Goal: Task Accomplishment & Management: Use online tool/utility

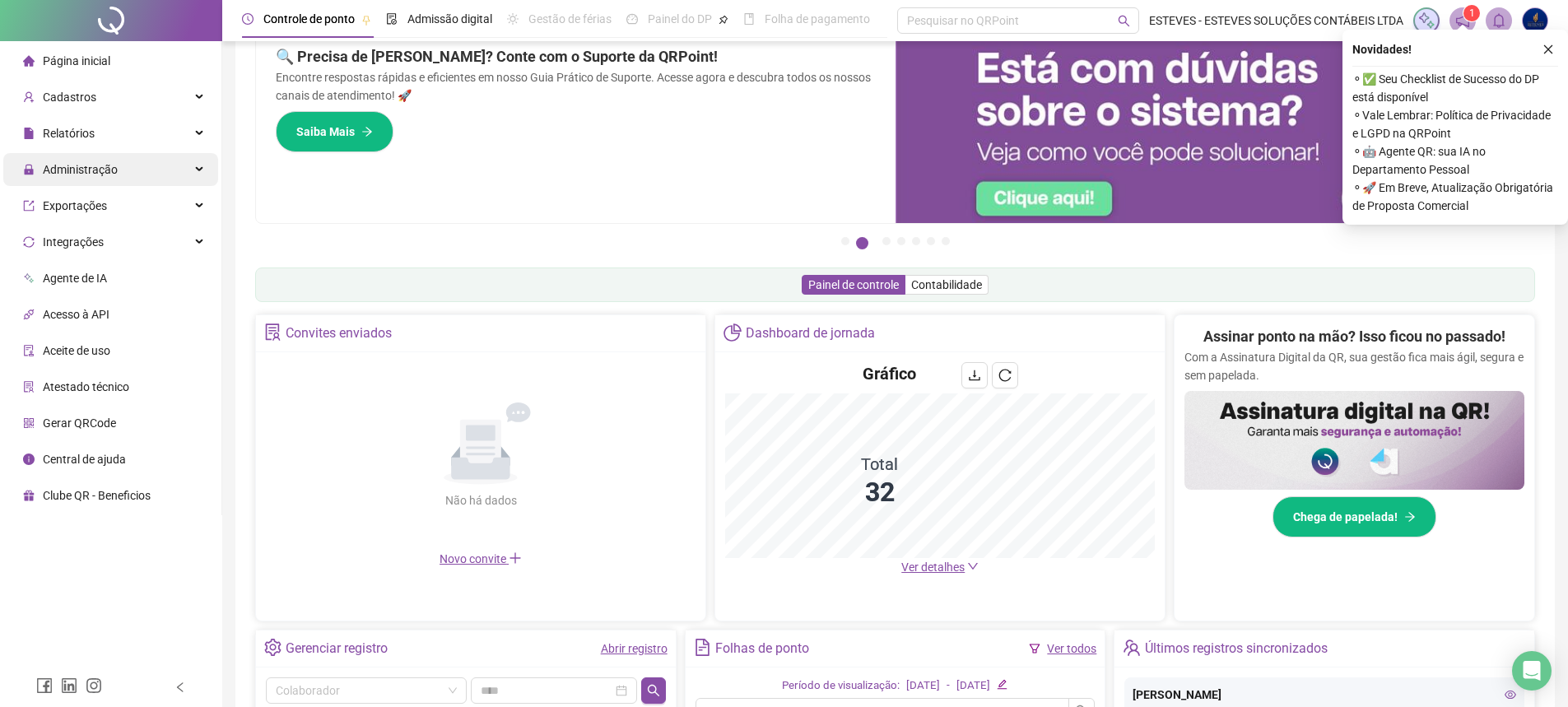
scroll to position [36, 0]
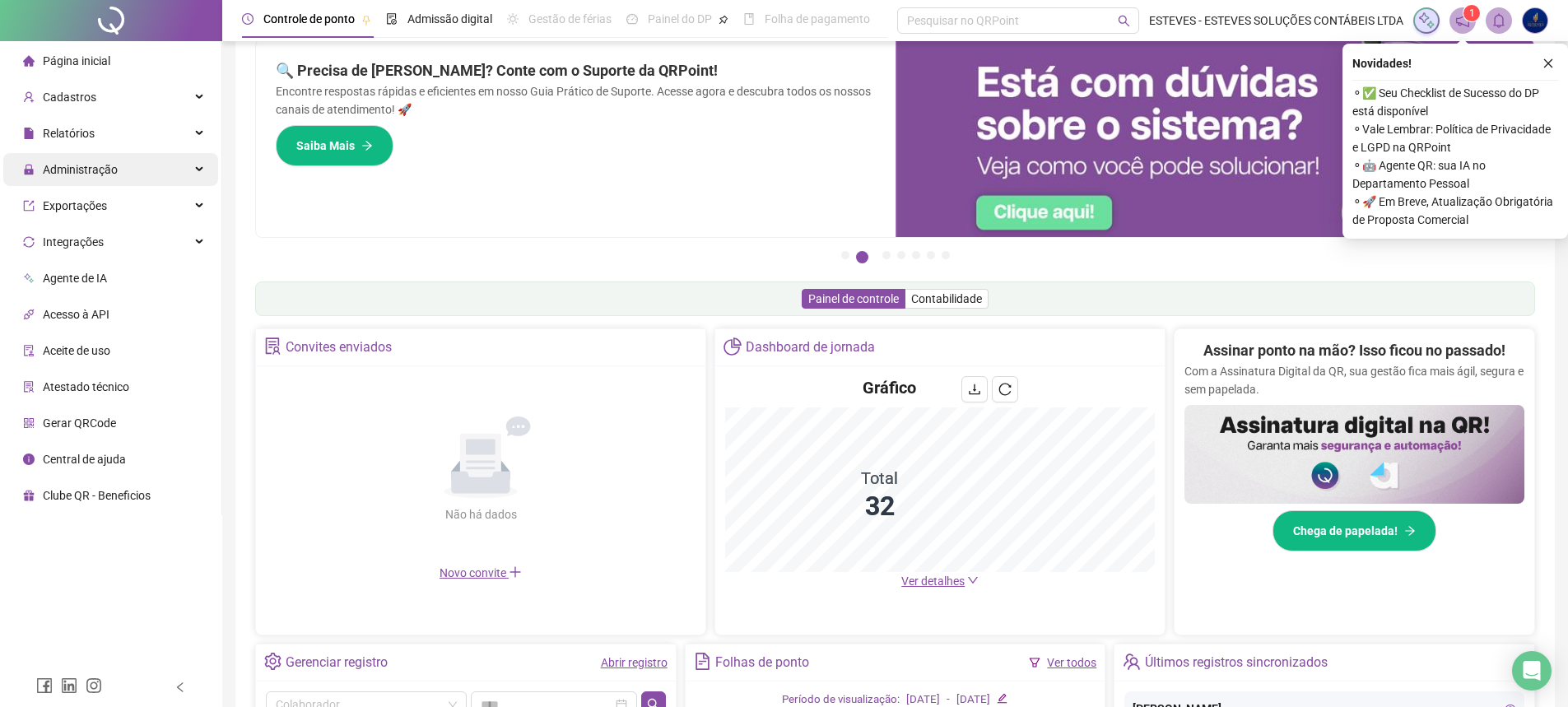
click at [144, 167] on div "Administração" at bounding box center [111, 169] width 215 height 33
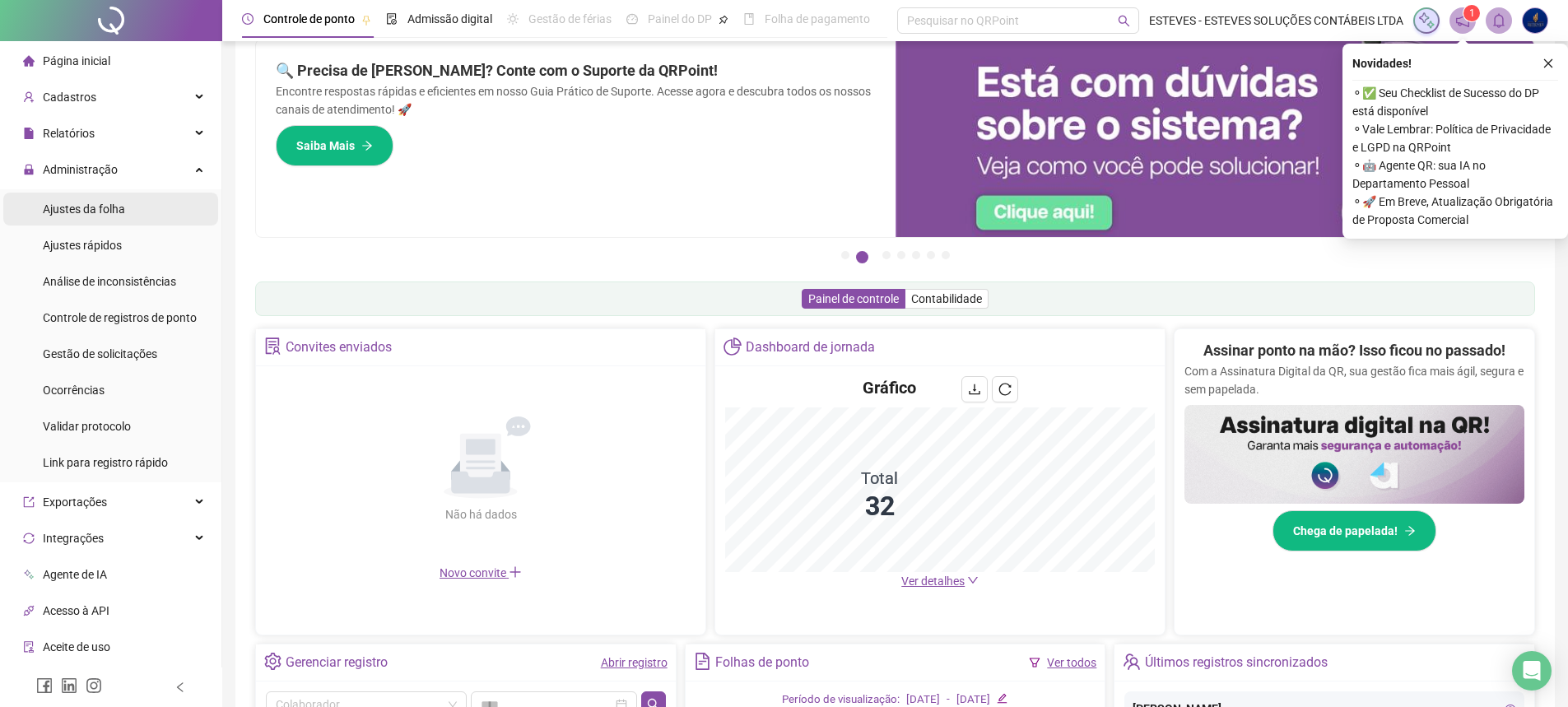
click at [126, 218] on li "Ajustes da folha" at bounding box center [111, 208] width 215 height 33
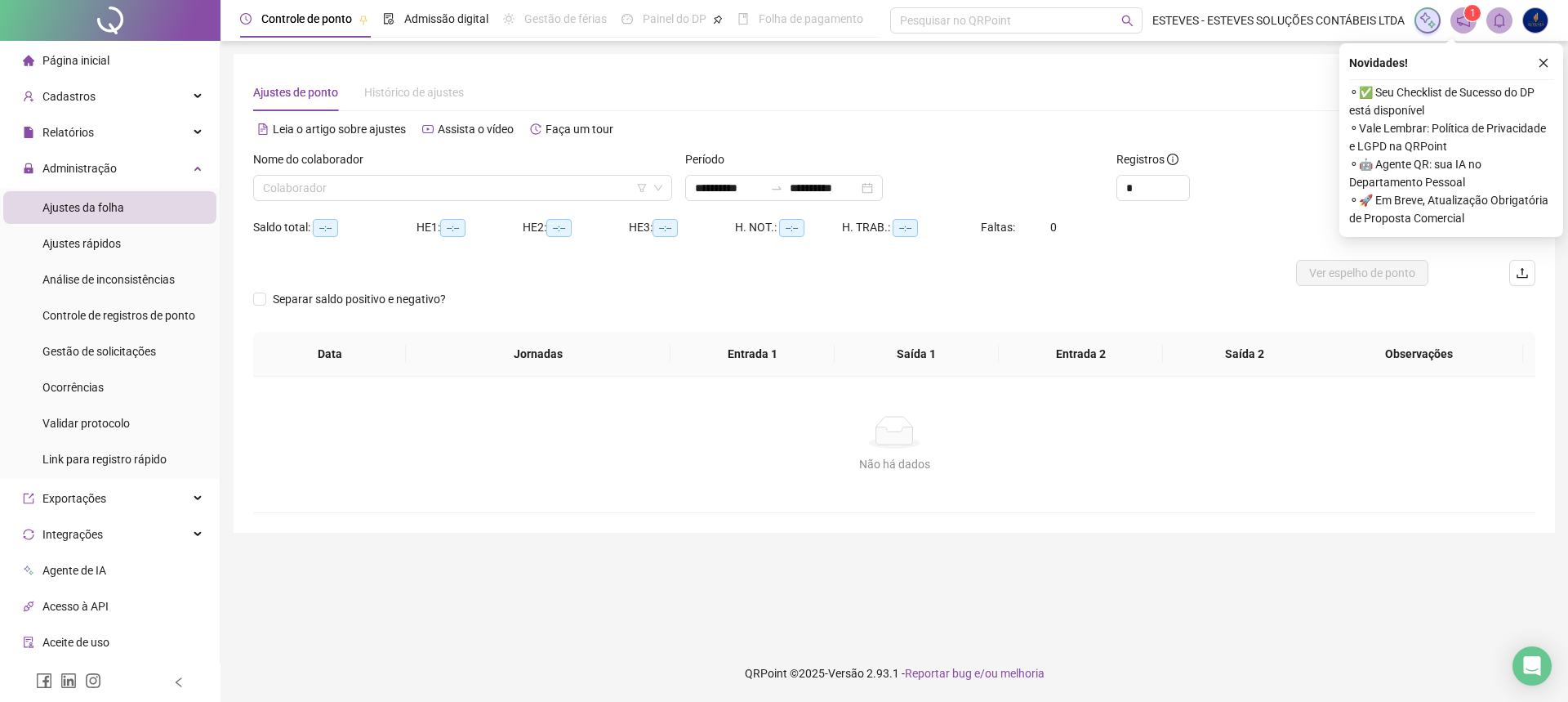
type input "**********"
click at [533, 196] on input "search" at bounding box center [455, 188] width 384 height 24
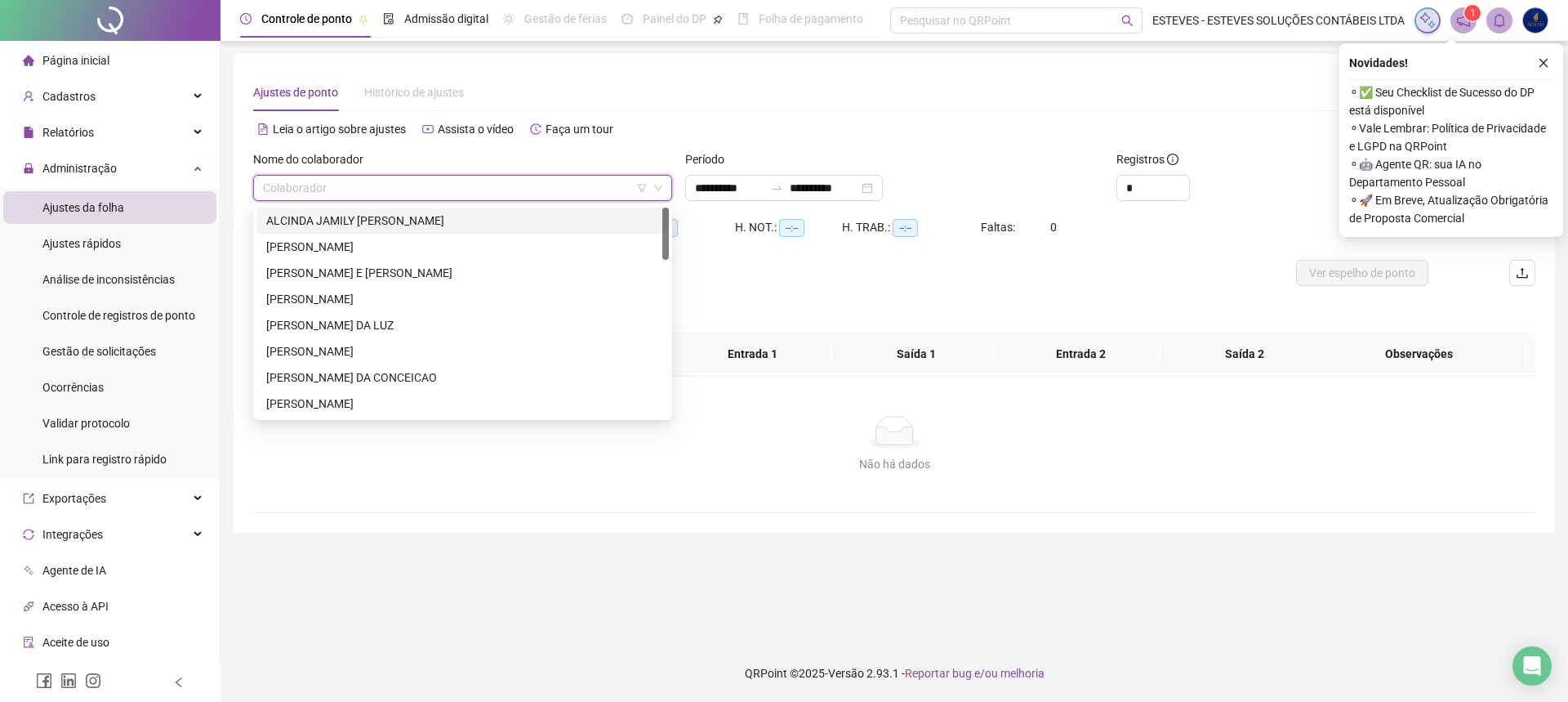
click at [641, 189] on icon "filter" at bounding box center [642, 187] width 9 height 8
click at [630, 111] on div "Empregador" at bounding box center [650, 124] width 208 height 26
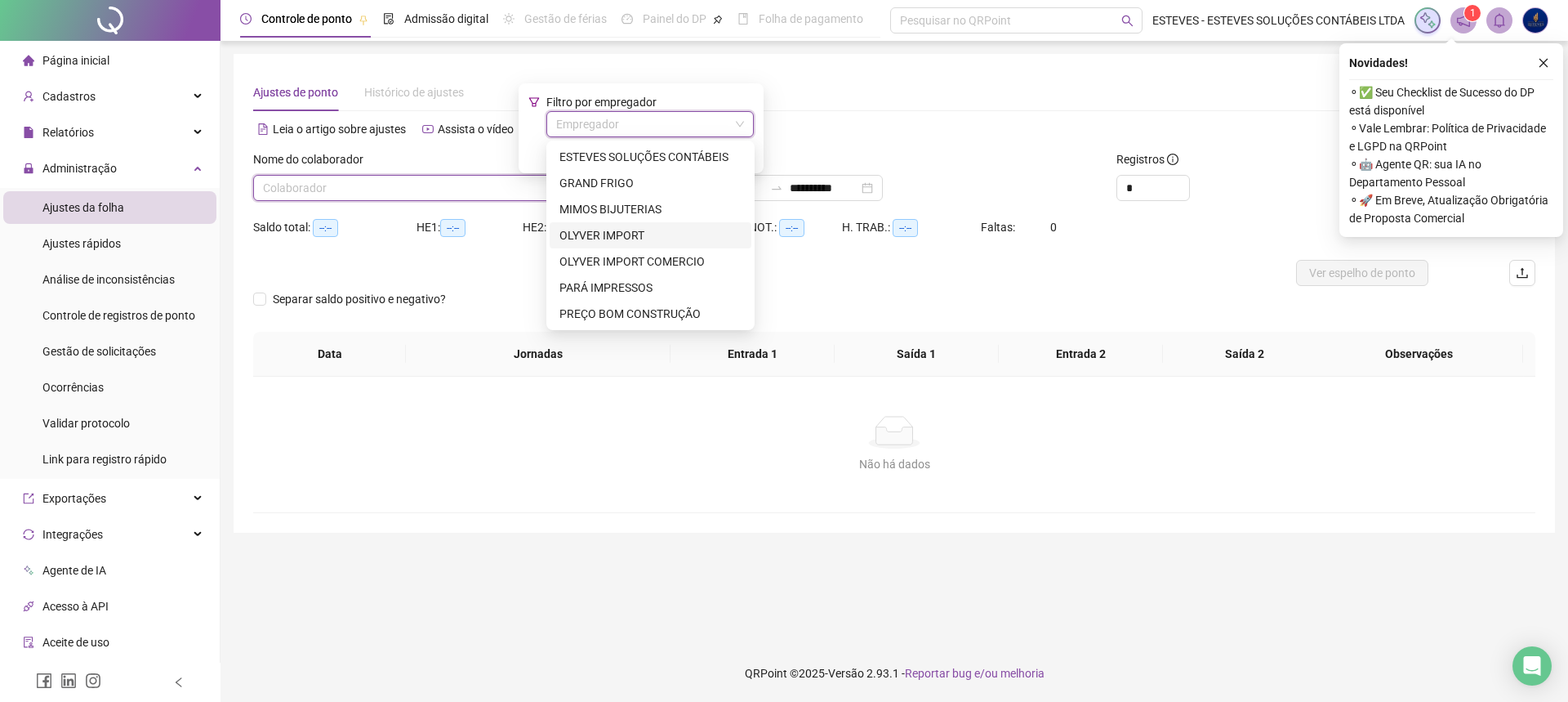
click at [623, 237] on div "OLYVER IMPORT" at bounding box center [650, 235] width 182 height 18
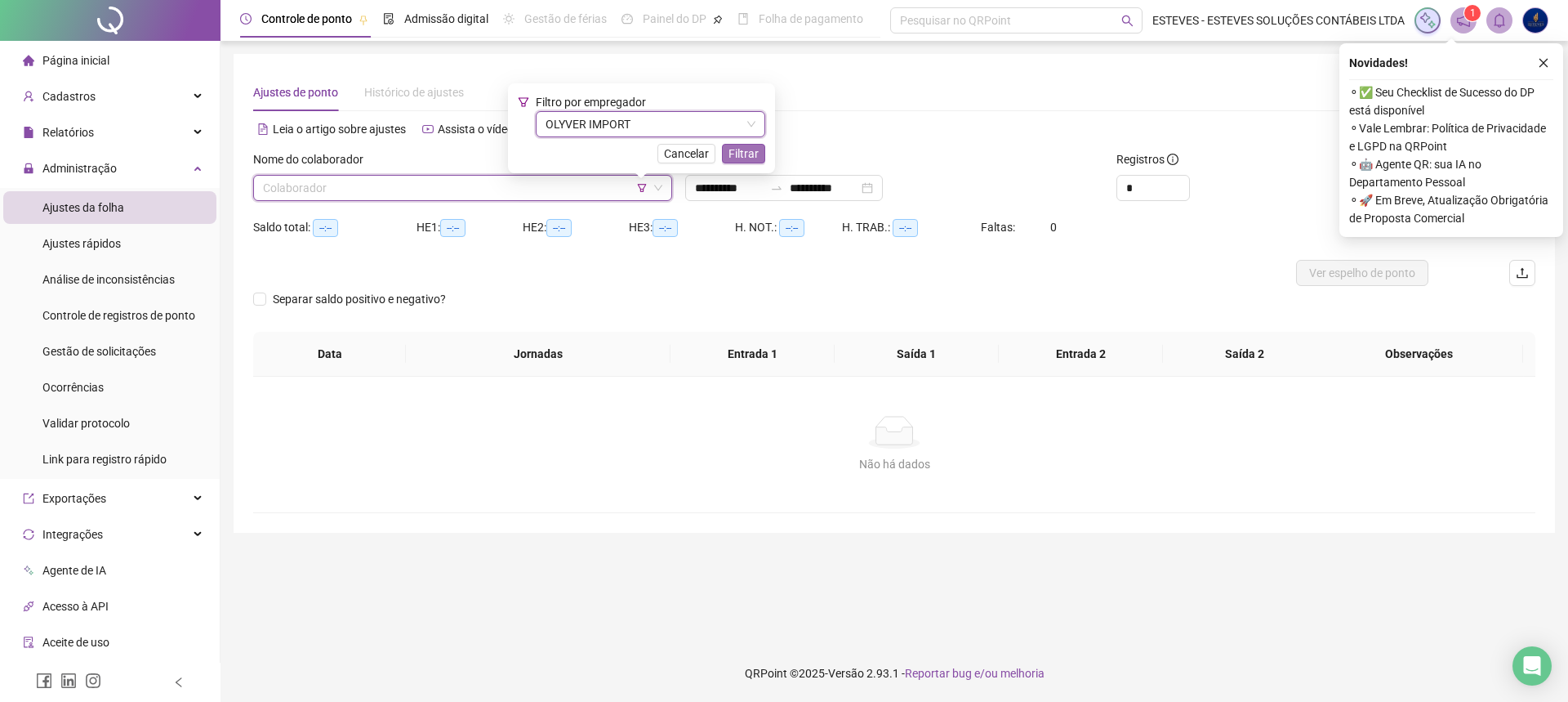
click at [738, 156] on span "Filtrar" at bounding box center [744, 153] width 30 height 18
click at [504, 188] on input "search" at bounding box center [455, 188] width 384 height 24
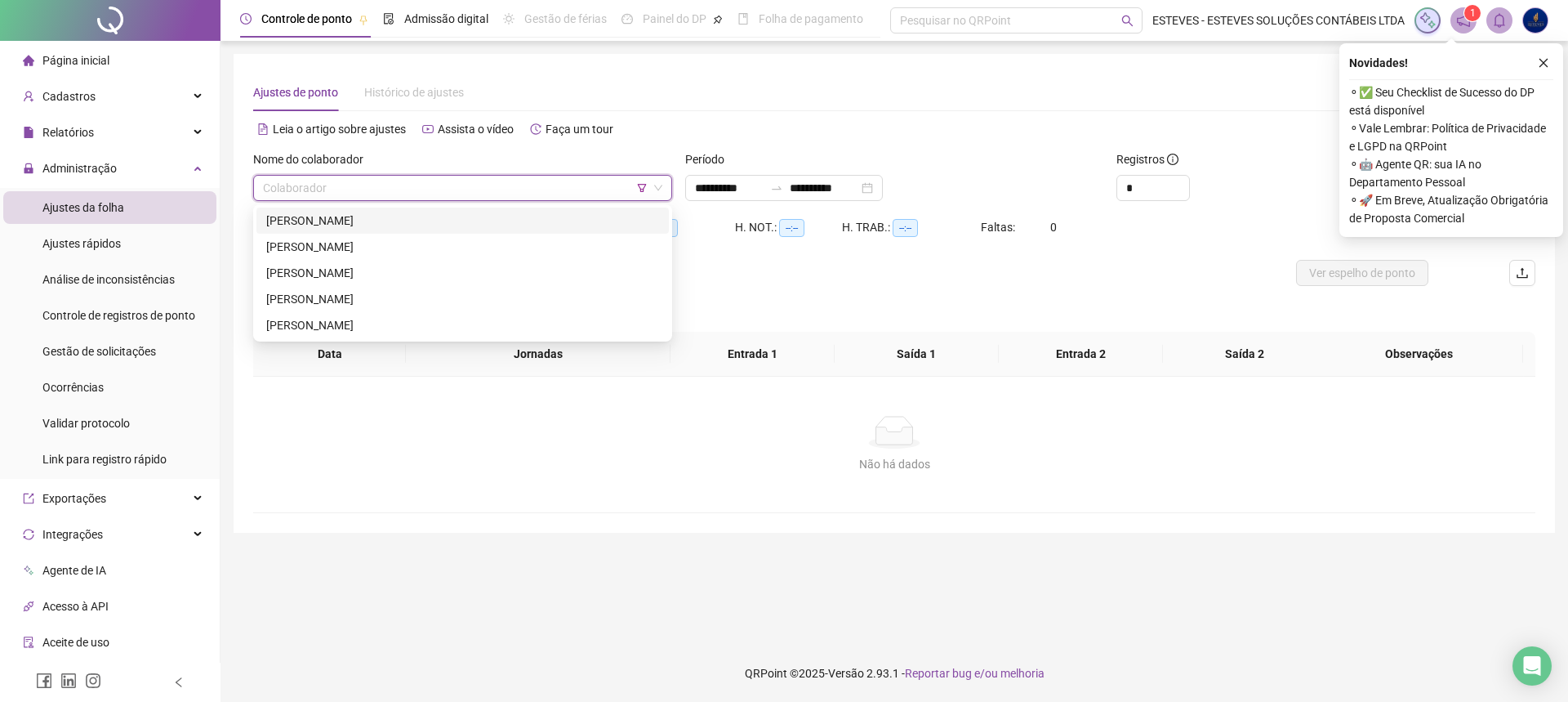
click at [512, 223] on div "[PERSON_NAME]" at bounding box center [462, 220] width 393 height 18
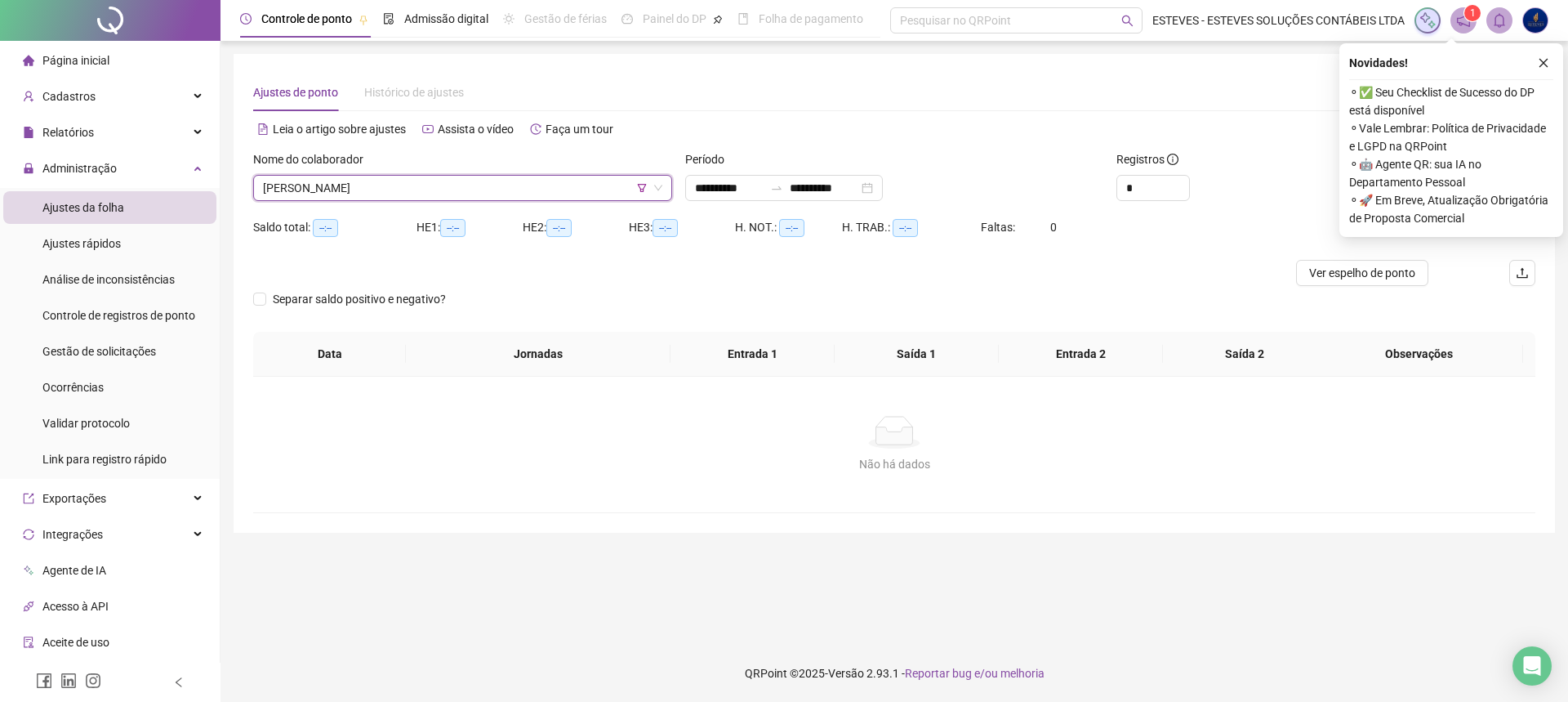
click at [1529, 76] on div "Novidades ! ⚬ ✅ Seu Checklist de Sucesso do DP está disponível ⚬ Vale Lembrar: …" at bounding box center [1451, 141] width 223 height 194
click at [1544, 57] on button "button" at bounding box center [1543, 62] width 20 height 20
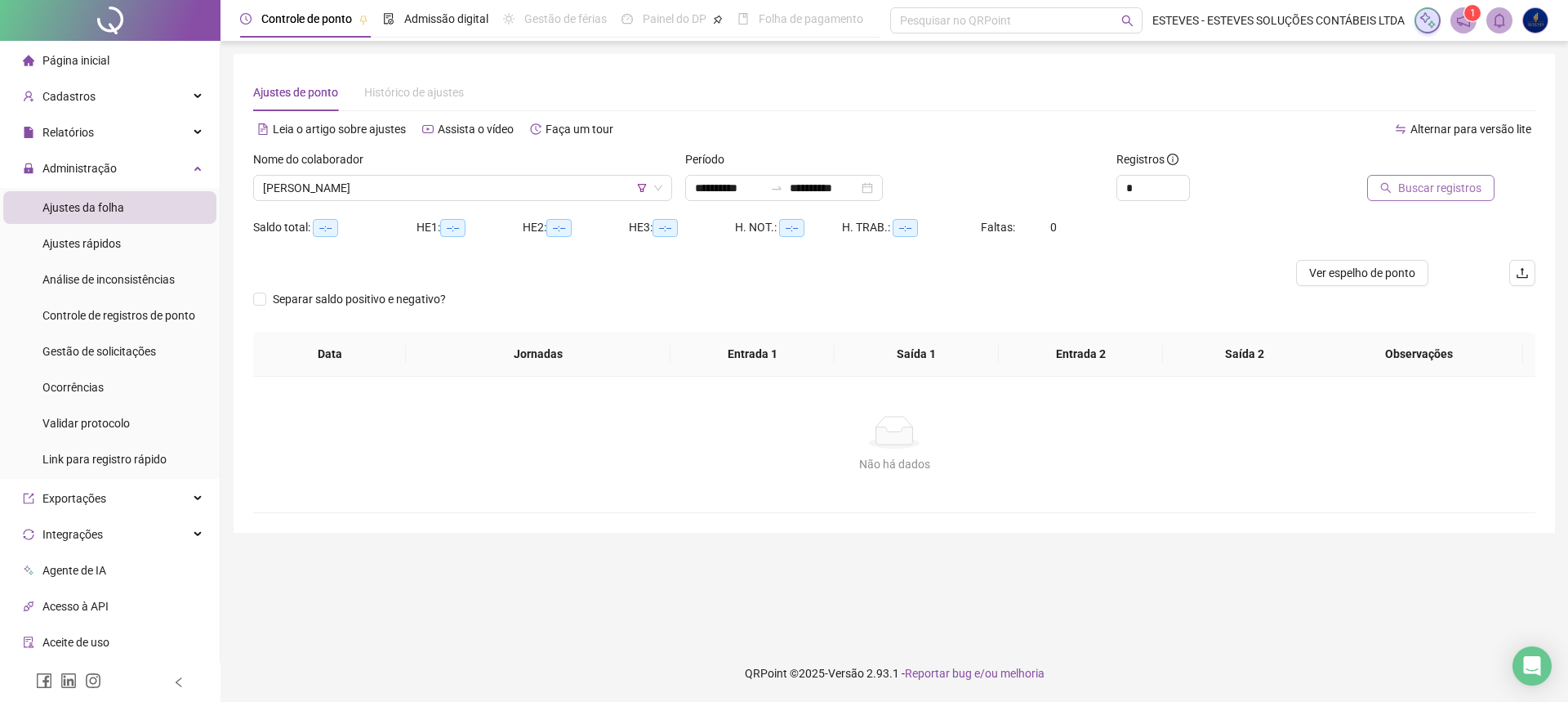
click at [1451, 190] on span "Buscar registros" at bounding box center [1441, 187] width 84 height 18
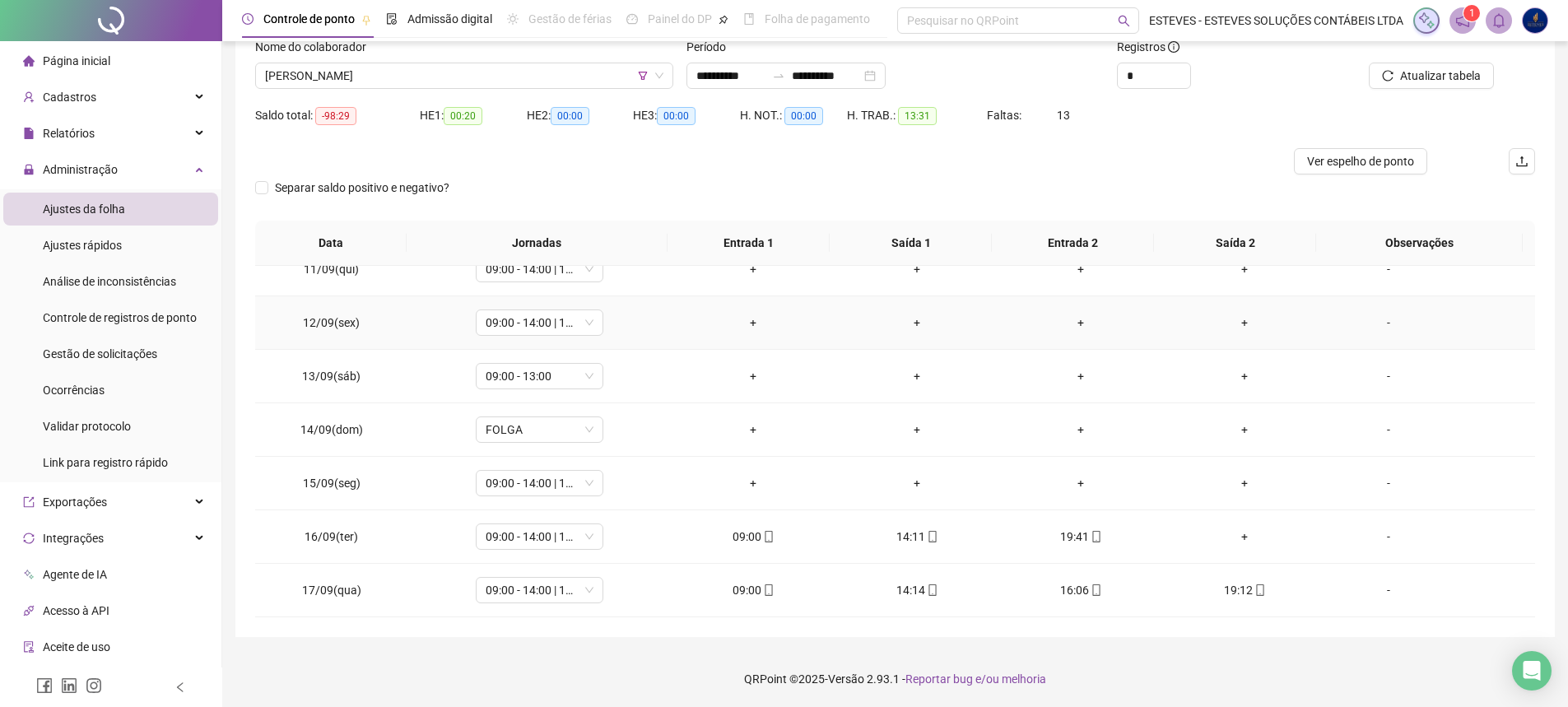
scroll to position [114, 0]
click at [1234, 539] on div "+" at bounding box center [1244, 535] width 138 height 18
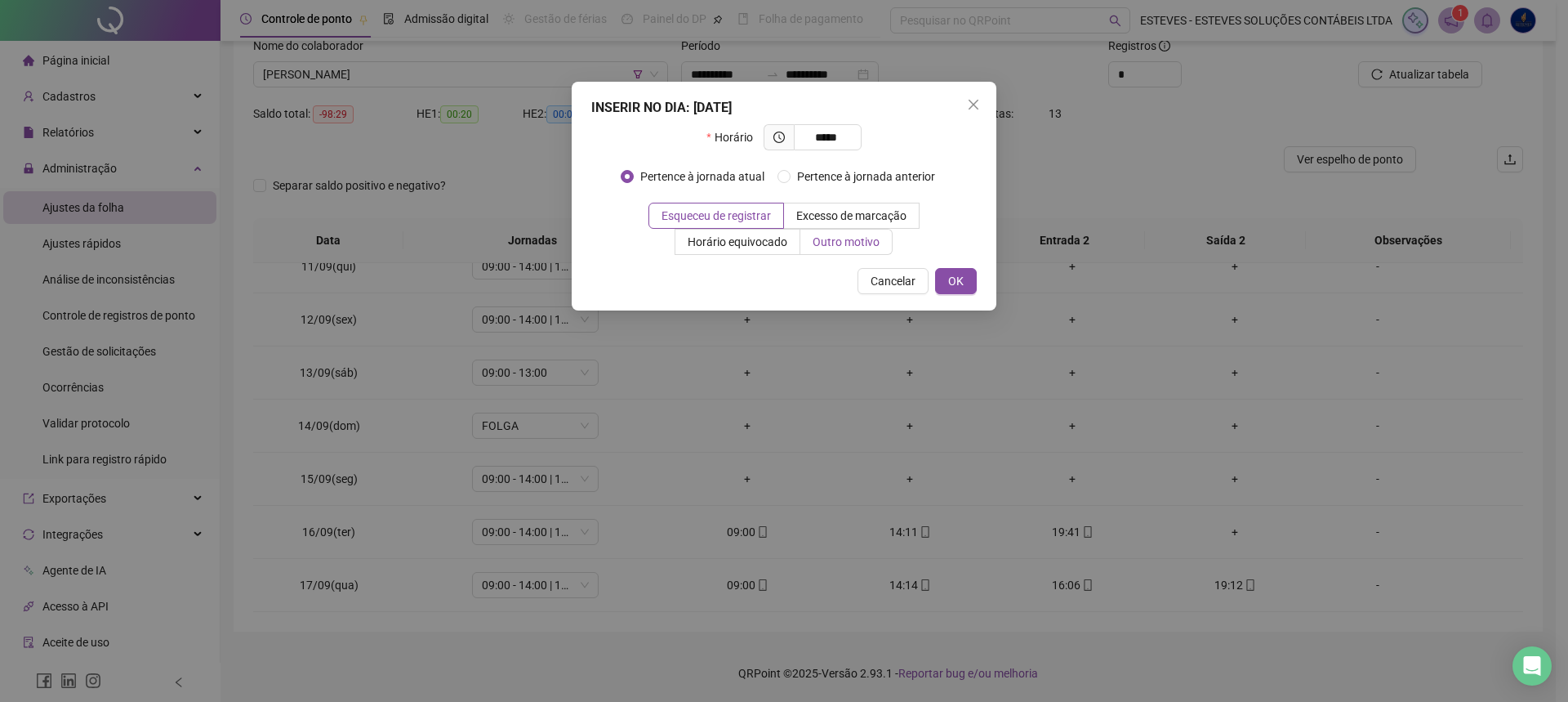
type input "*****"
click at [881, 237] on label "Outro motivo" at bounding box center [846, 242] width 92 height 26
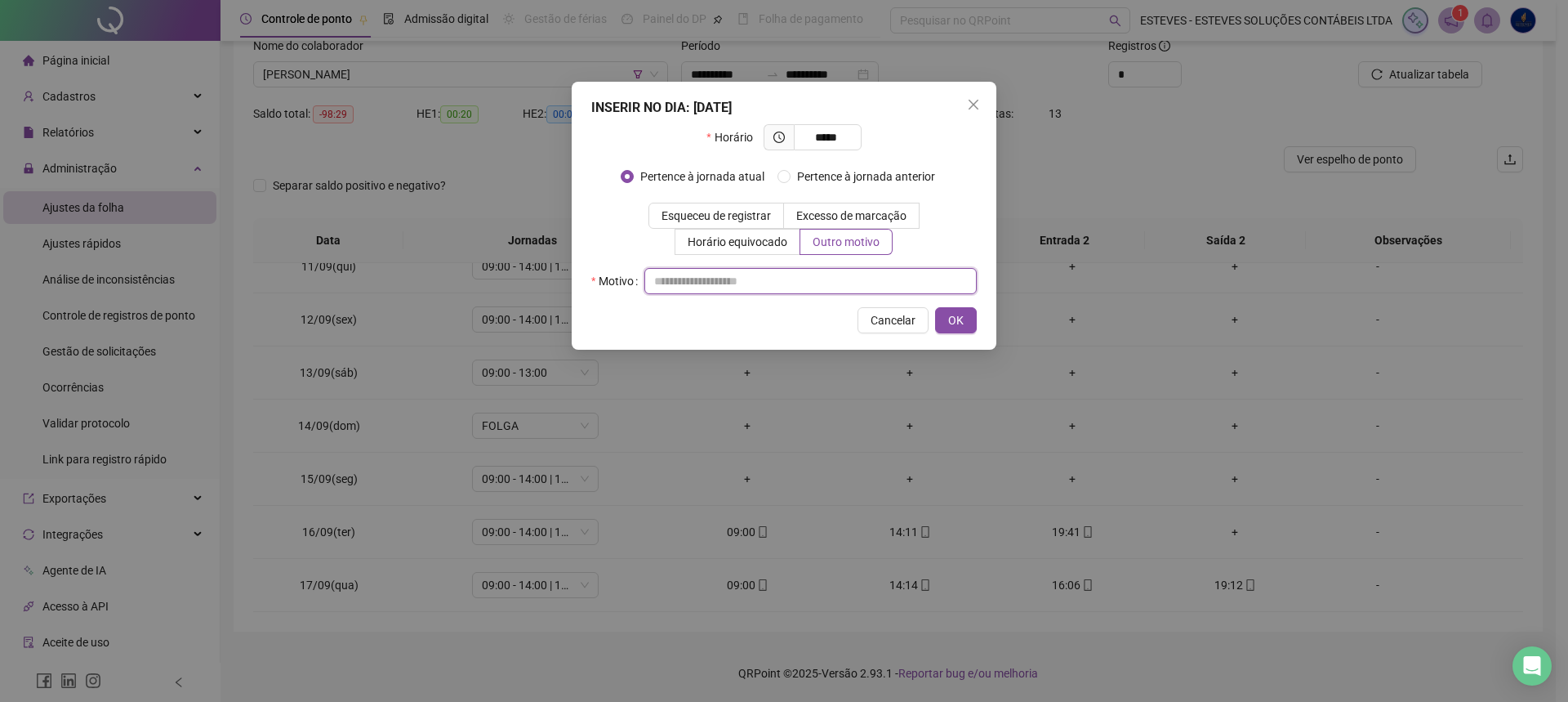
click at [721, 274] on input "text" at bounding box center [811, 281] width 332 height 26
type input "*"
click at [970, 317] on button "OK" at bounding box center [956, 320] width 42 height 26
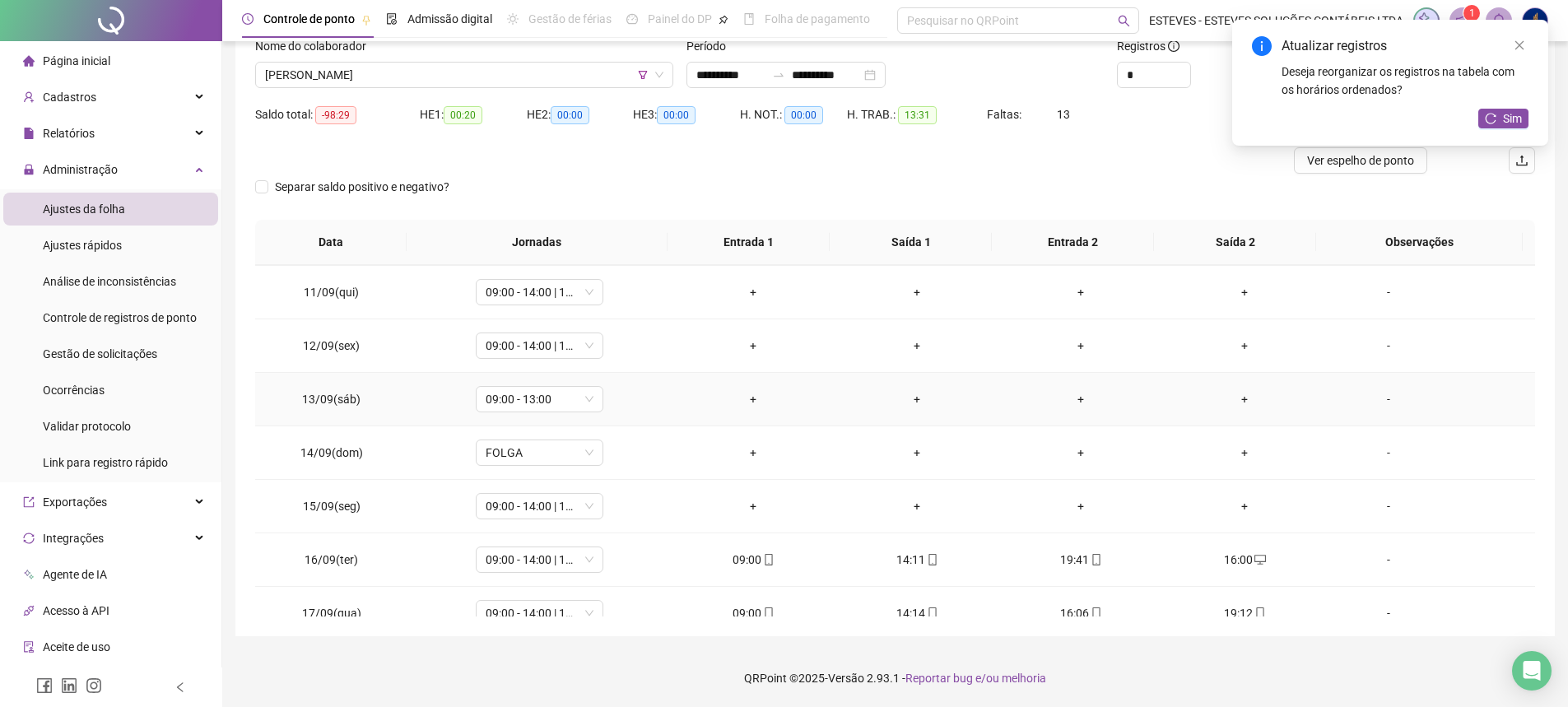
scroll to position [558, 0]
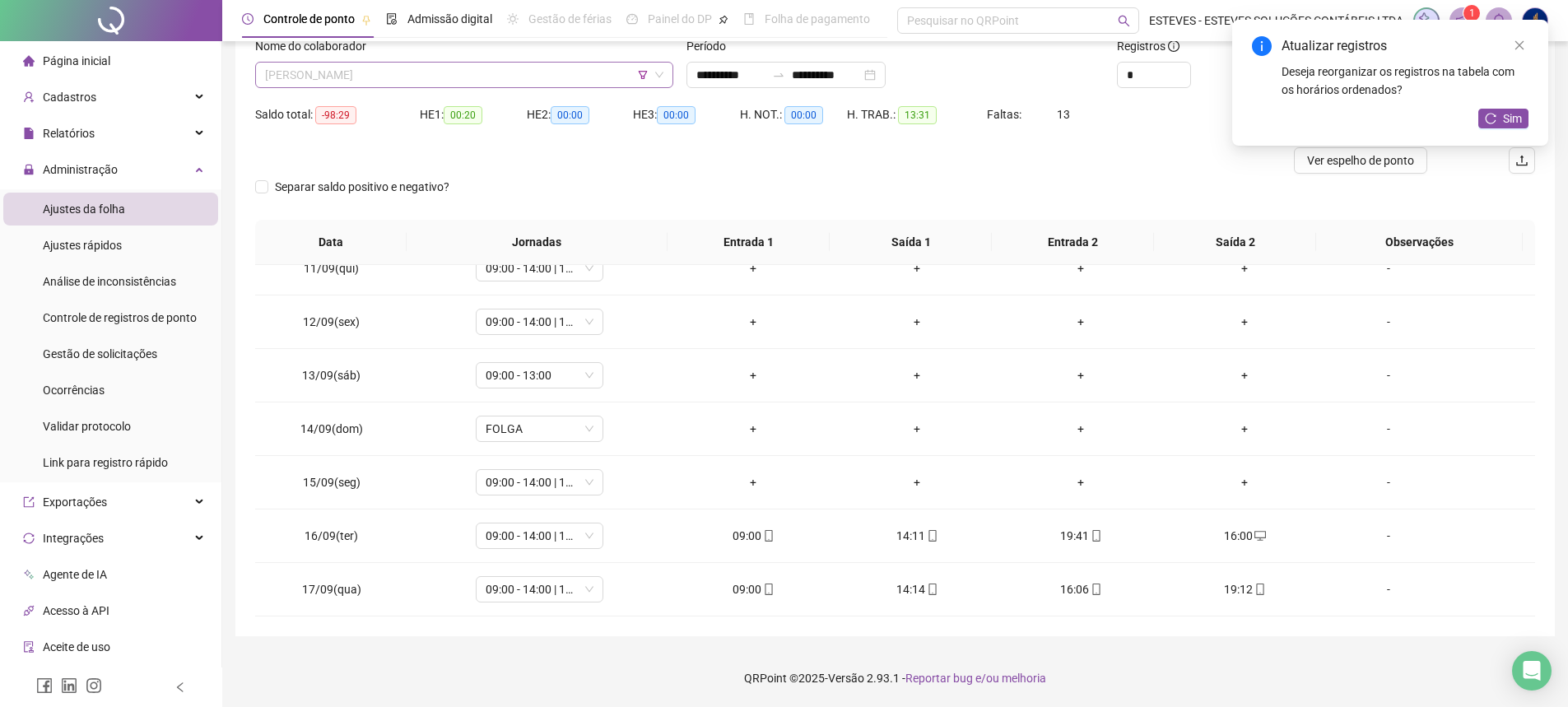
click at [551, 81] on span "[PERSON_NAME]" at bounding box center [464, 75] width 399 height 24
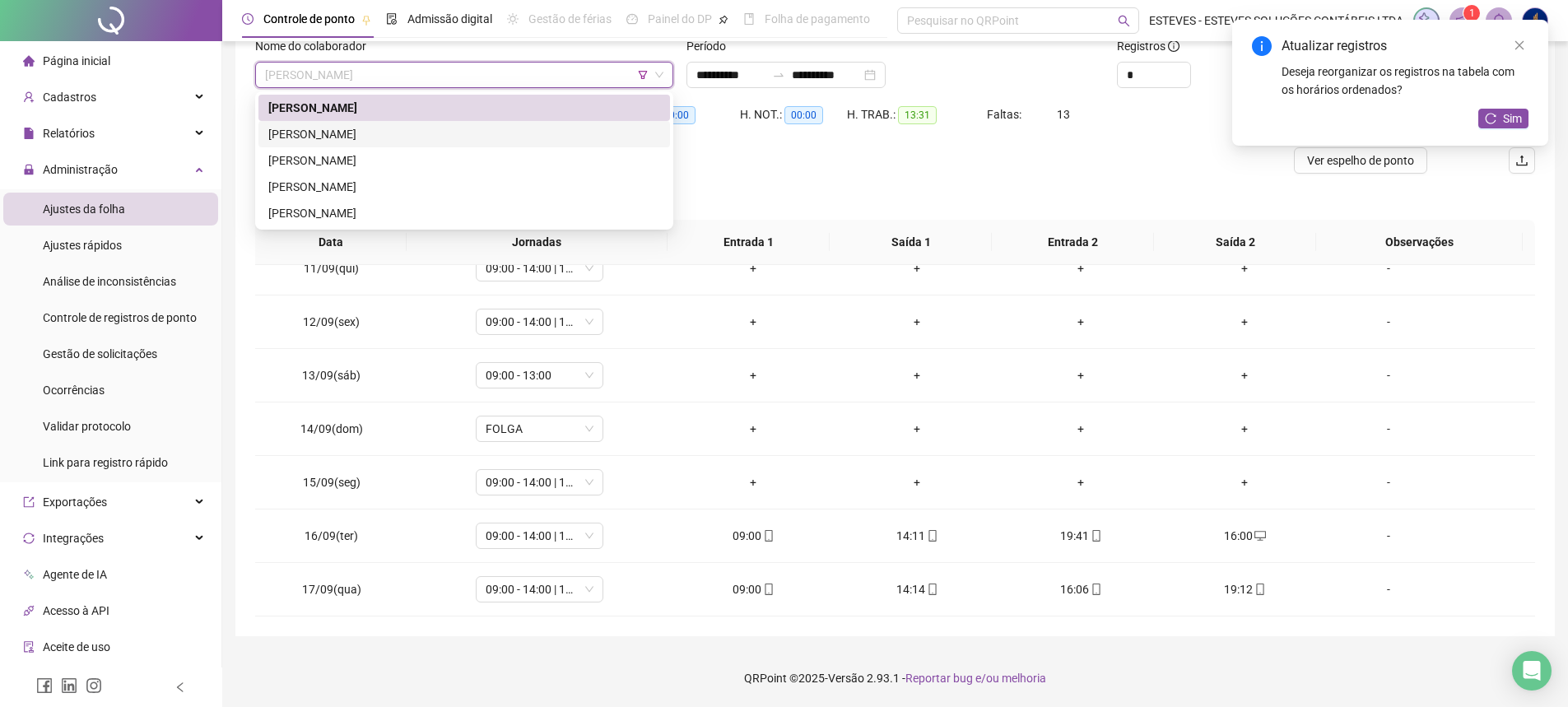
click at [462, 129] on div "[PERSON_NAME]" at bounding box center [464, 133] width 392 height 18
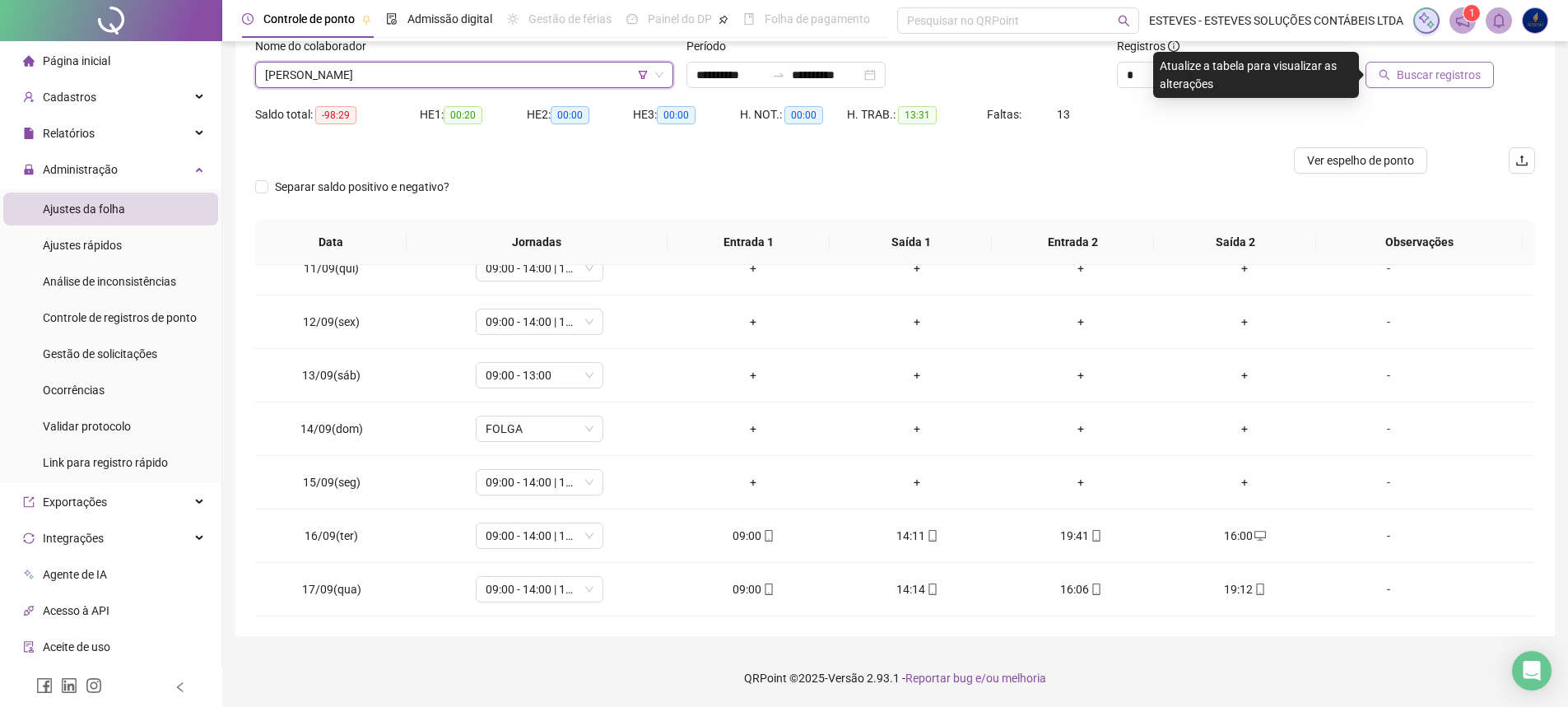
click at [1461, 64] on button "Buscar registros" at bounding box center [1429, 75] width 128 height 26
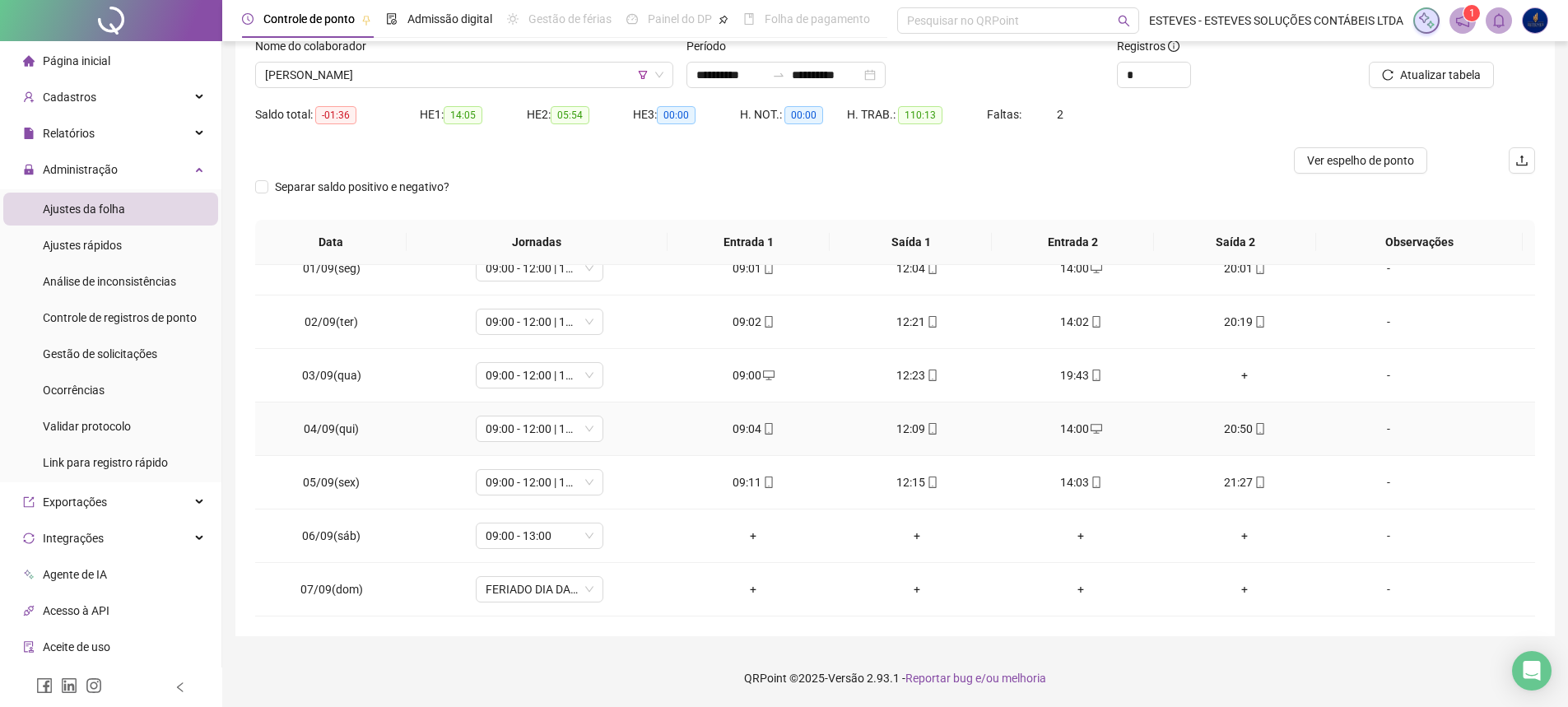
scroll to position [0, 0]
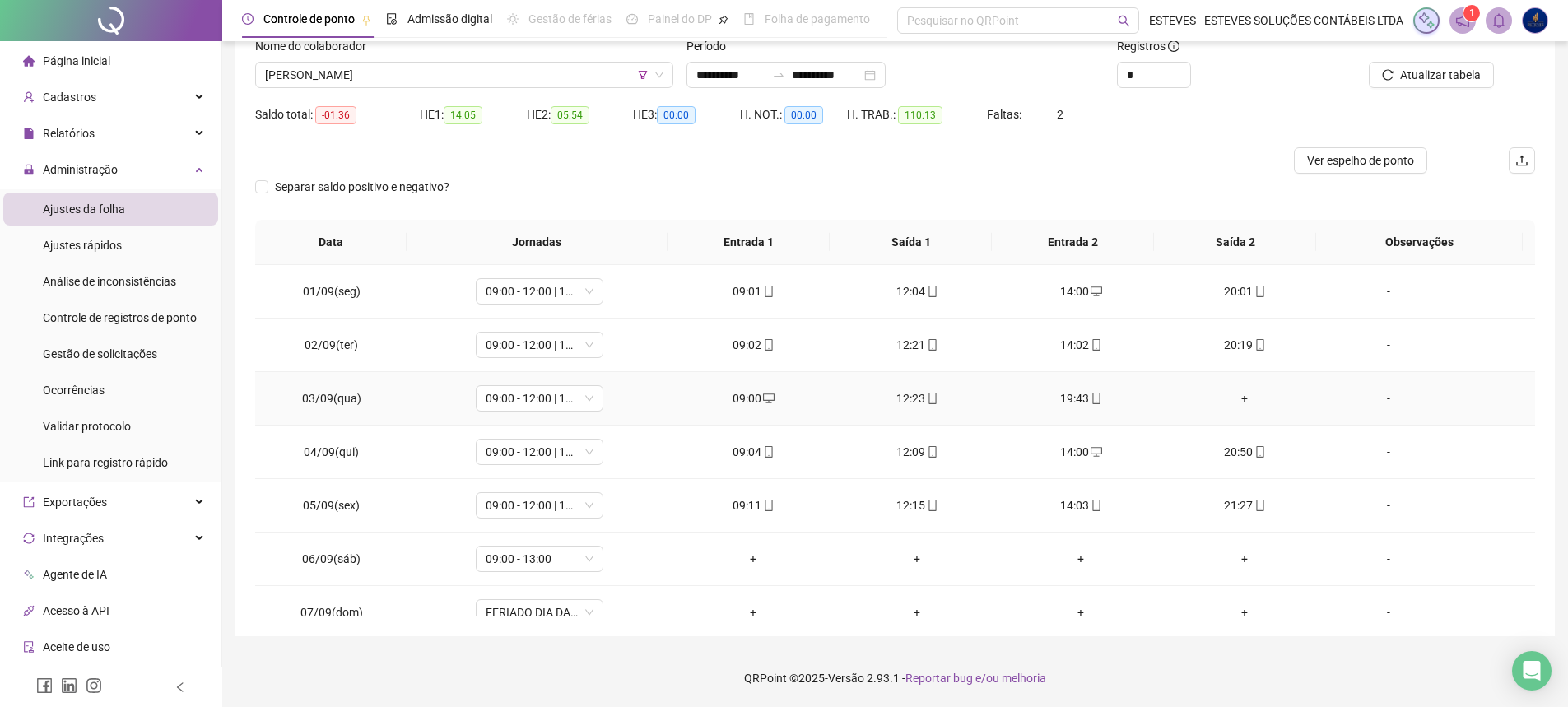
click at [1235, 400] on div "+" at bounding box center [1244, 398] width 138 height 18
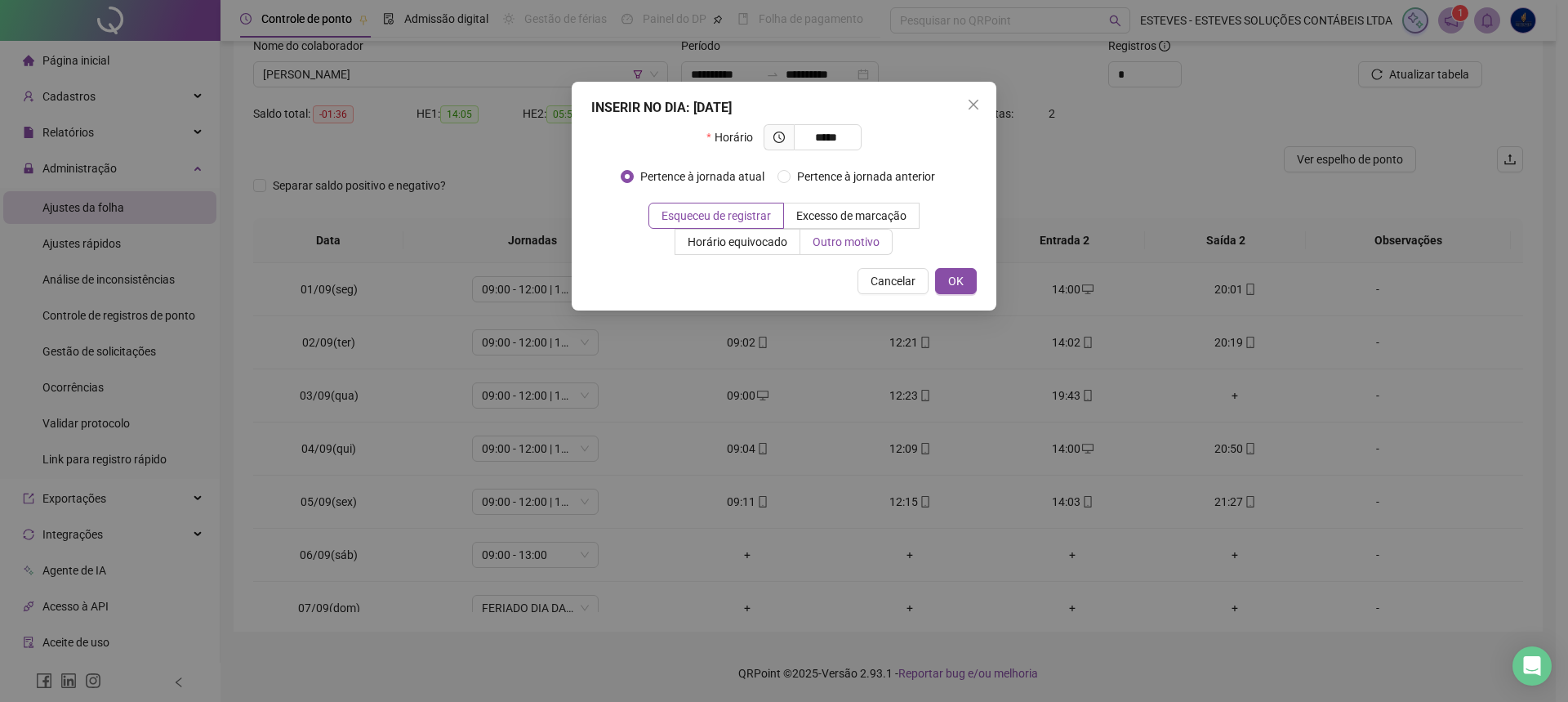
type input "*****"
click at [848, 239] on span "Outro motivo" at bounding box center [846, 242] width 67 height 13
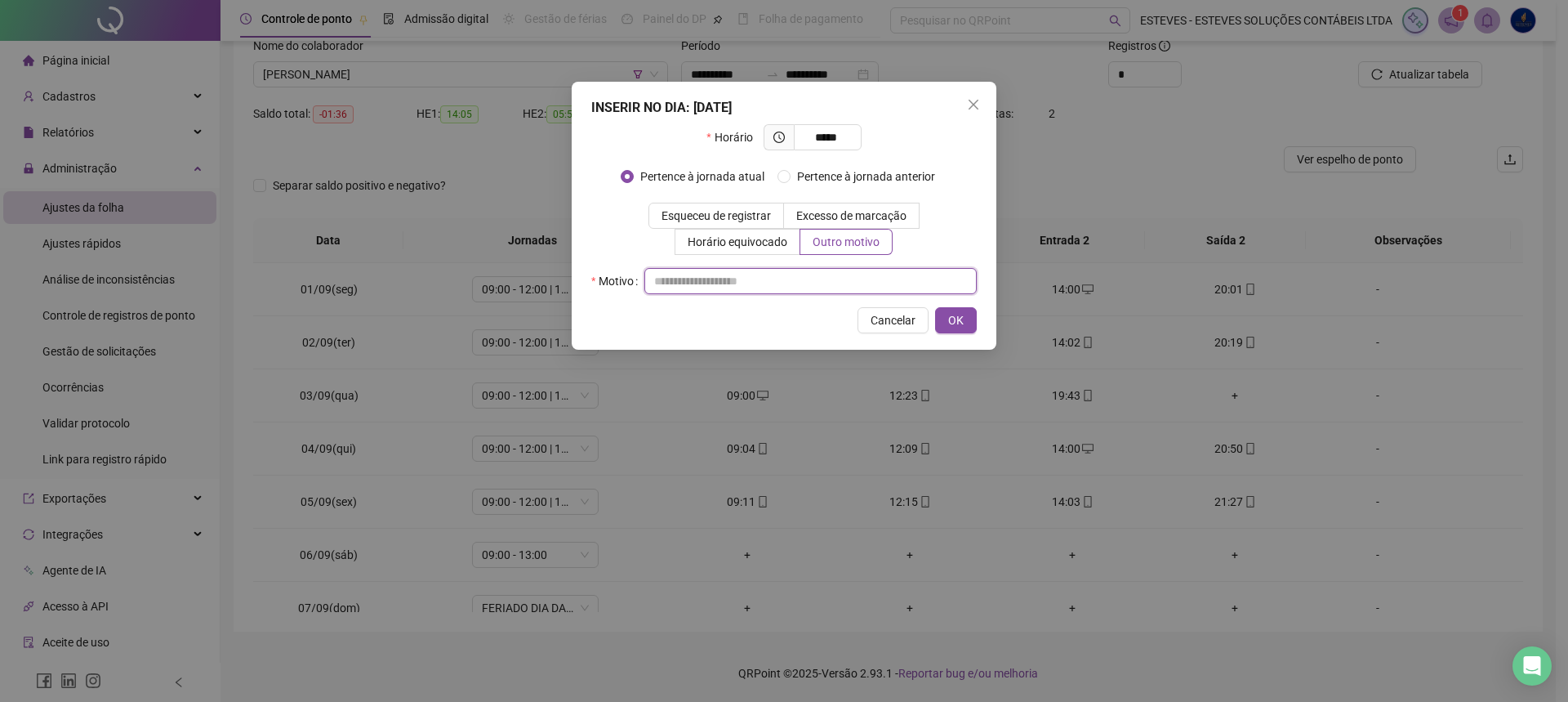
click at [777, 275] on input "text" at bounding box center [811, 281] width 332 height 26
type input "*"
click at [945, 320] on button "OK" at bounding box center [956, 320] width 42 height 26
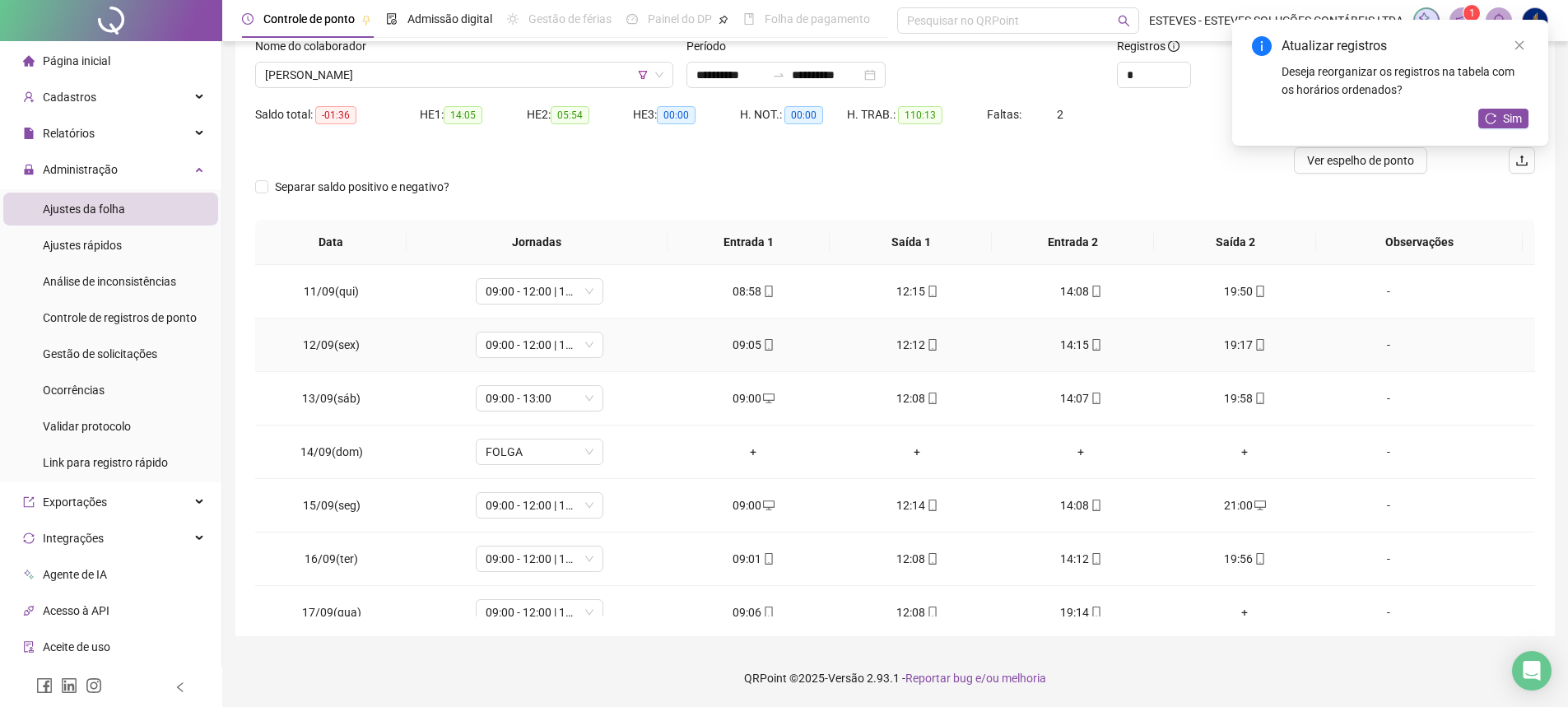
scroll to position [558, 0]
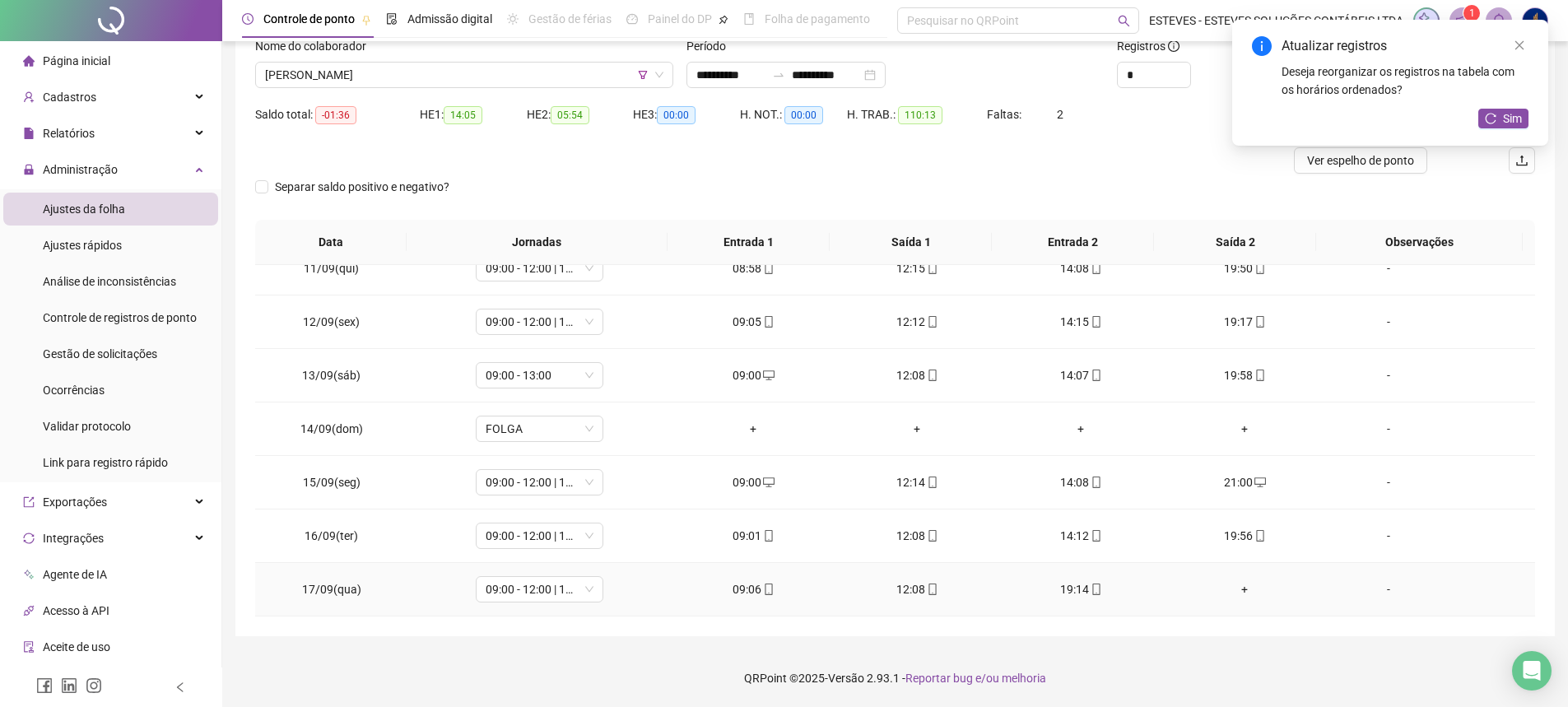
click at [1234, 589] on div "+" at bounding box center [1244, 589] width 138 height 18
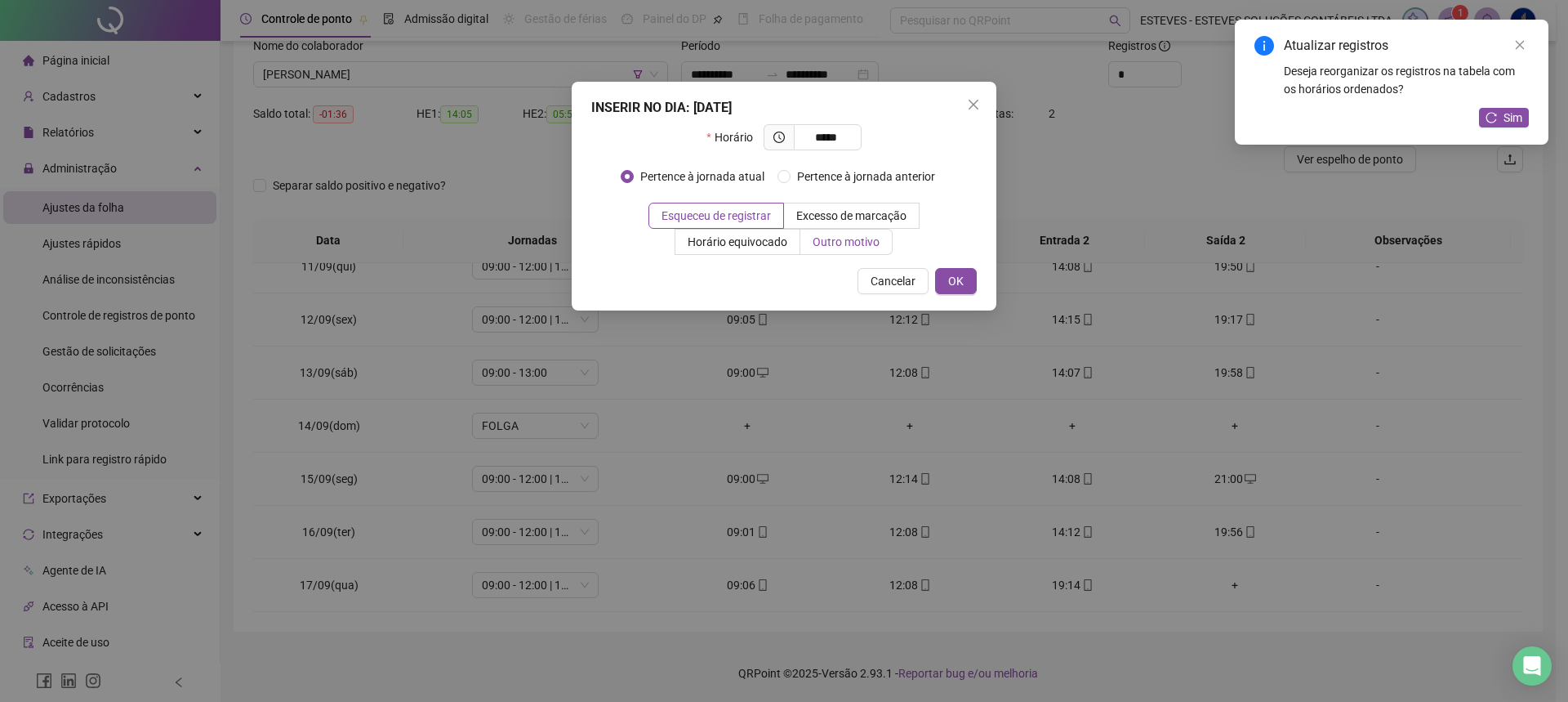
type input "*****"
click at [848, 238] on span "Outro motivo" at bounding box center [846, 242] width 67 height 13
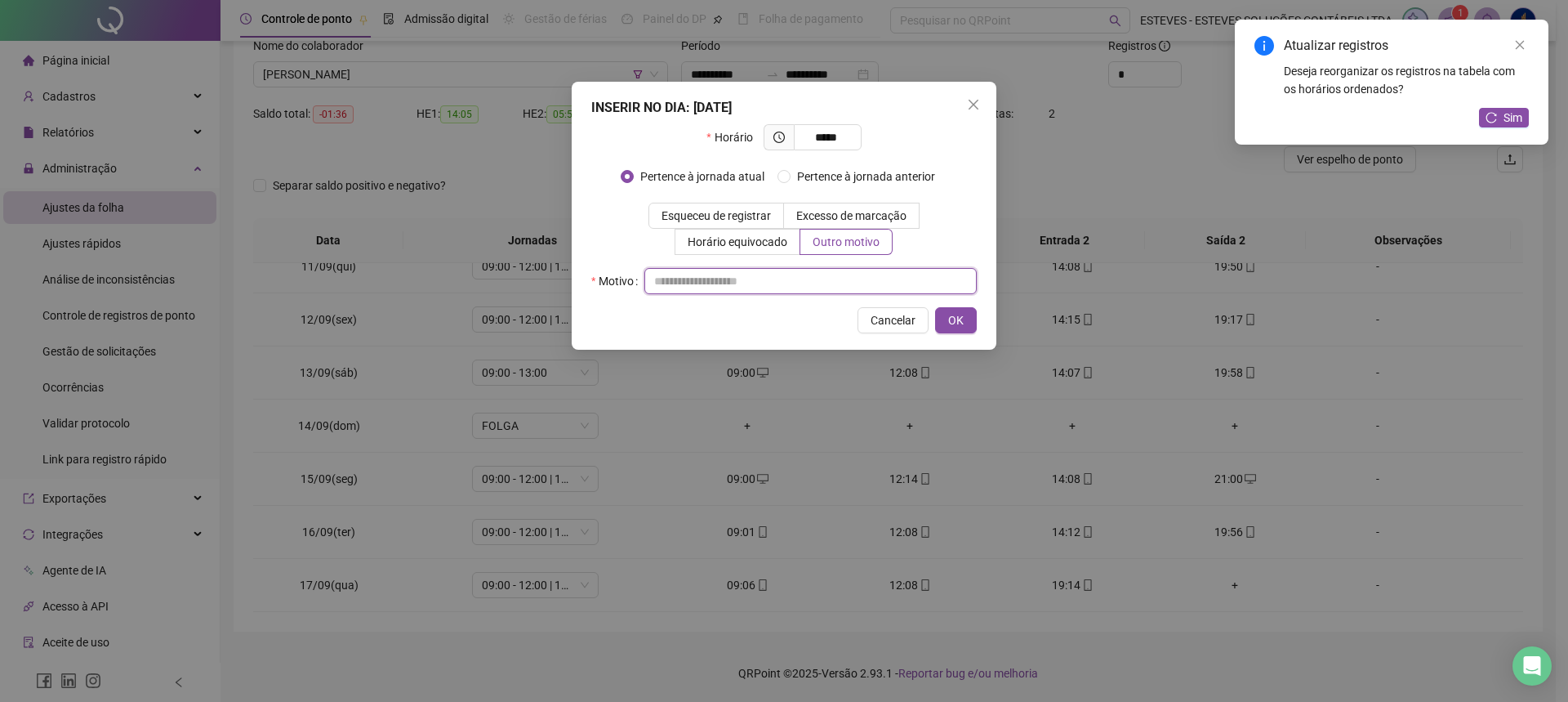
click at [827, 287] on input "text" at bounding box center [811, 281] width 332 height 26
type input "*"
click at [971, 316] on button "OK" at bounding box center [956, 320] width 42 height 26
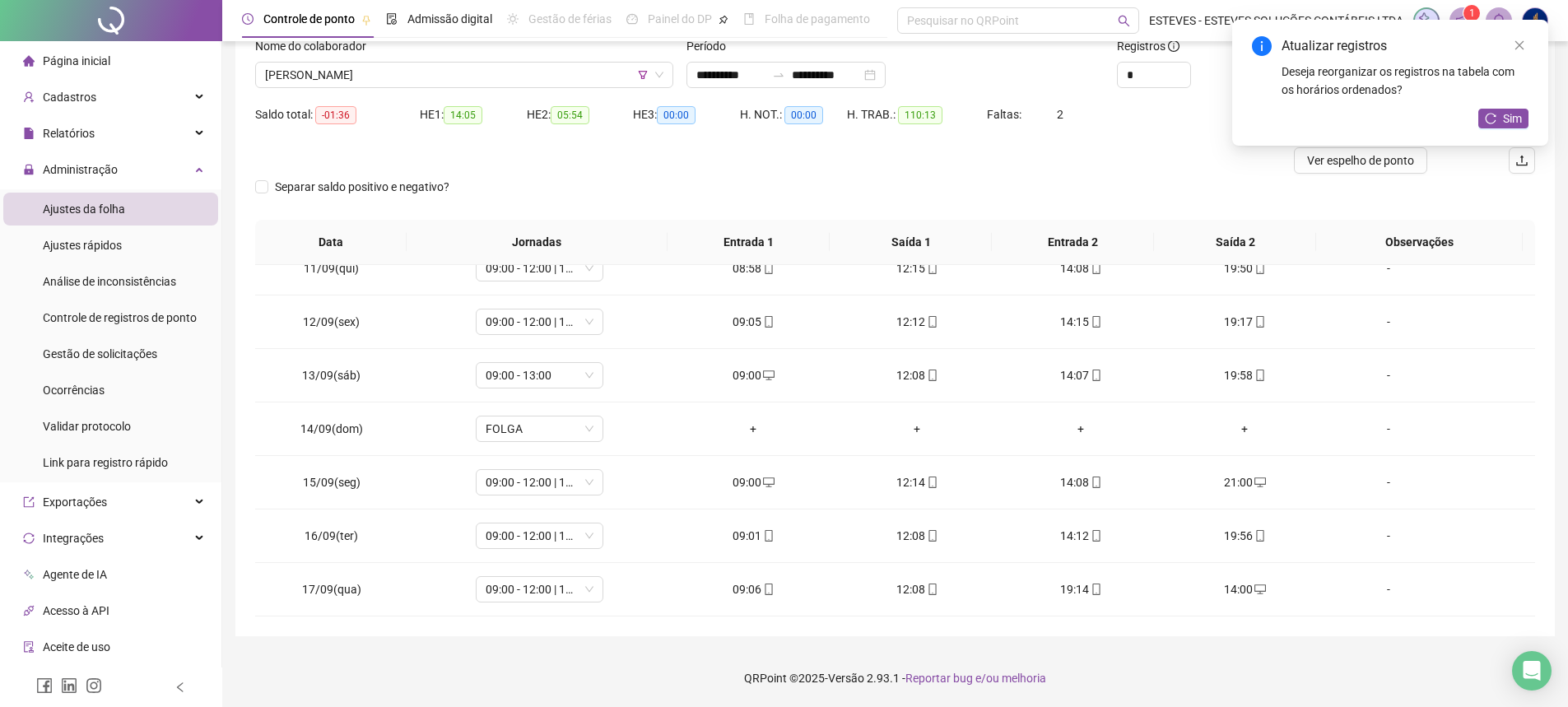
scroll to position [0, 0]
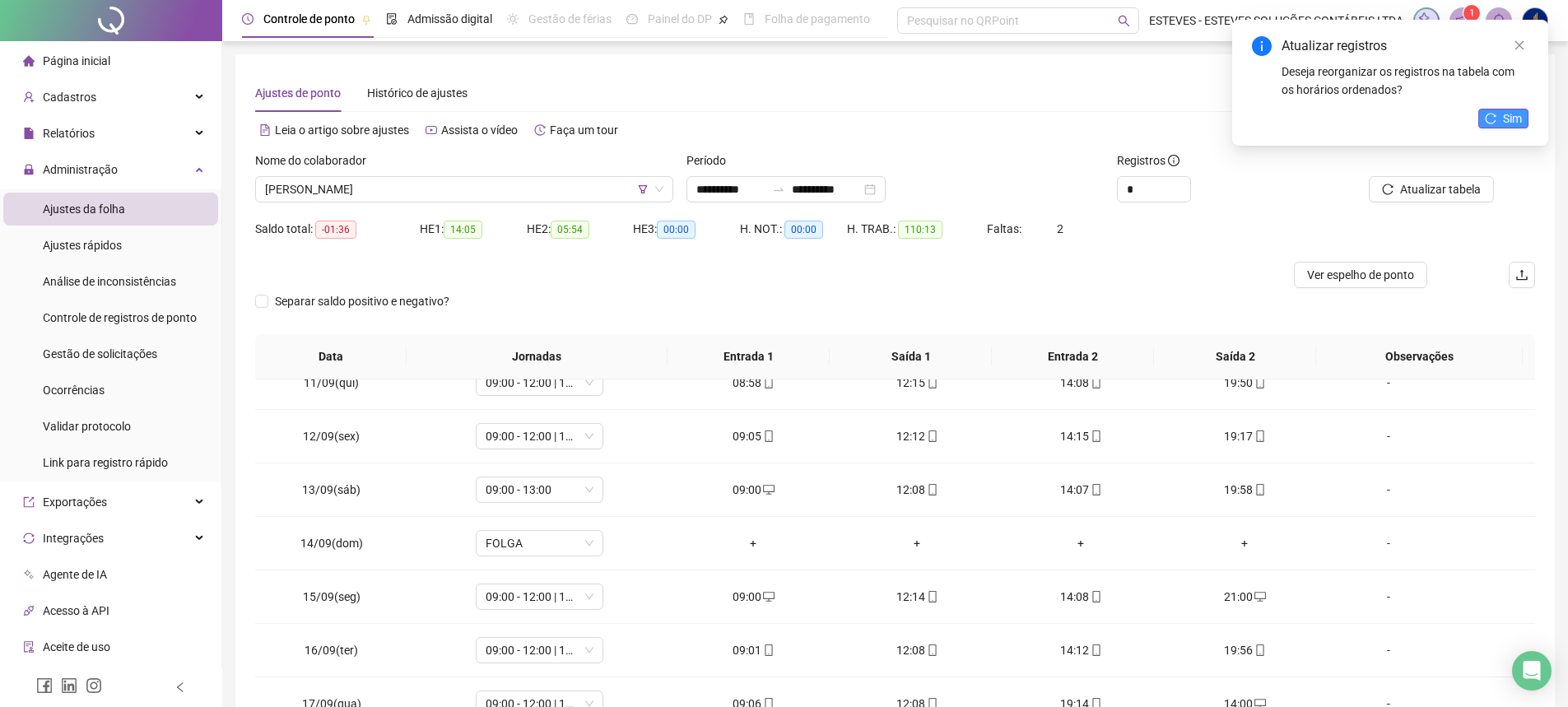
click at [1515, 113] on span "Sim" at bounding box center [1513, 118] width 19 height 18
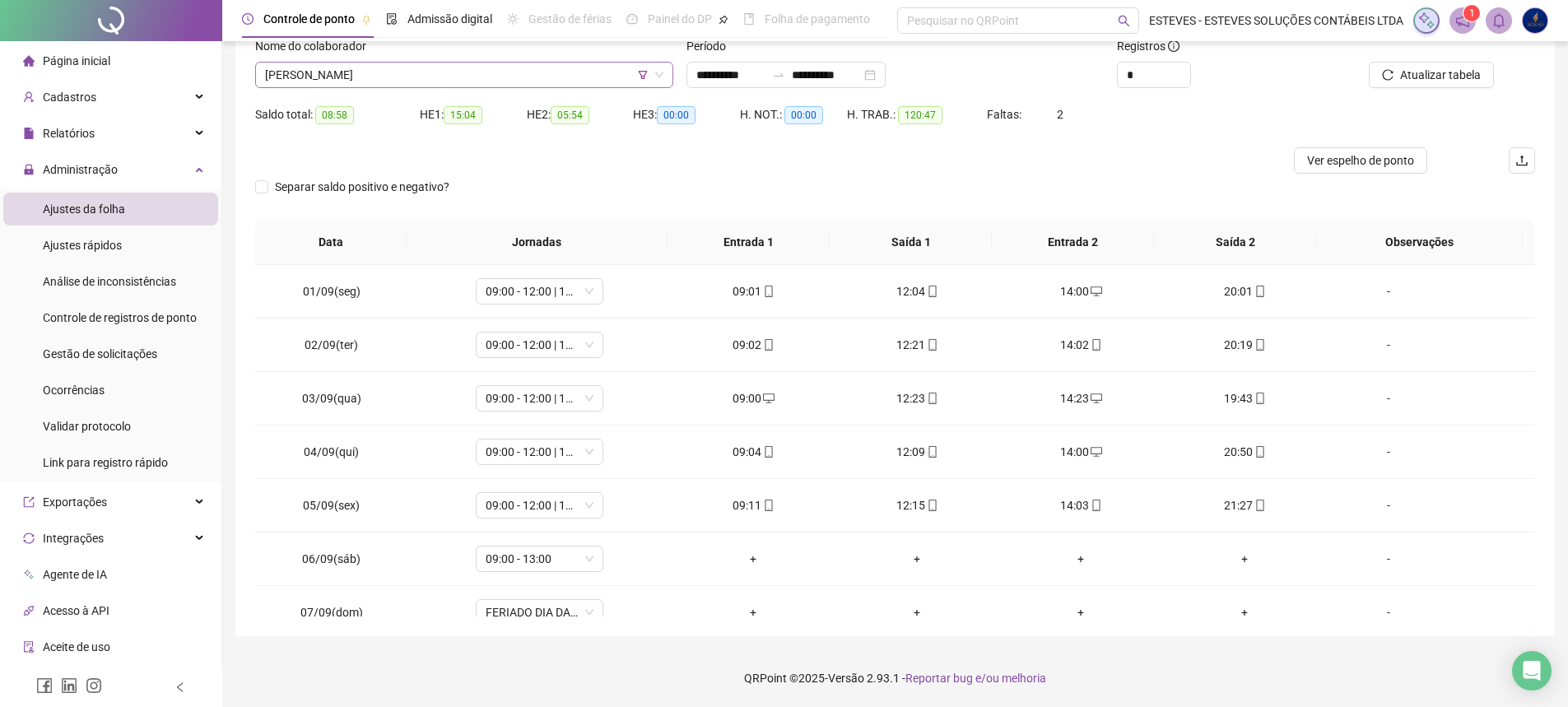
click at [508, 70] on span "[PERSON_NAME]" at bounding box center [464, 75] width 399 height 24
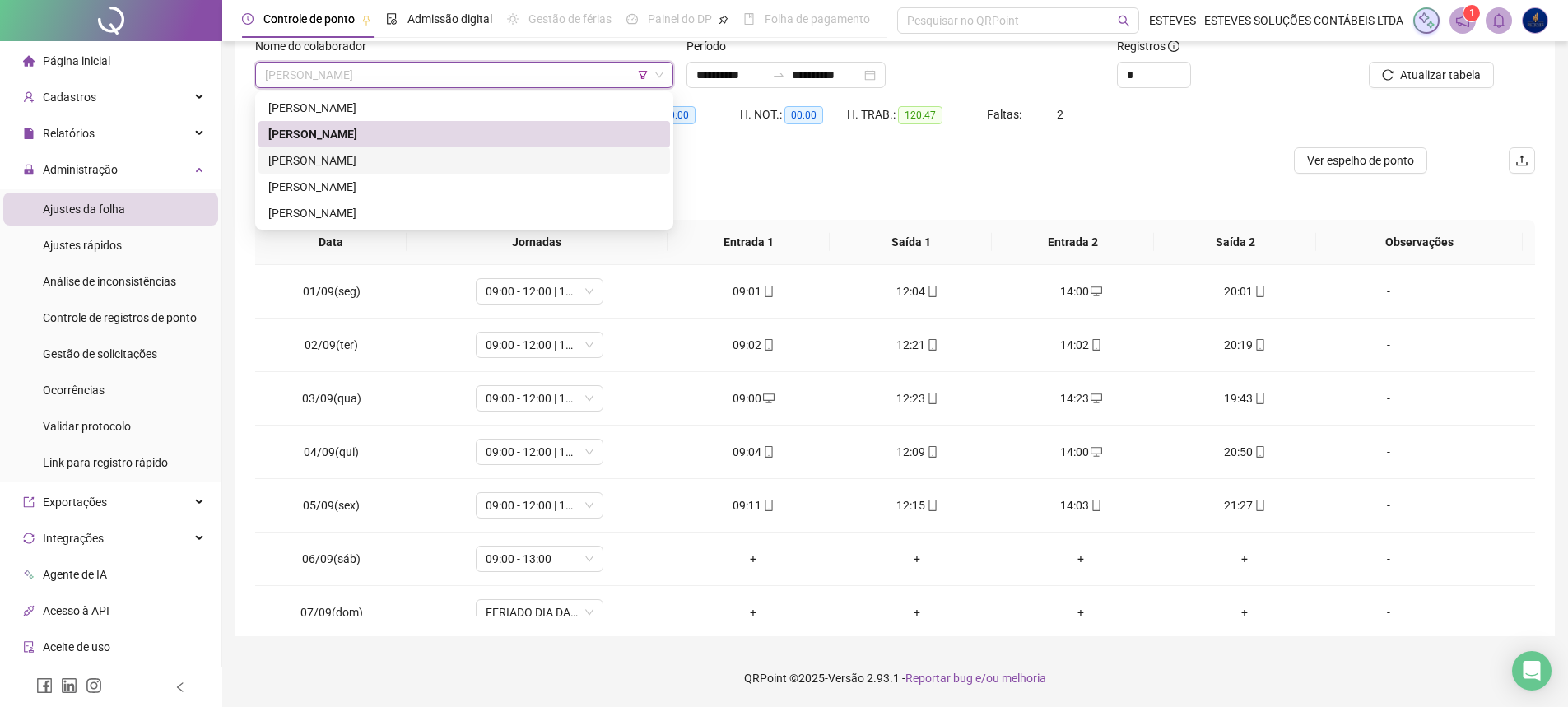
click at [507, 151] on div "[PERSON_NAME]" at bounding box center [464, 160] width 412 height 26
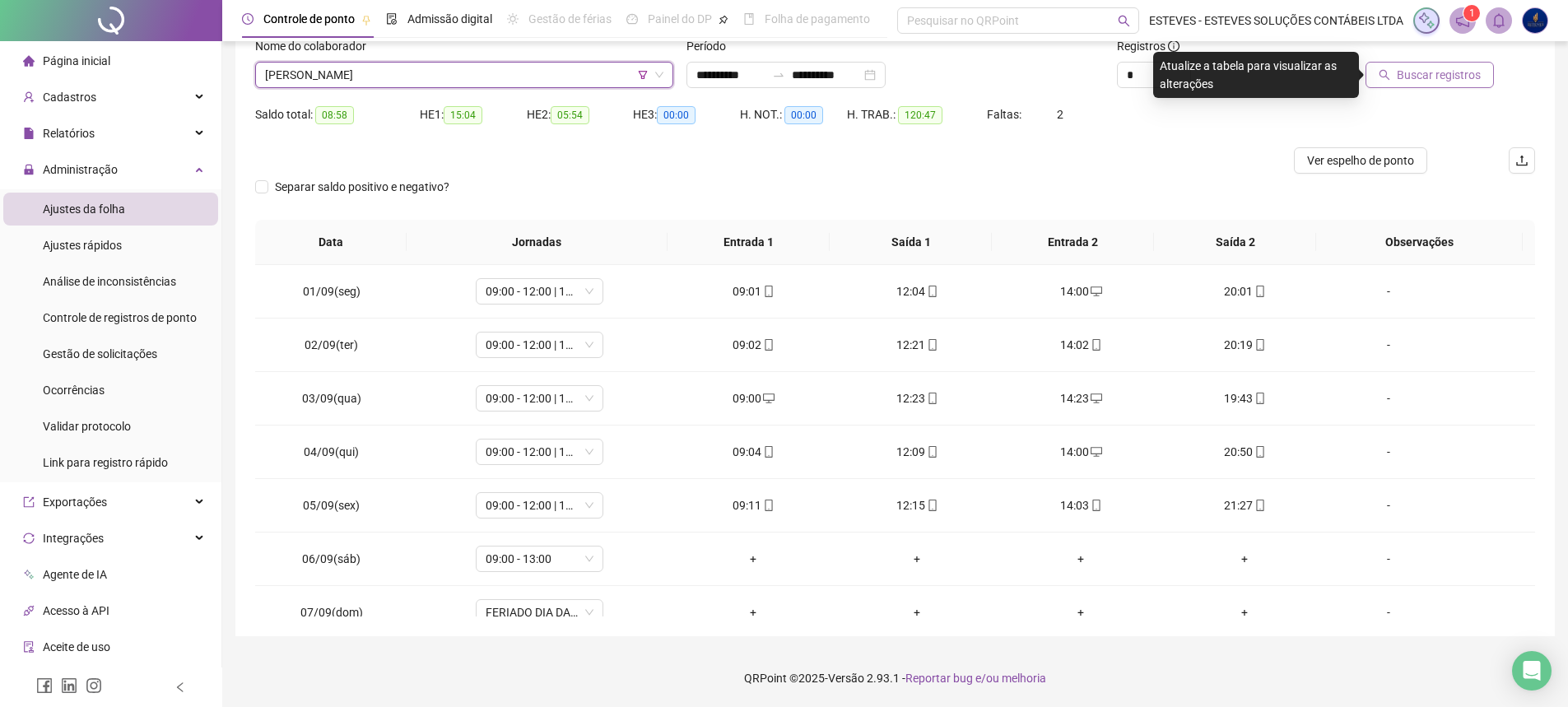
click at [1430, 84] on button "Buscar registros" at bounding box center [1429, 75] width 128 height 26
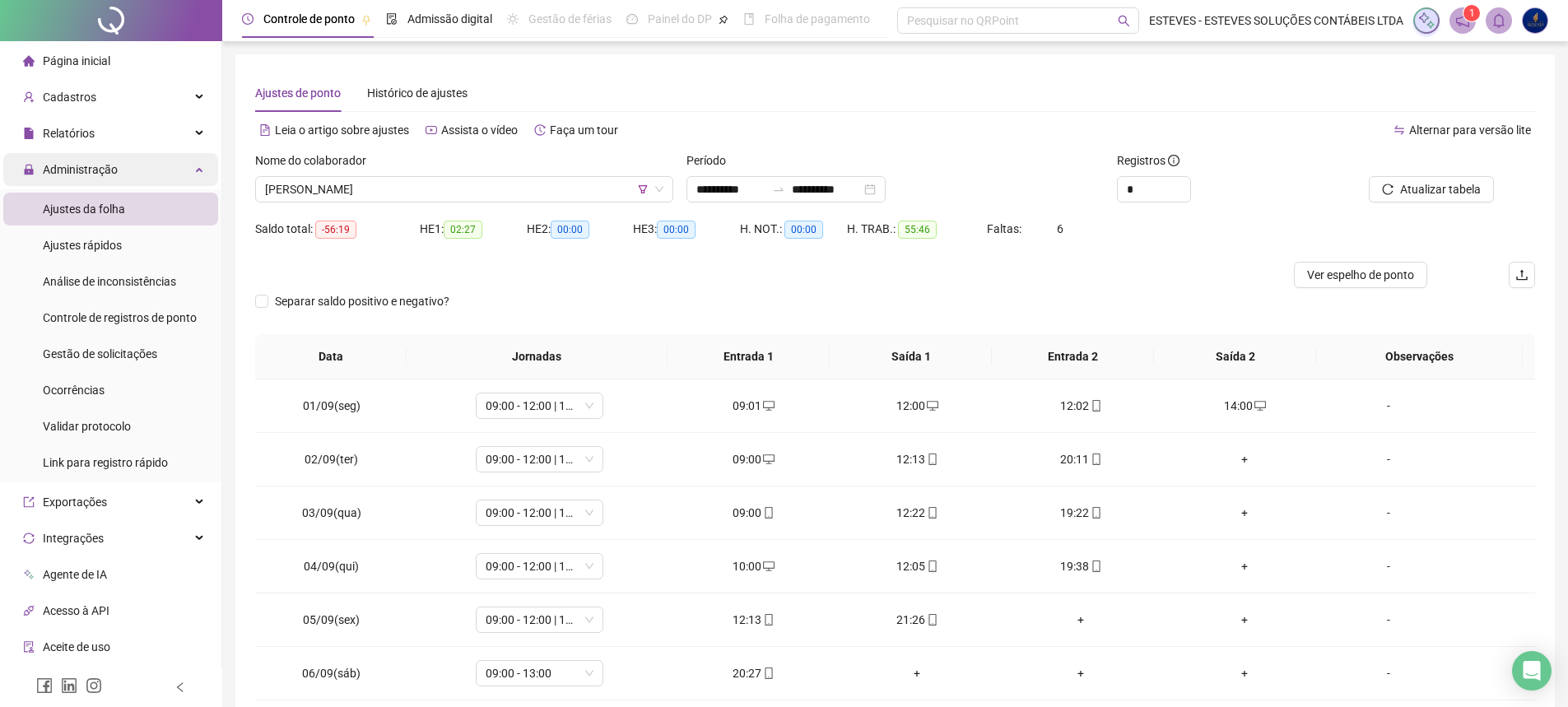
click at [89, 165] on span "Administração" at bounding box center [81, 170] width 75 height 13
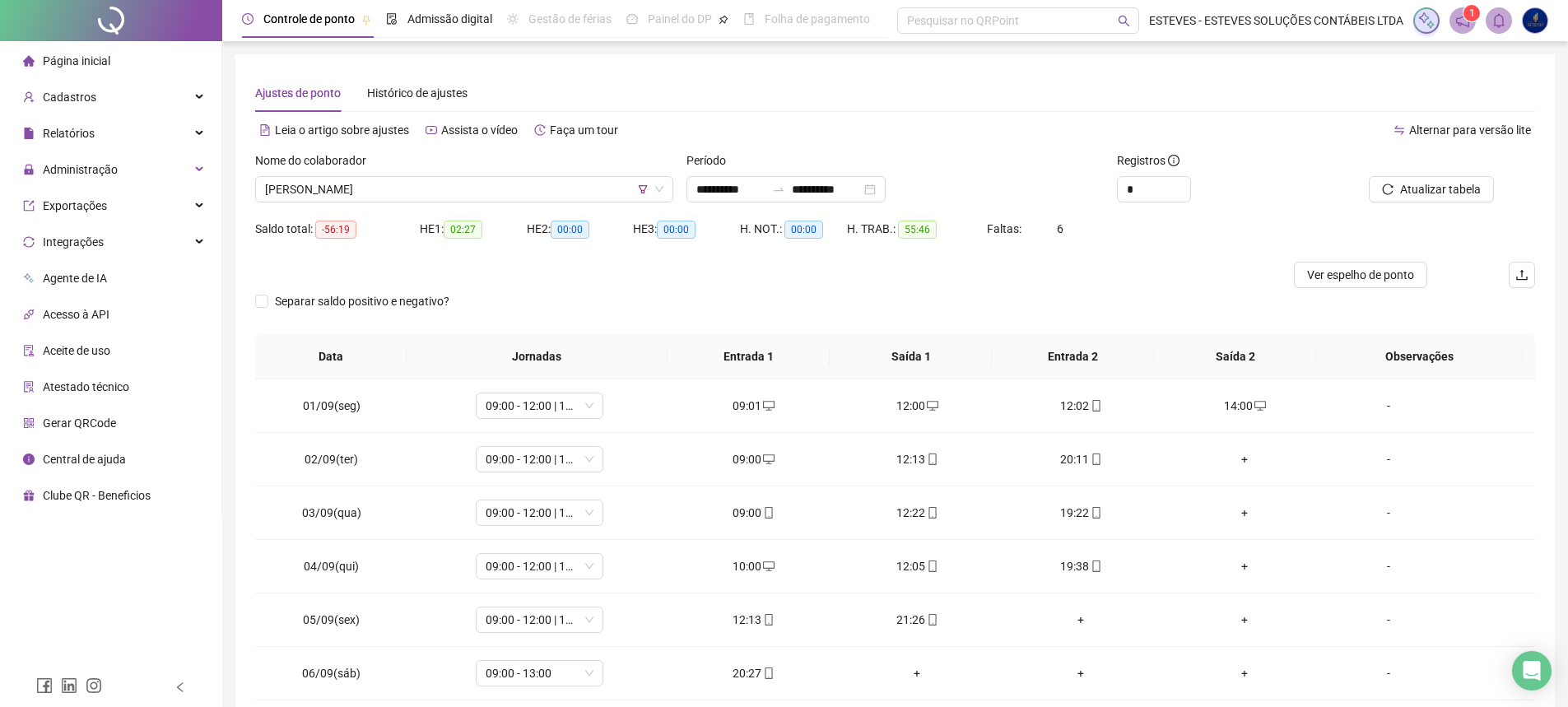
click at [128, 64] on li "Página inicial" at bounding box center [111, 60] width 215 height 33
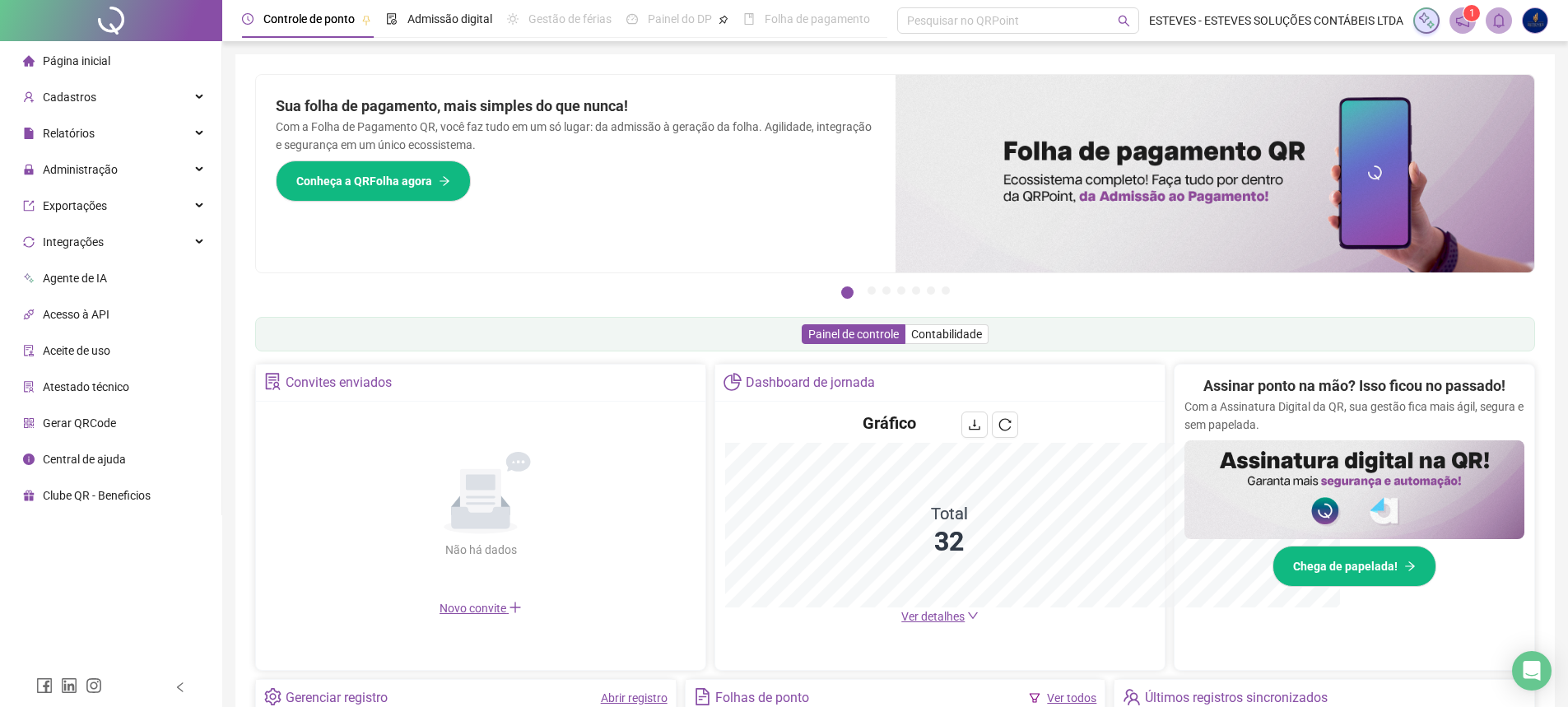
click at [1128, 337] on div "Painel de controle Contabilidade" at bounding box center [895, 334] width 1280 height 35
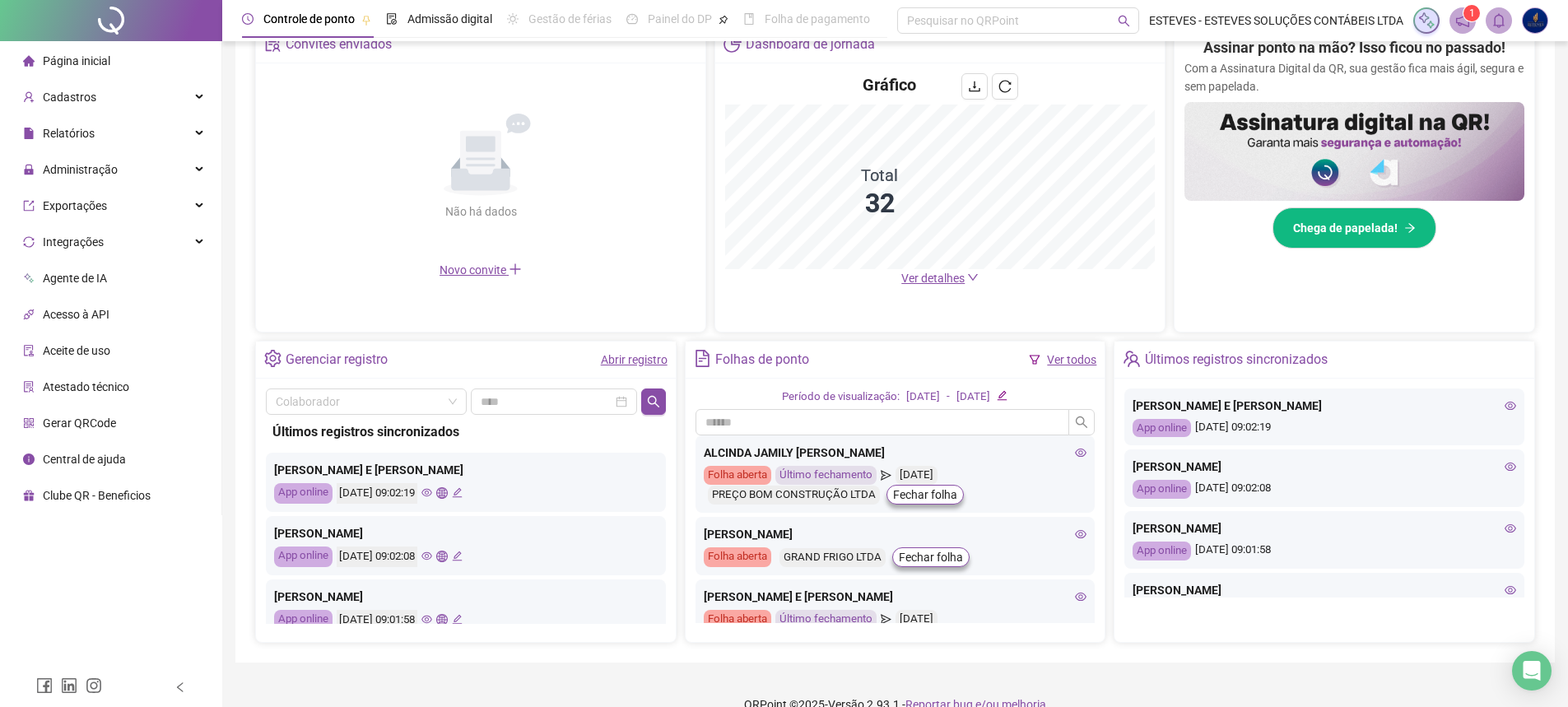
scroll to position [282, 0]
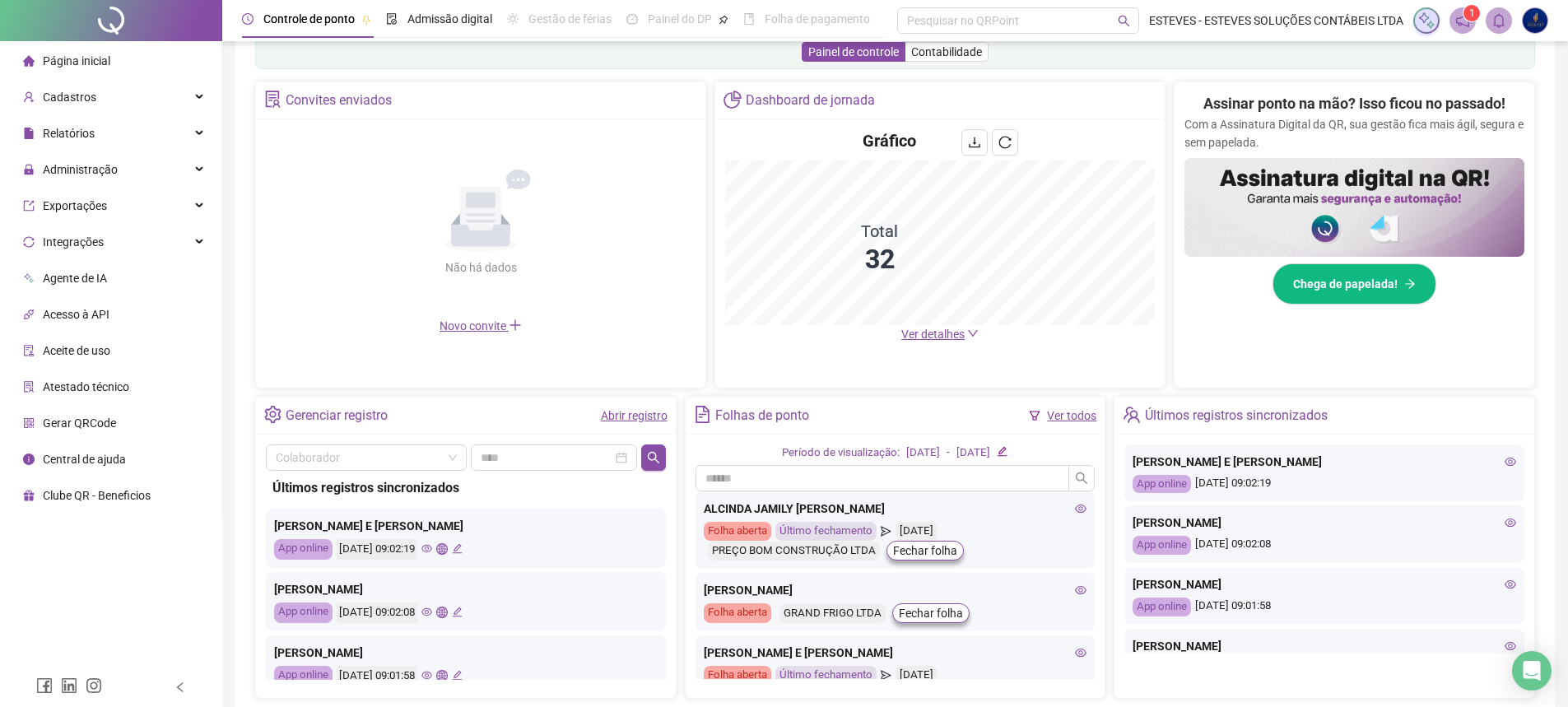
click at [929, 341] on span "Ver detalhes" at bounding box center [940, 334] width 78 height 18
click at [928, 332] on span "Ver detalhes" at bounding box center [933, 334] width 64 height 13
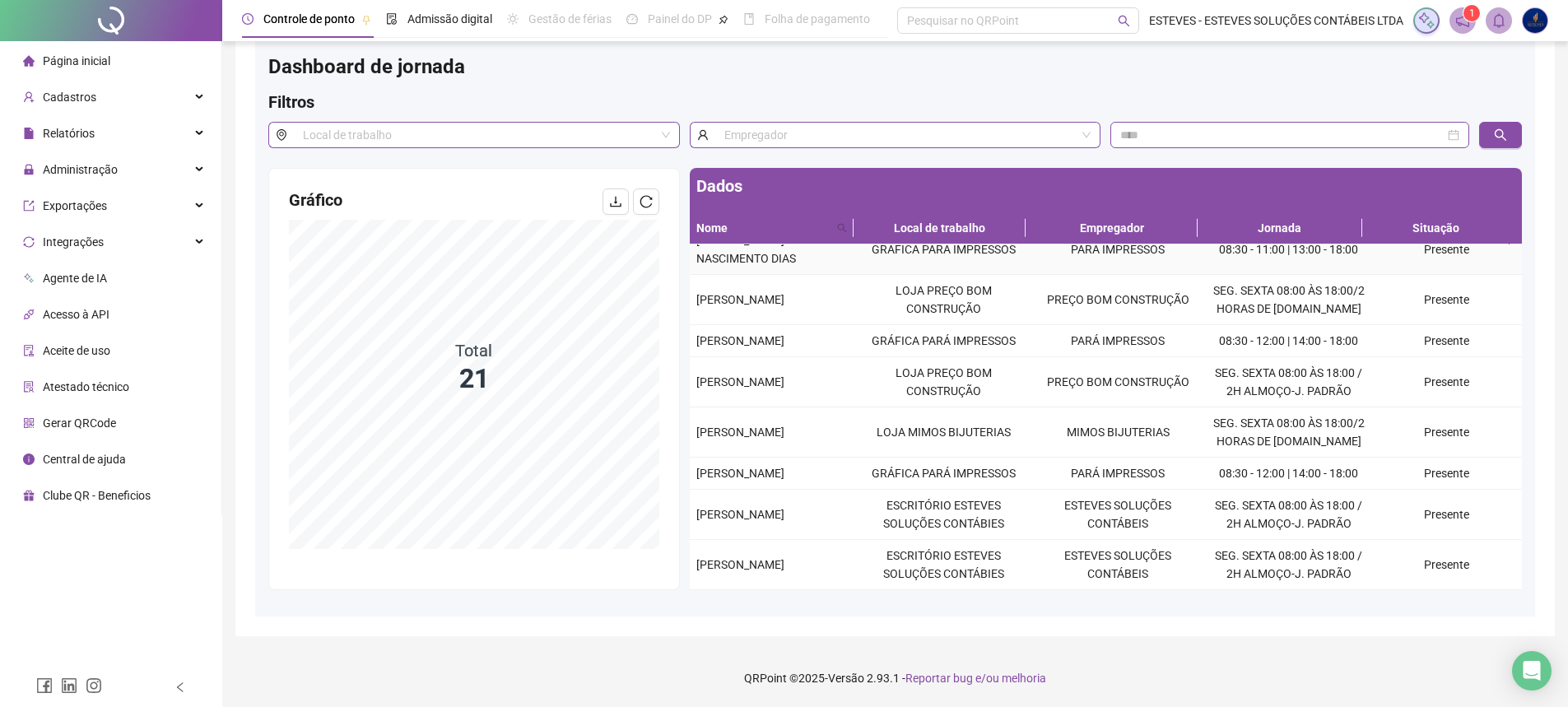
scroll to position [636, 0]
click at [122, 169] on div "Administração" at bounding box center [111, 169] width 215 height 33
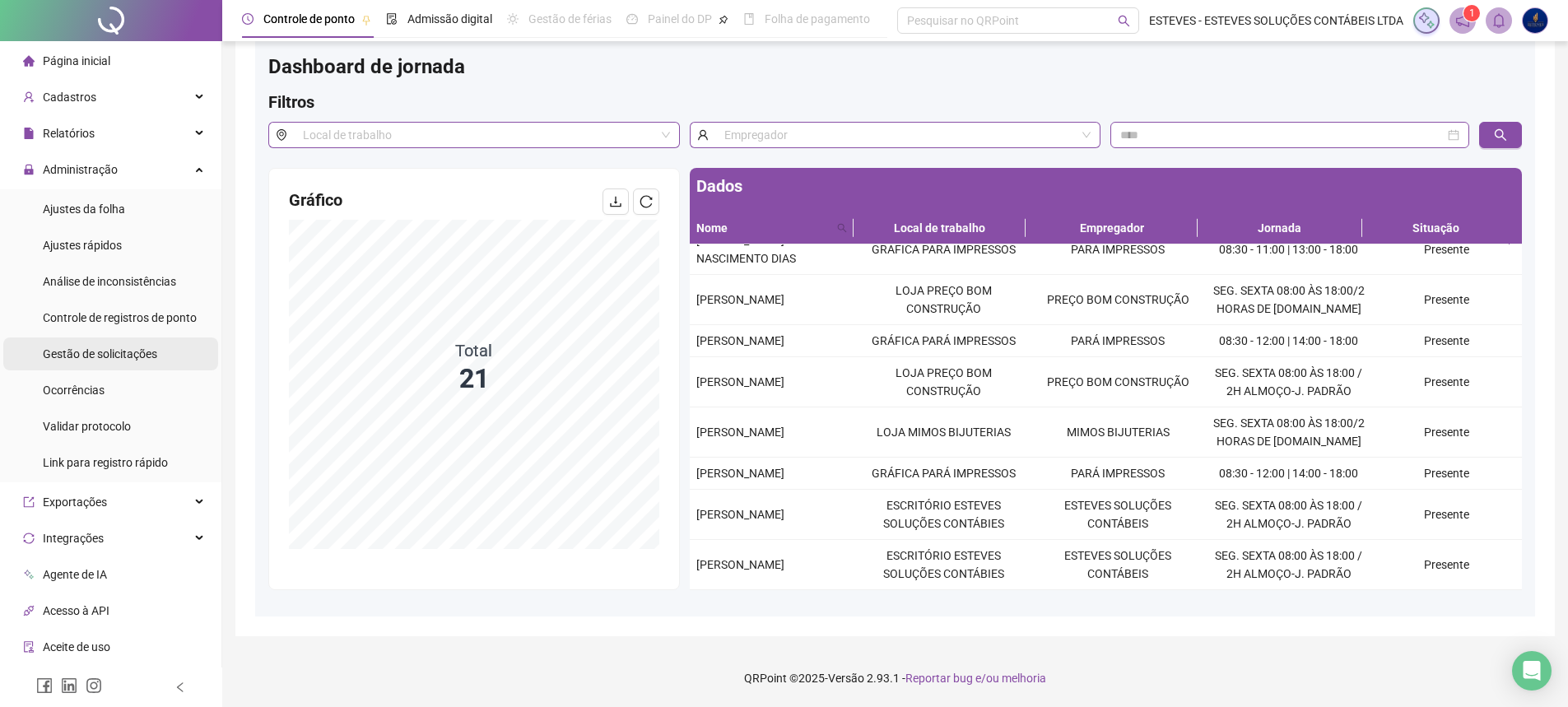
click at [118, 360] on span "Gestão de solicitações" at bounding box center [100, 354] width 114 height 13
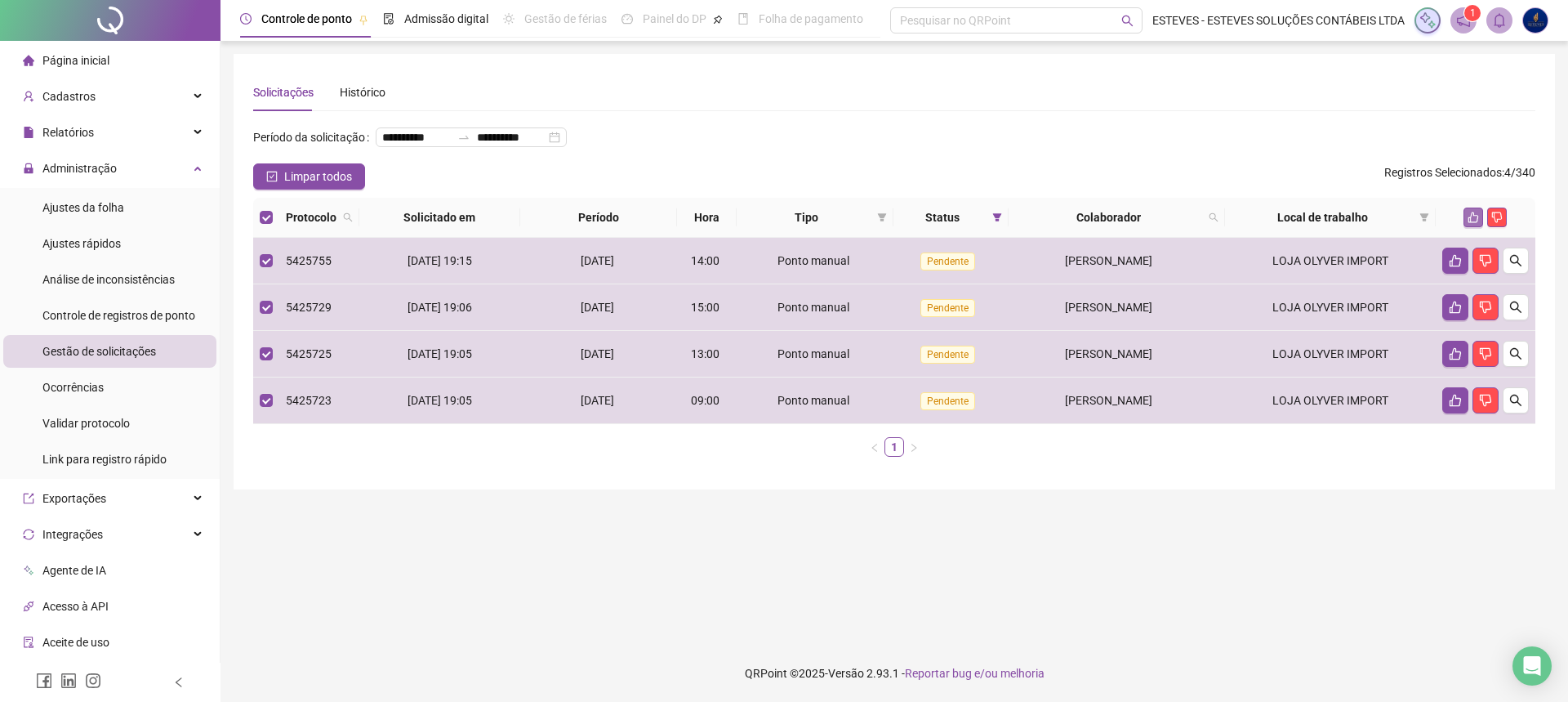
click at [1467, 227] on button "button" at bounding box center [1473, 217] width 20 height 20
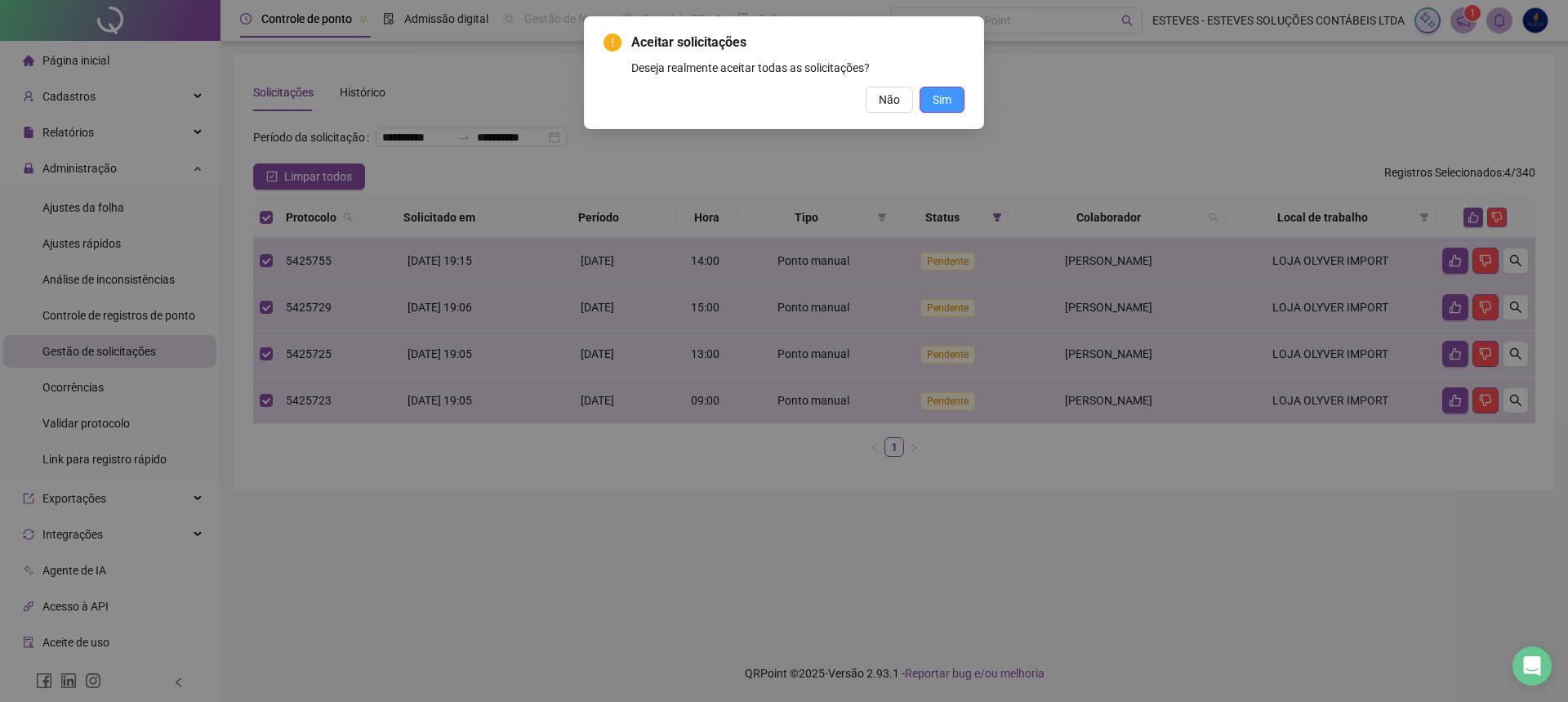
click at [939, 99] on span "Sim" at bounding box center [942, 99] width 19 height 18
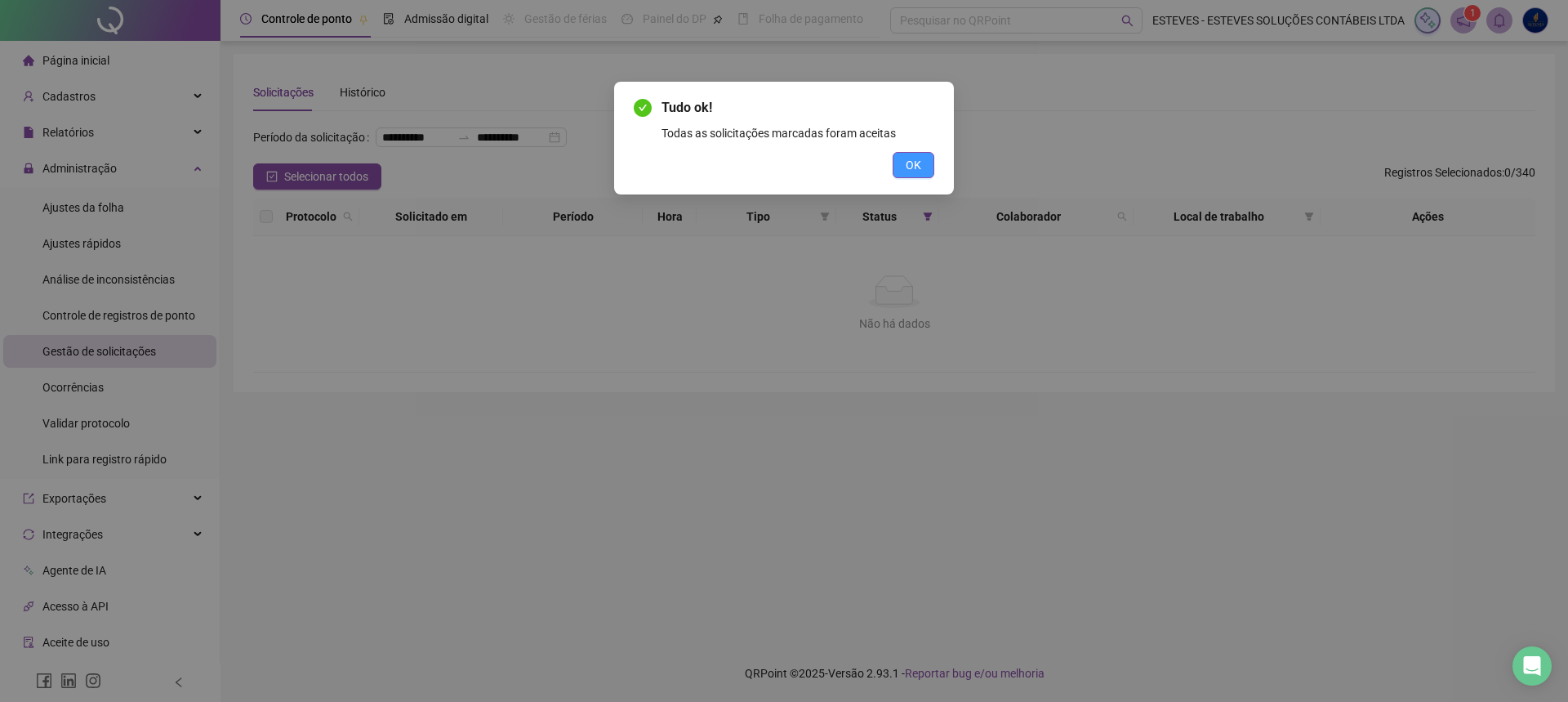
click at [921, 157] on button "OK" at bounding box center [913, 165] width 42 height 26
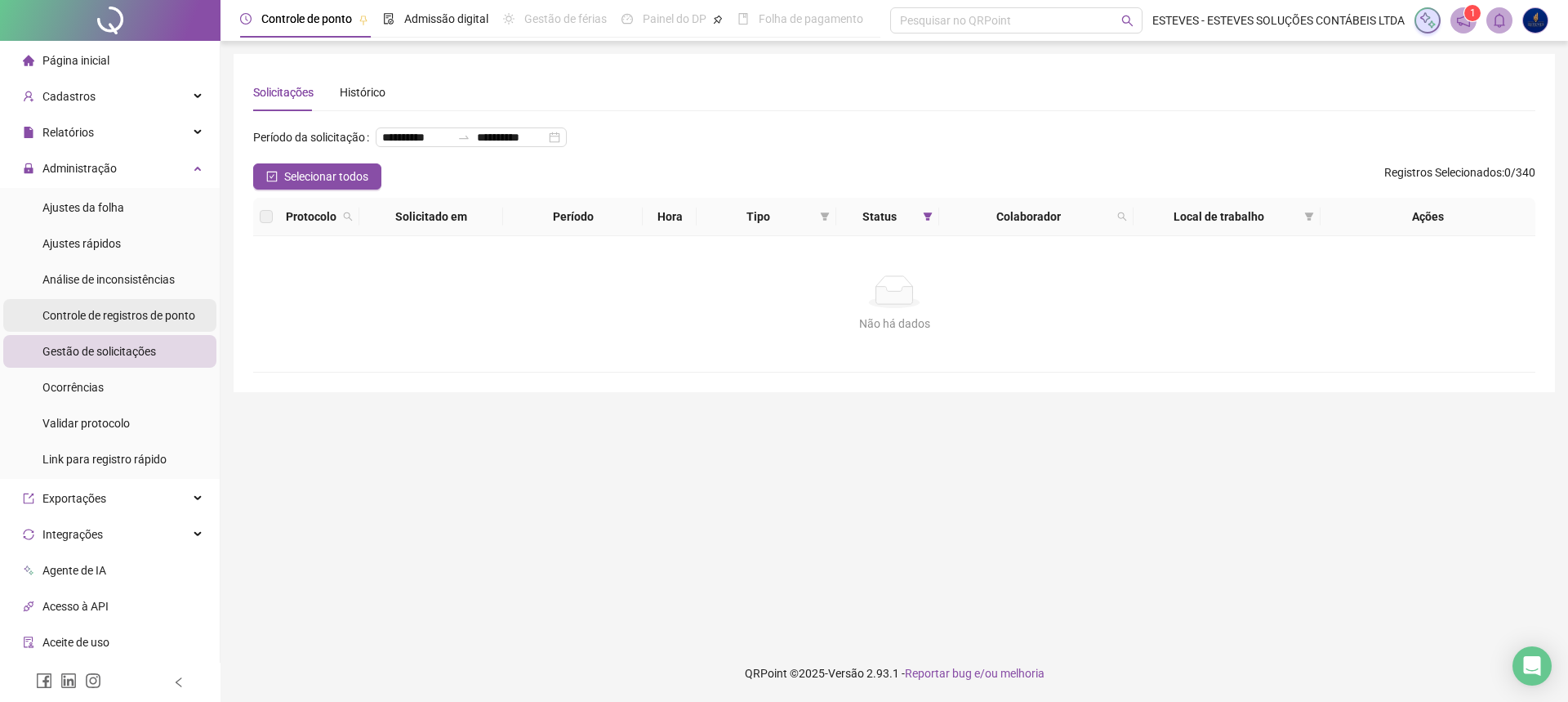
click at [77, 315] on span "Controle de registros de ponto" at bounding box center [119, 316] width 153 height 13
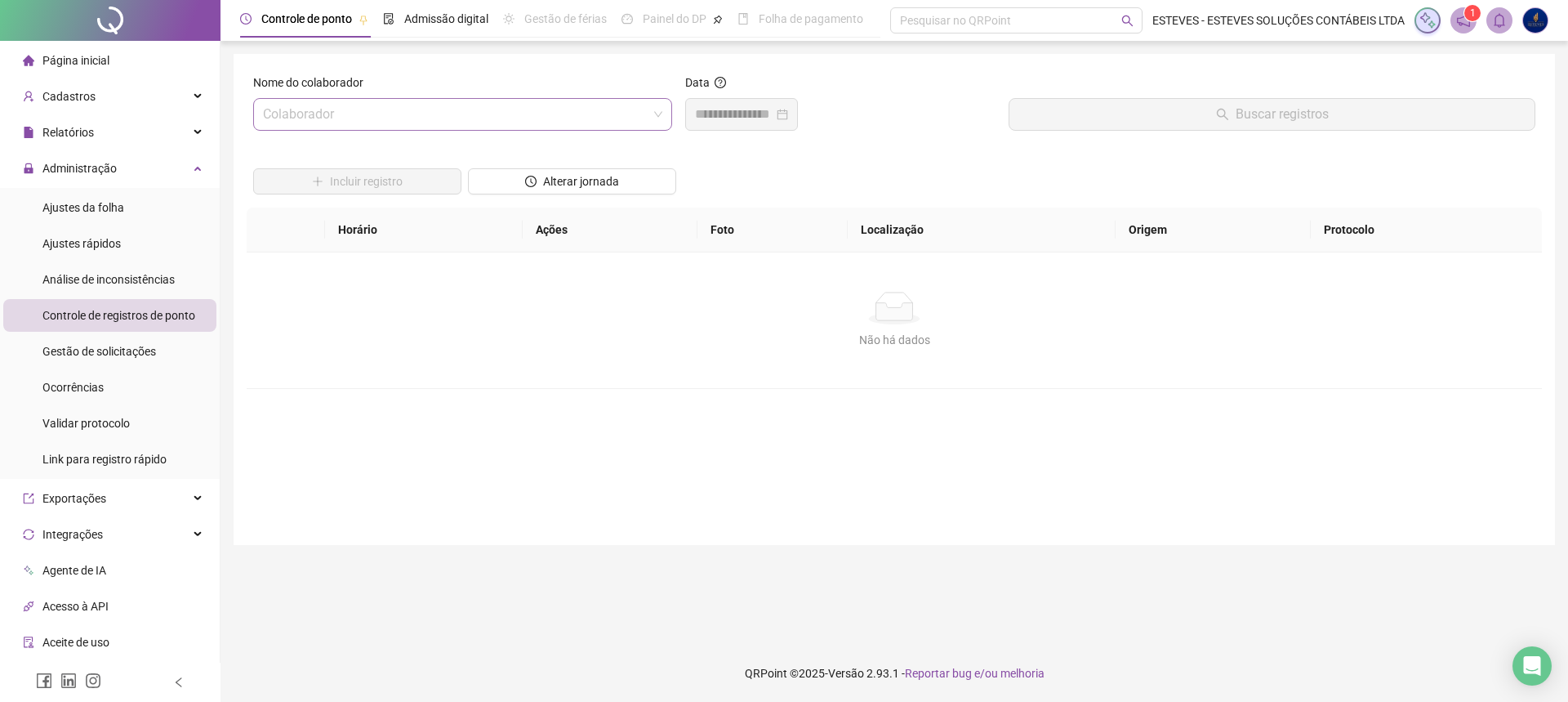
click at [554, 113] on input "search" at bounding box center [455, 114] width 384 height 31
click at [158, 160] on div "Administração" at bounding box center [110, 168] width 213 height 33
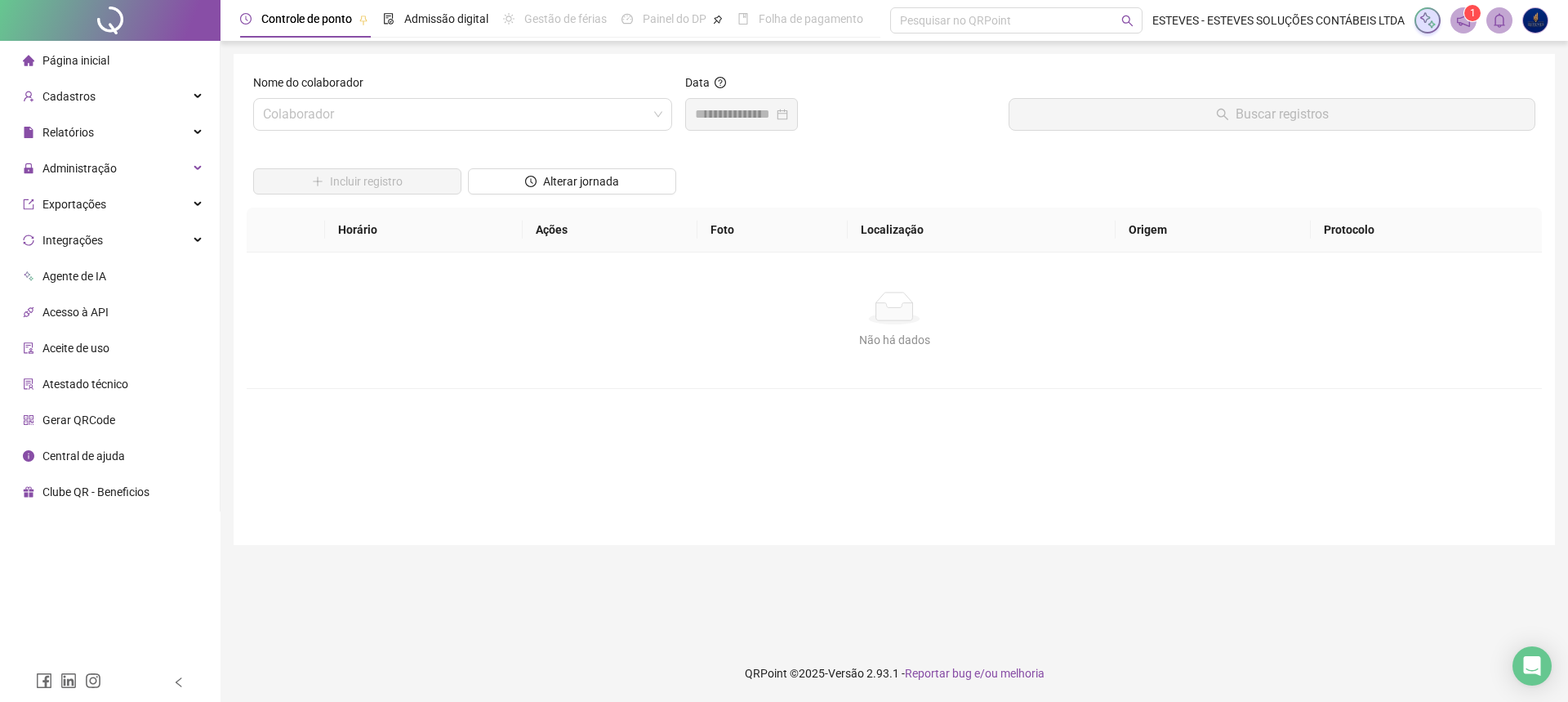
click at [99, 63] on span "Página inicial" at bounding box center [76, 61] width 67 height 13
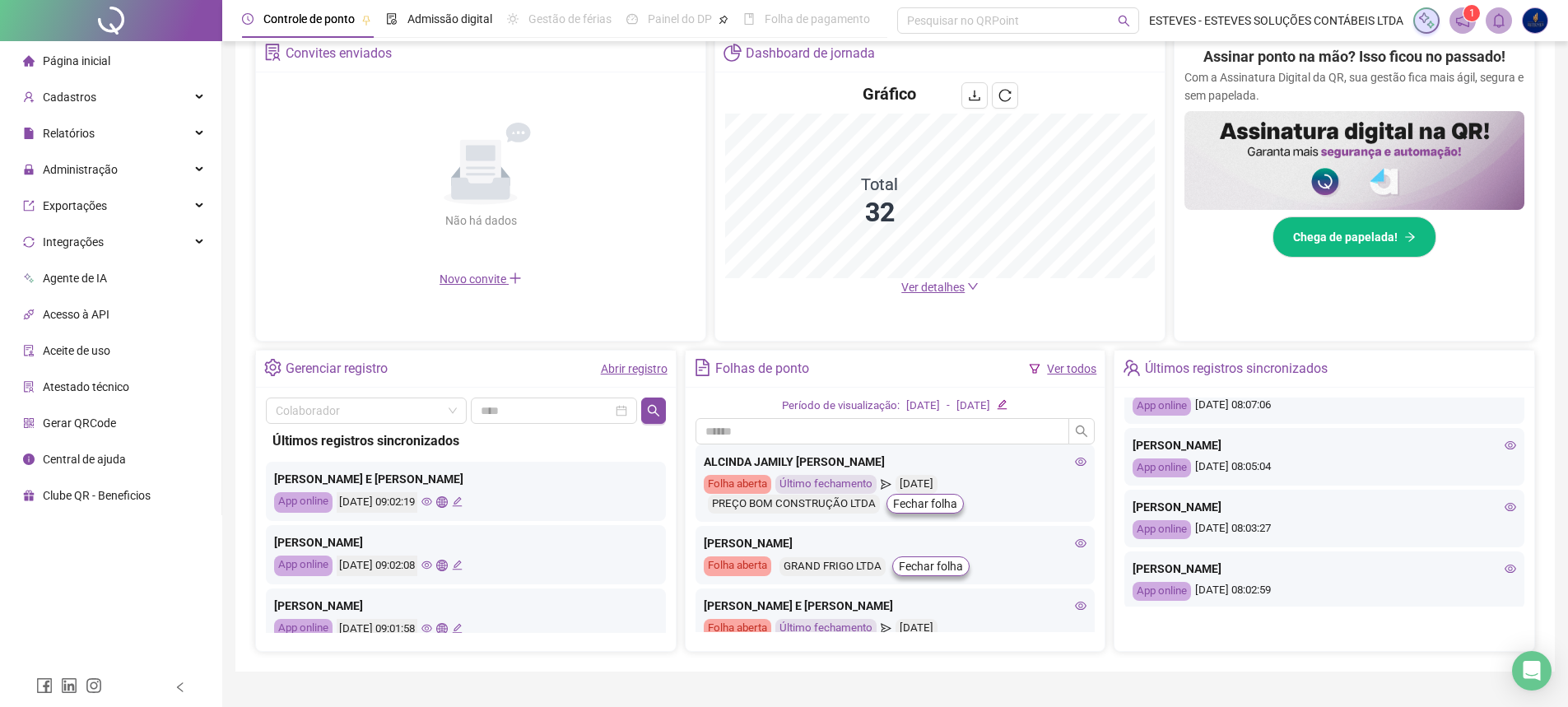
scroll to position [712, 0]
click at [105, 156] on span "Administração" at bounding box center [70, 169] width 95 height 33
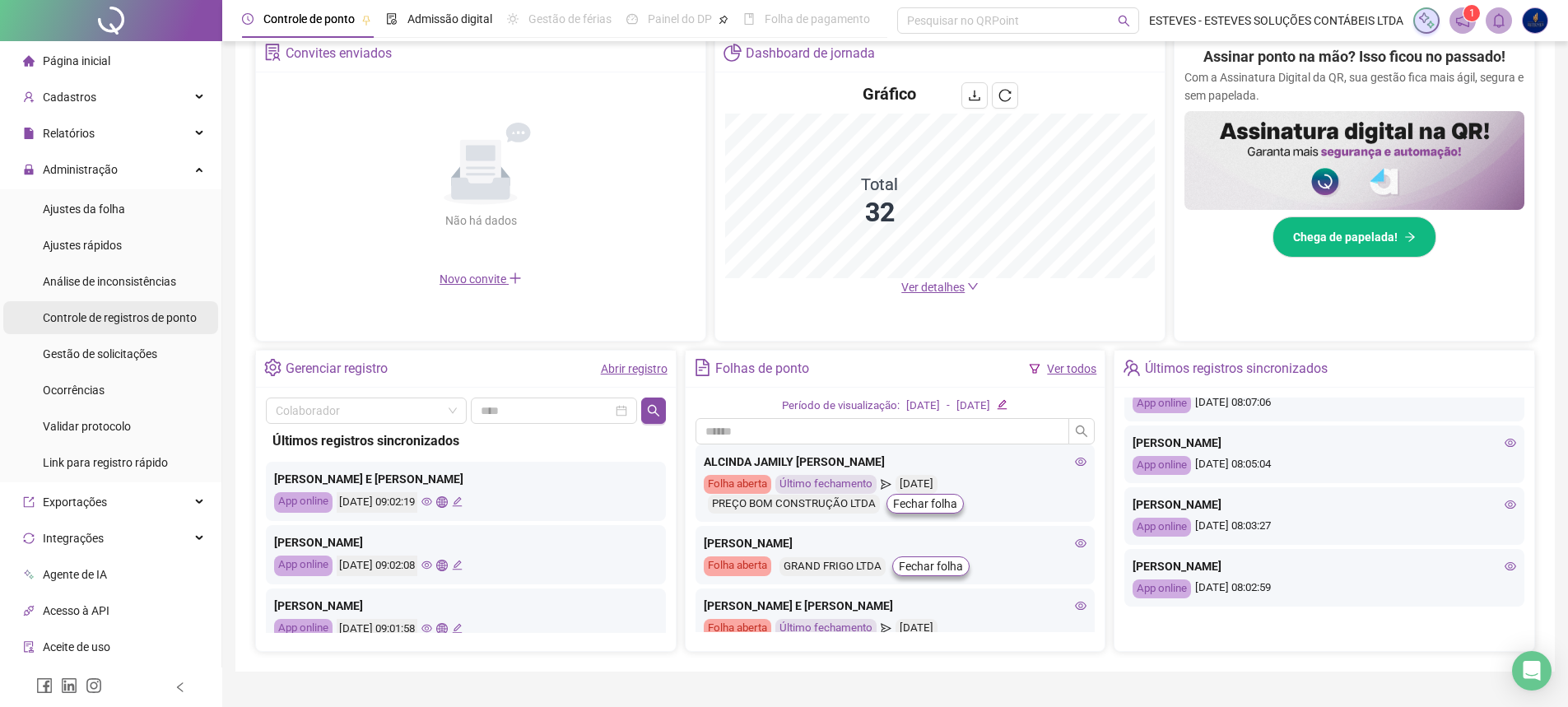
drag, startPoint x: 151, startPoint y: 321, endPoint x: 201, endPoint y: 310, distance: 51.2
click at [152, 321] on span "Controle de registros de ponto" at bounding box center [120, 318] width 154 height 13
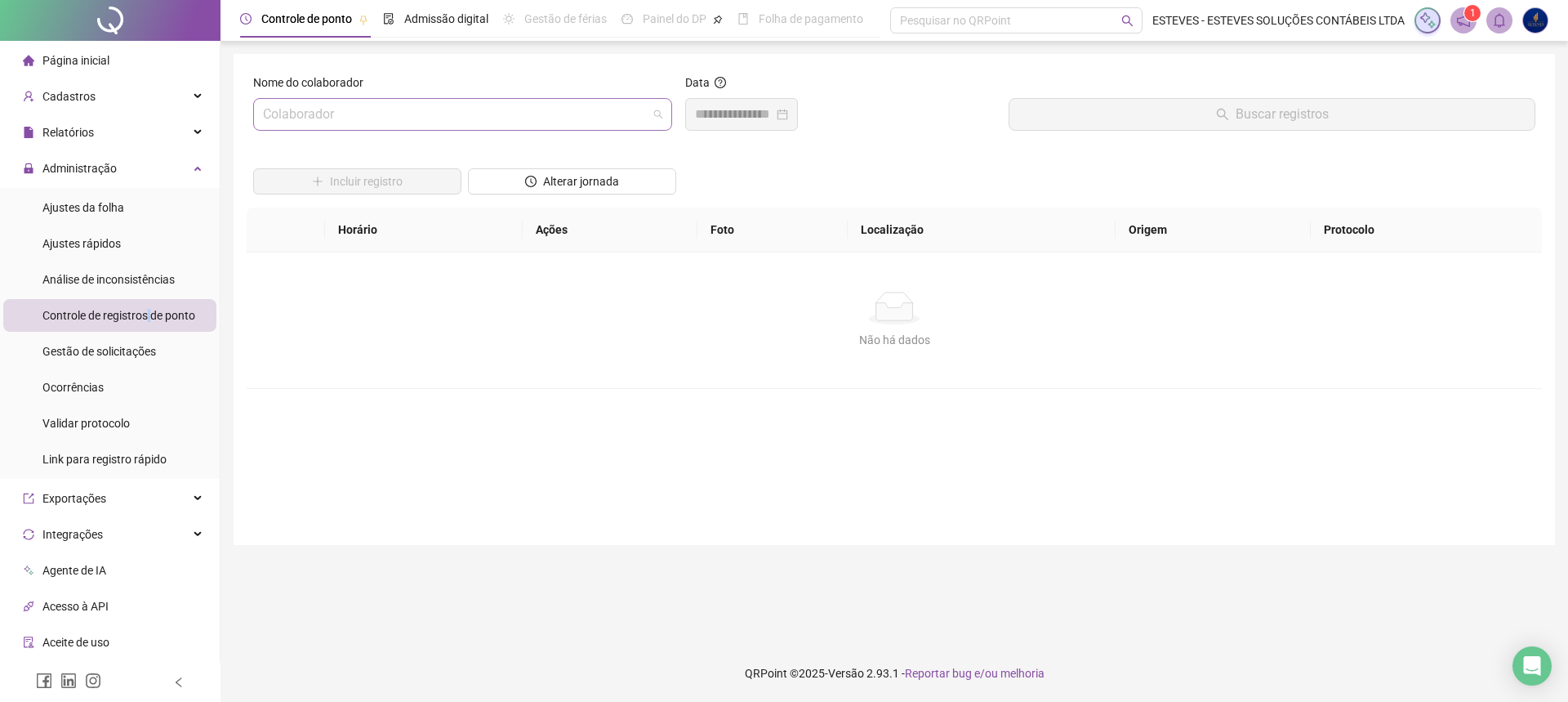
click at [606, 115] on input "search" at bounding box center [455, 114] width 384 height 31
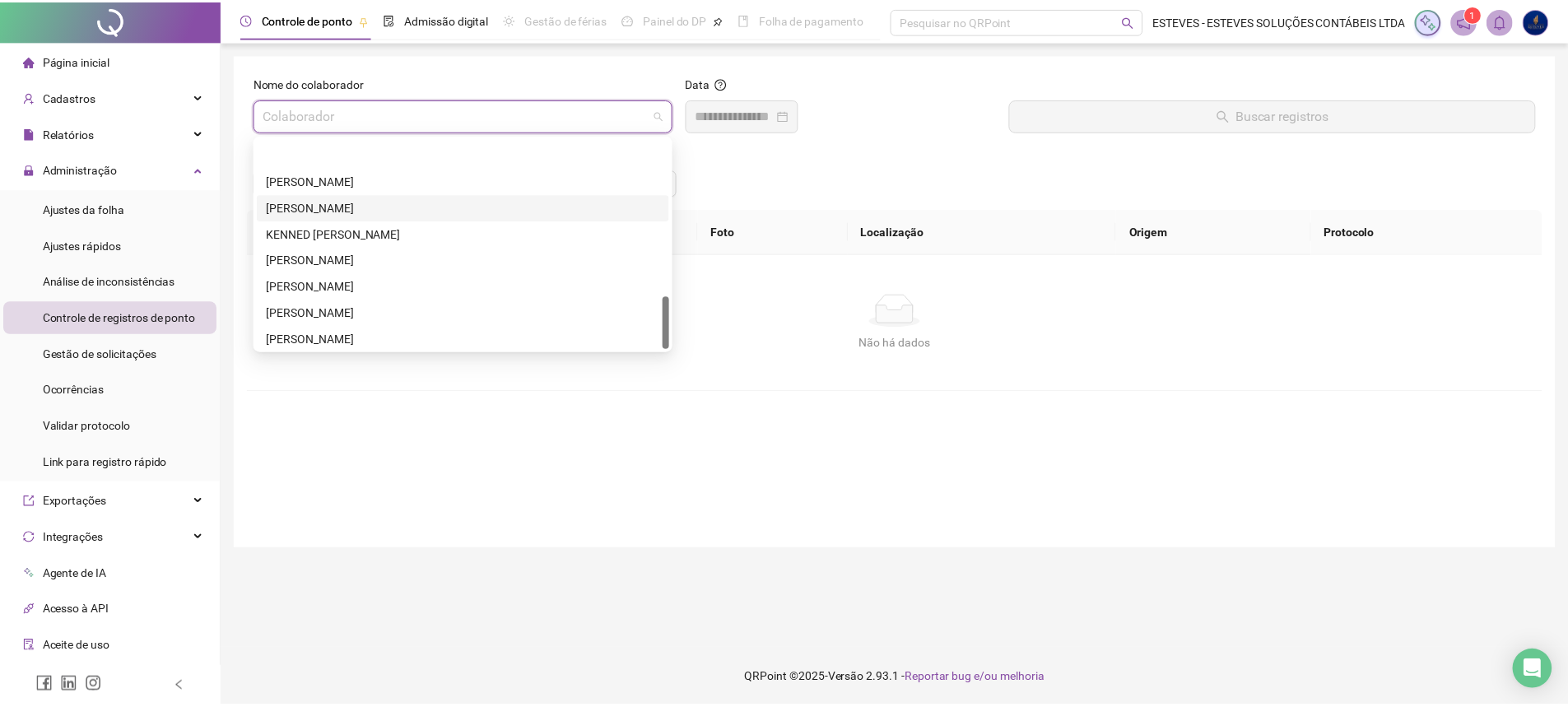
scroll to position [632, 0]
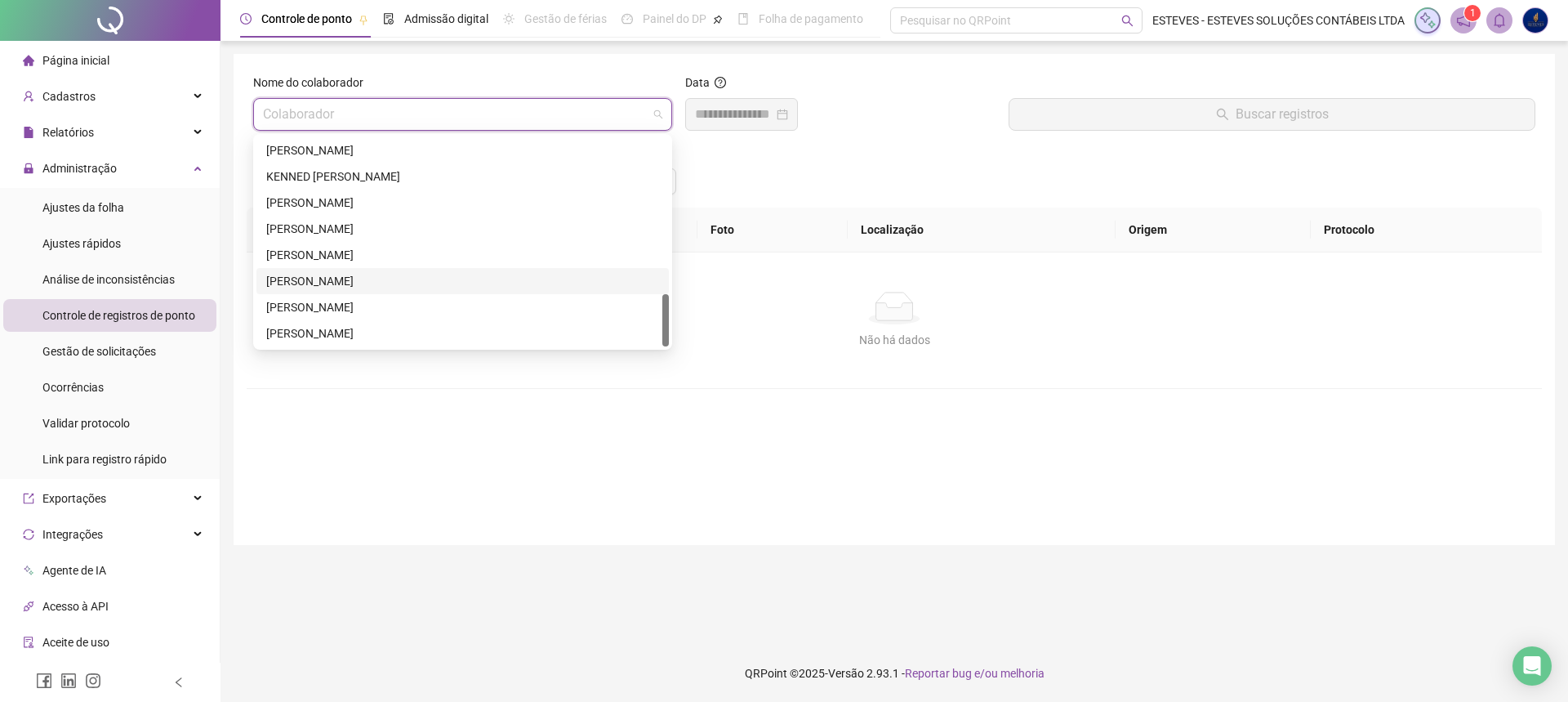
click at [340, 275] on div "[PERSON_NAME]" at bounding box center [462, 280] width 393 height 18
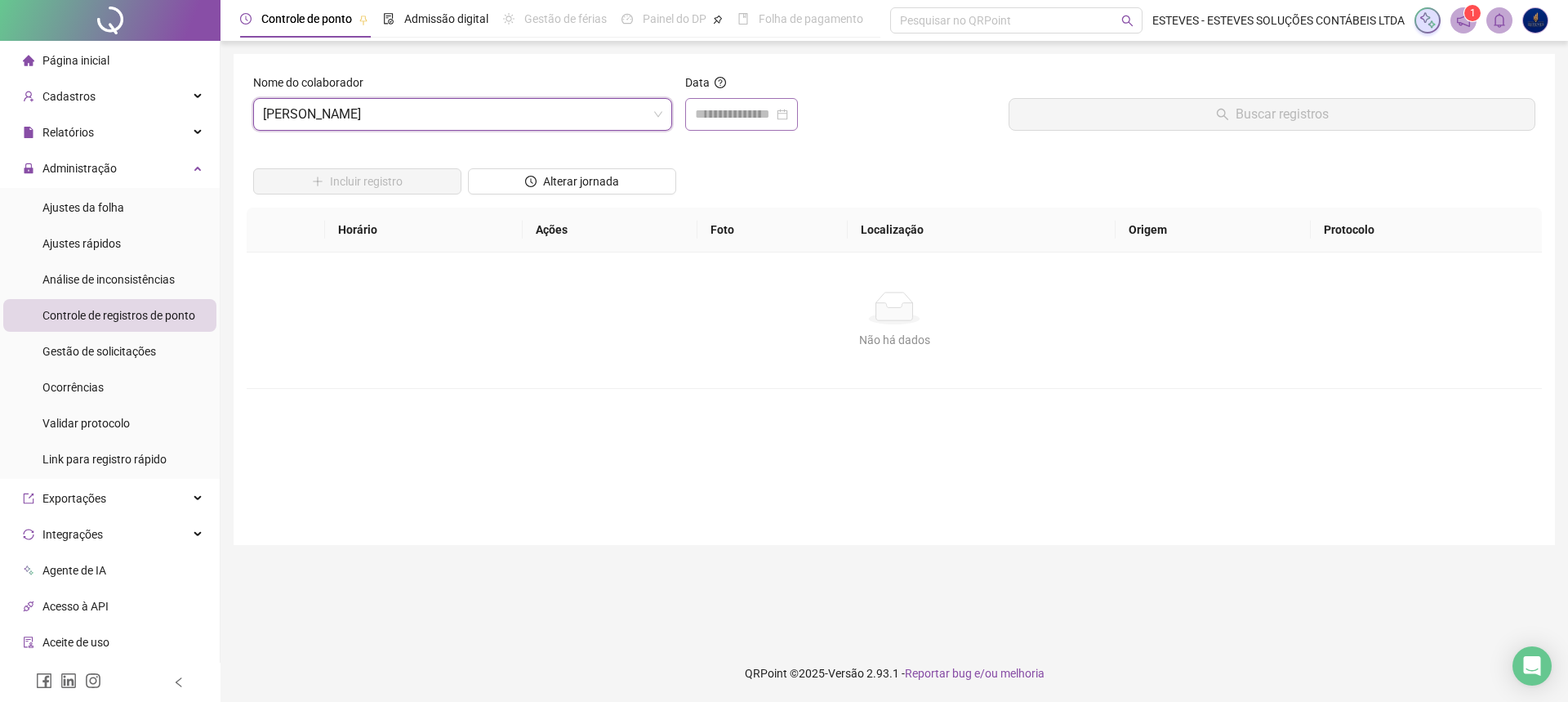
click at [716, 125] on div at bounding box center [741, 114] width 113 height 33
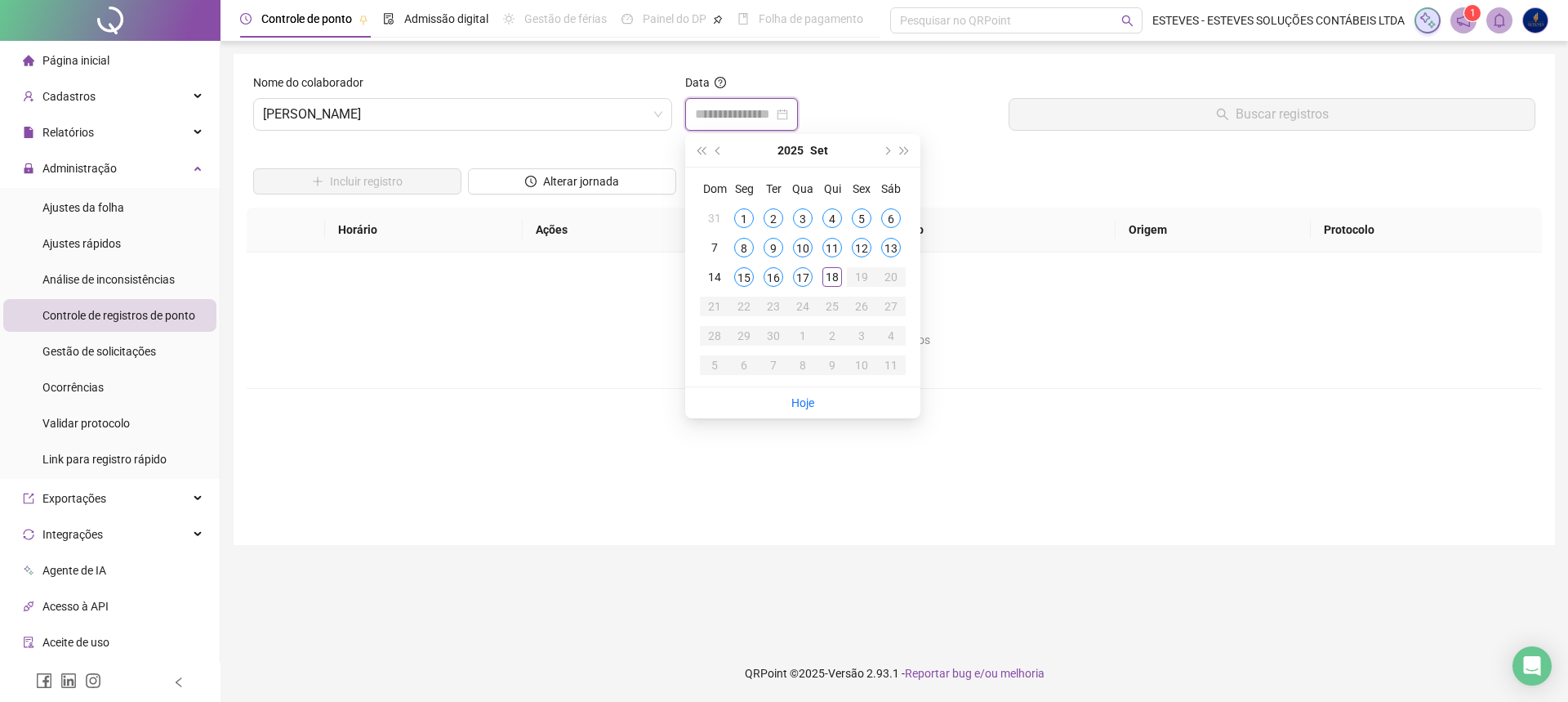
type input "**********"
click at [809, 274] on div "17" at bounding box center [802, 277] width 20 height 20
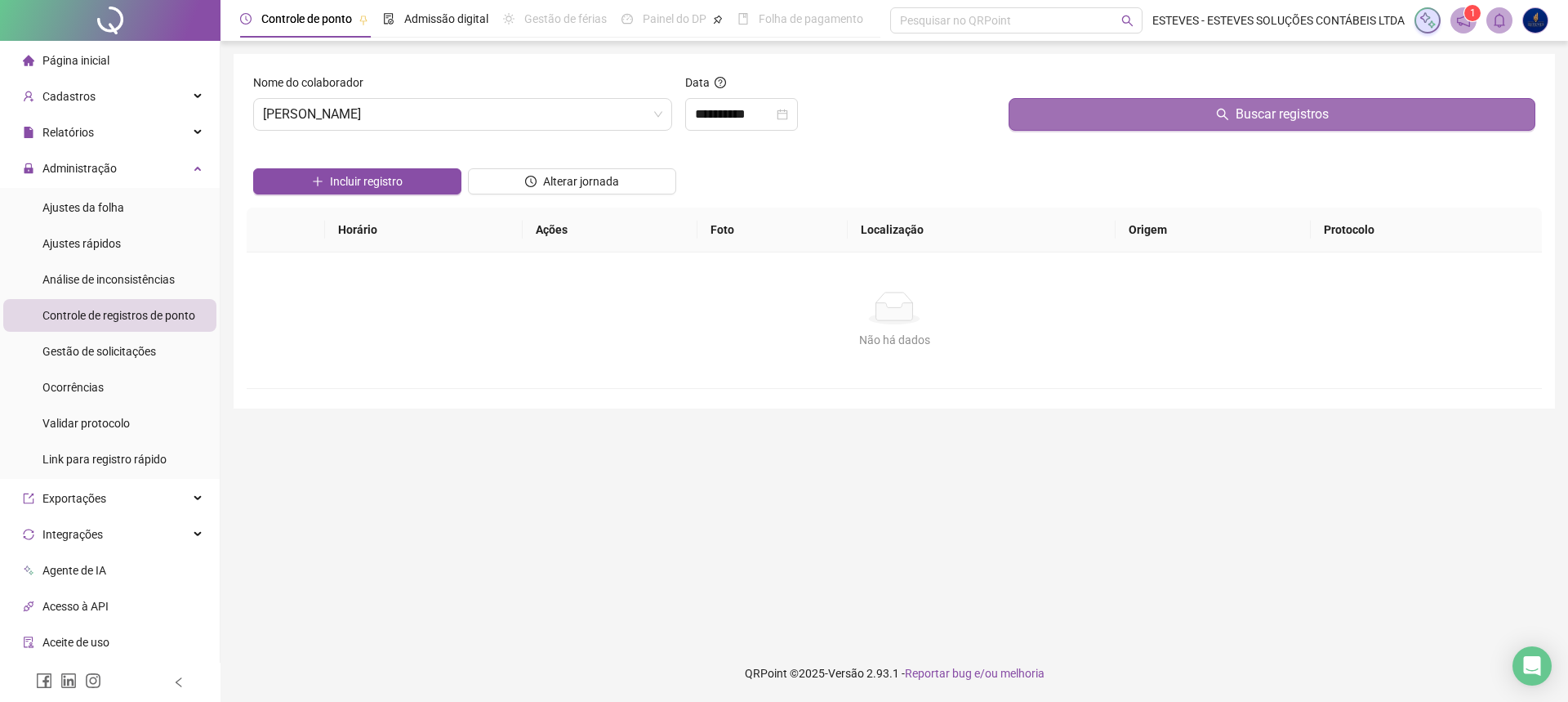
click at [1173, 105] on button "Buscar registros" at bounding box center [1272, 114] width 527 height 33
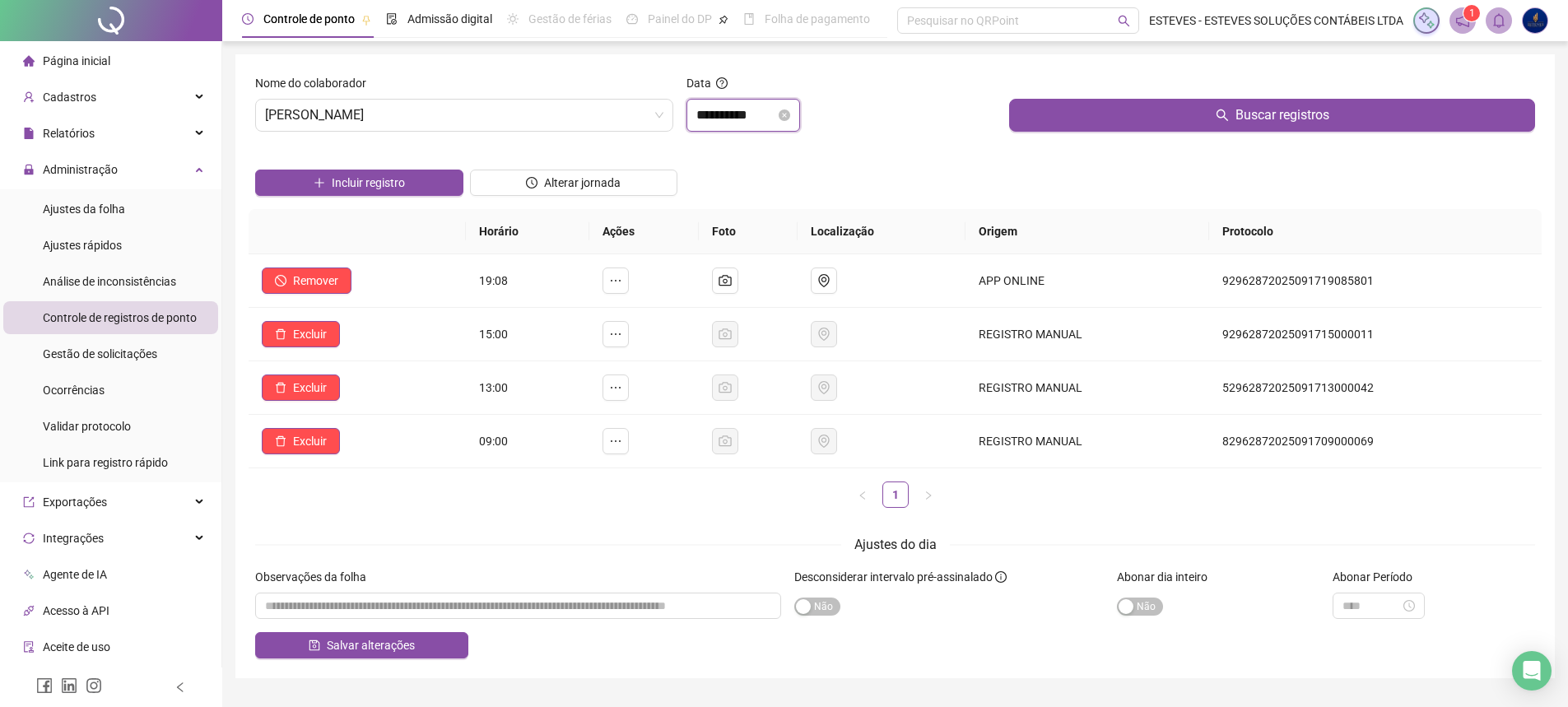
click at [748, 111] on input "**********" at bounding box center [736, 114] width 79 height 20
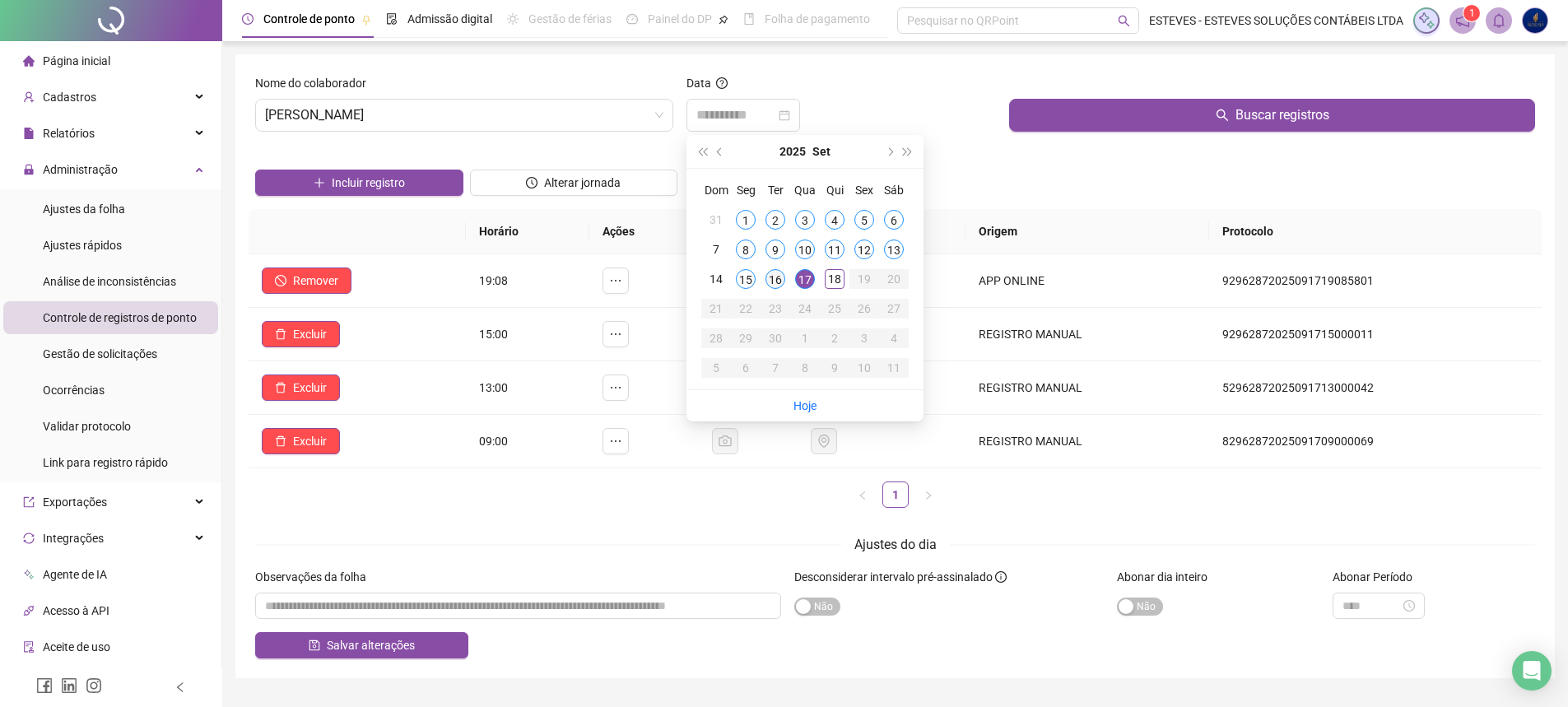
click at [781, 272] on div "16" at bounding box center [775, 278] width 20 height 20
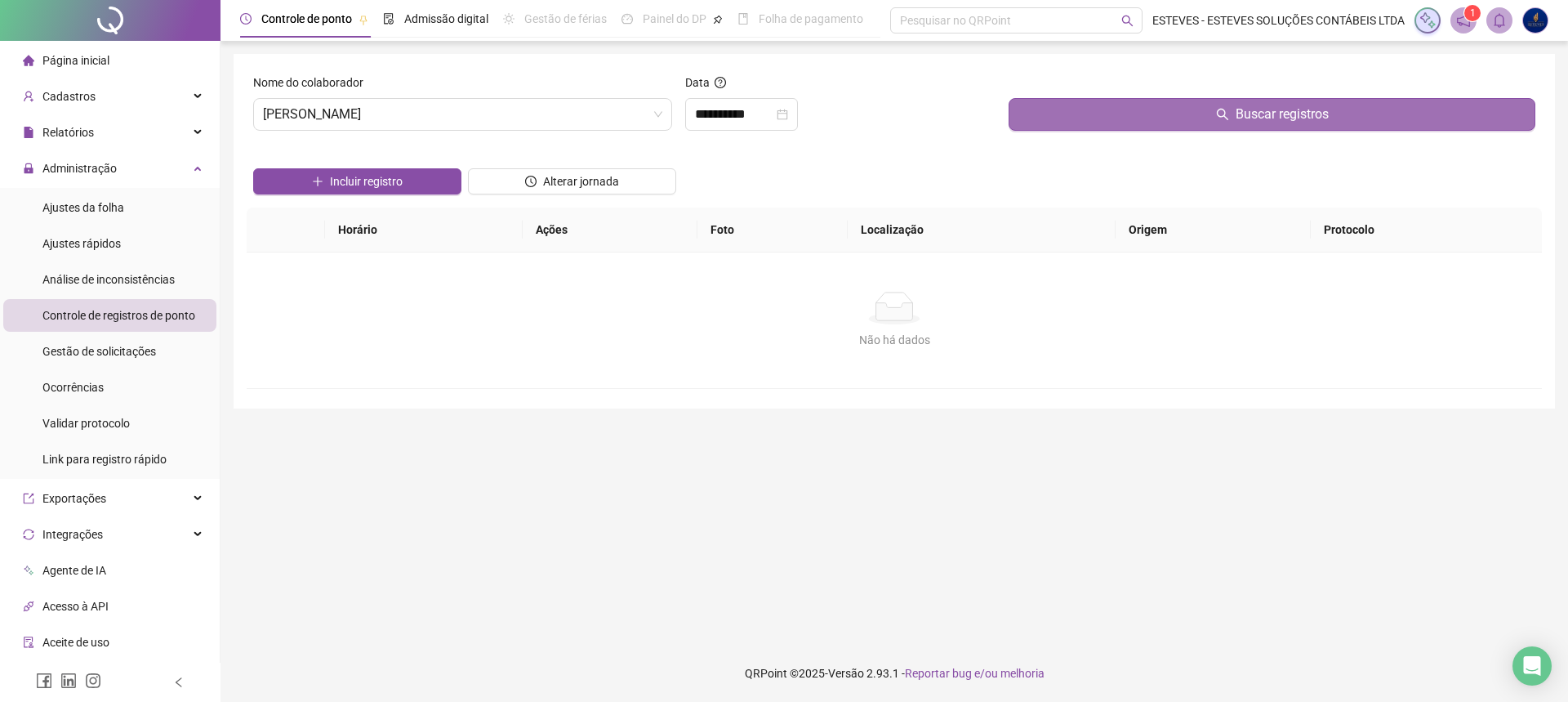
click at [1127, 119] on button "Buscar registros" at bounding box center [1272, 114] width 527 height 33
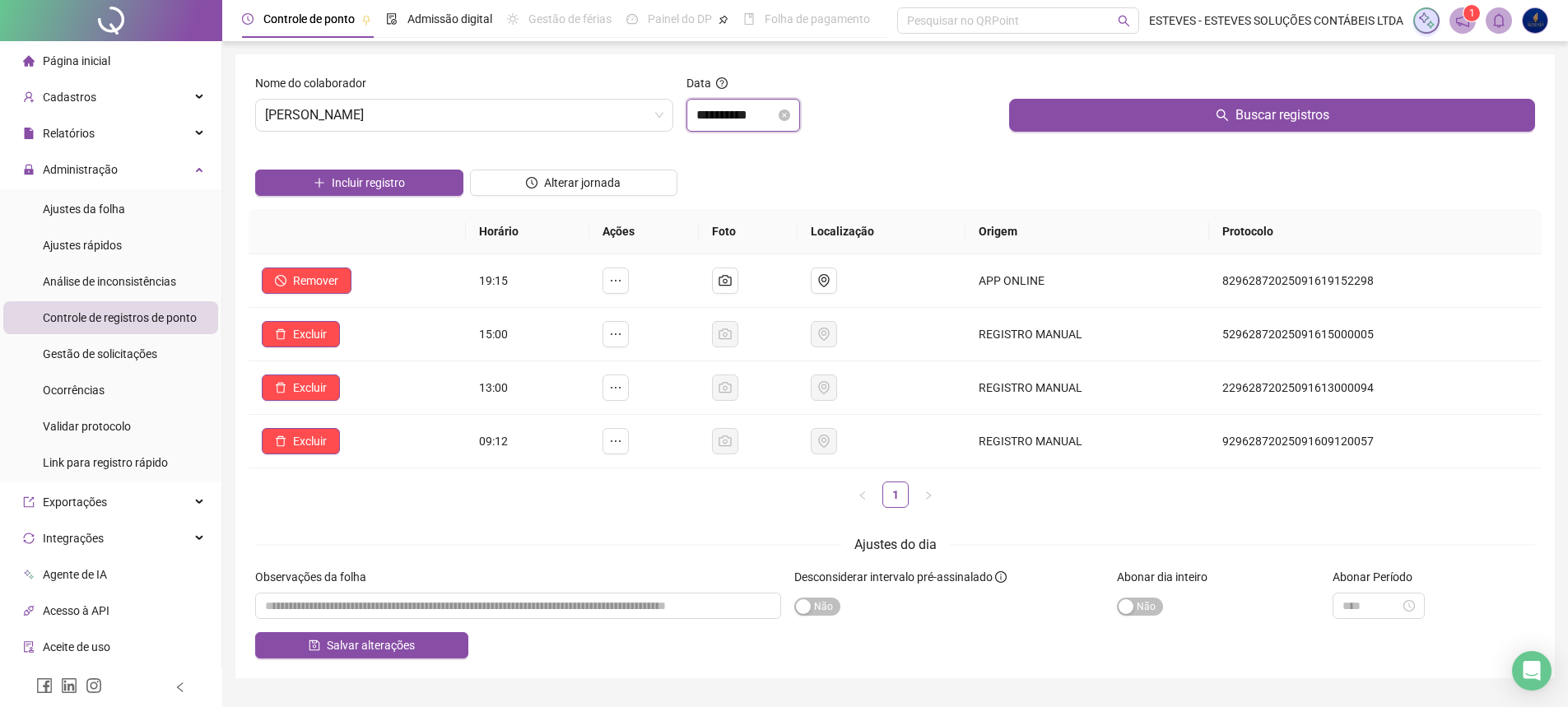
click at [720, 117] on input "**********" at bounding box center [736, 114] width 79 height 20
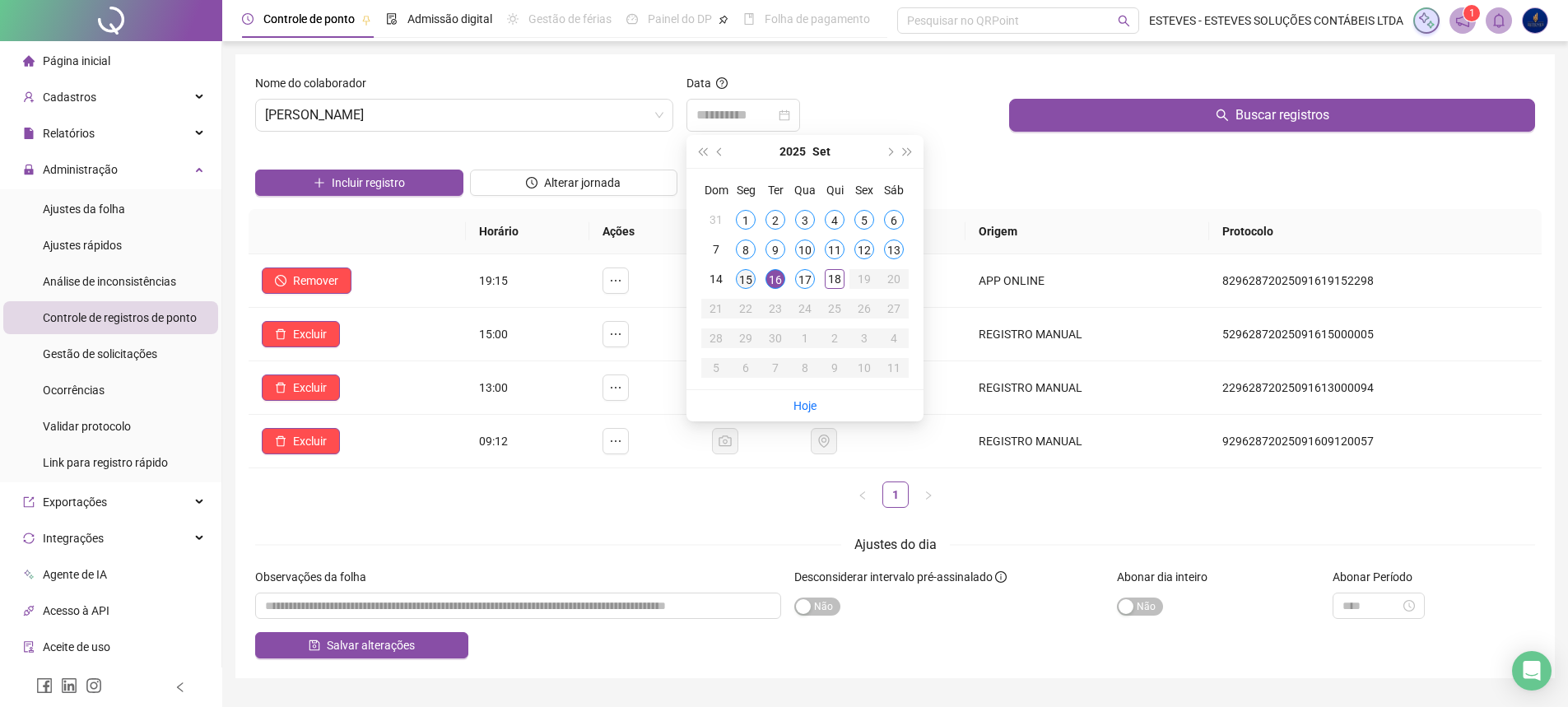
click at [748, 278] on div "15" at bounding box center [746, 278] width 20 height 20
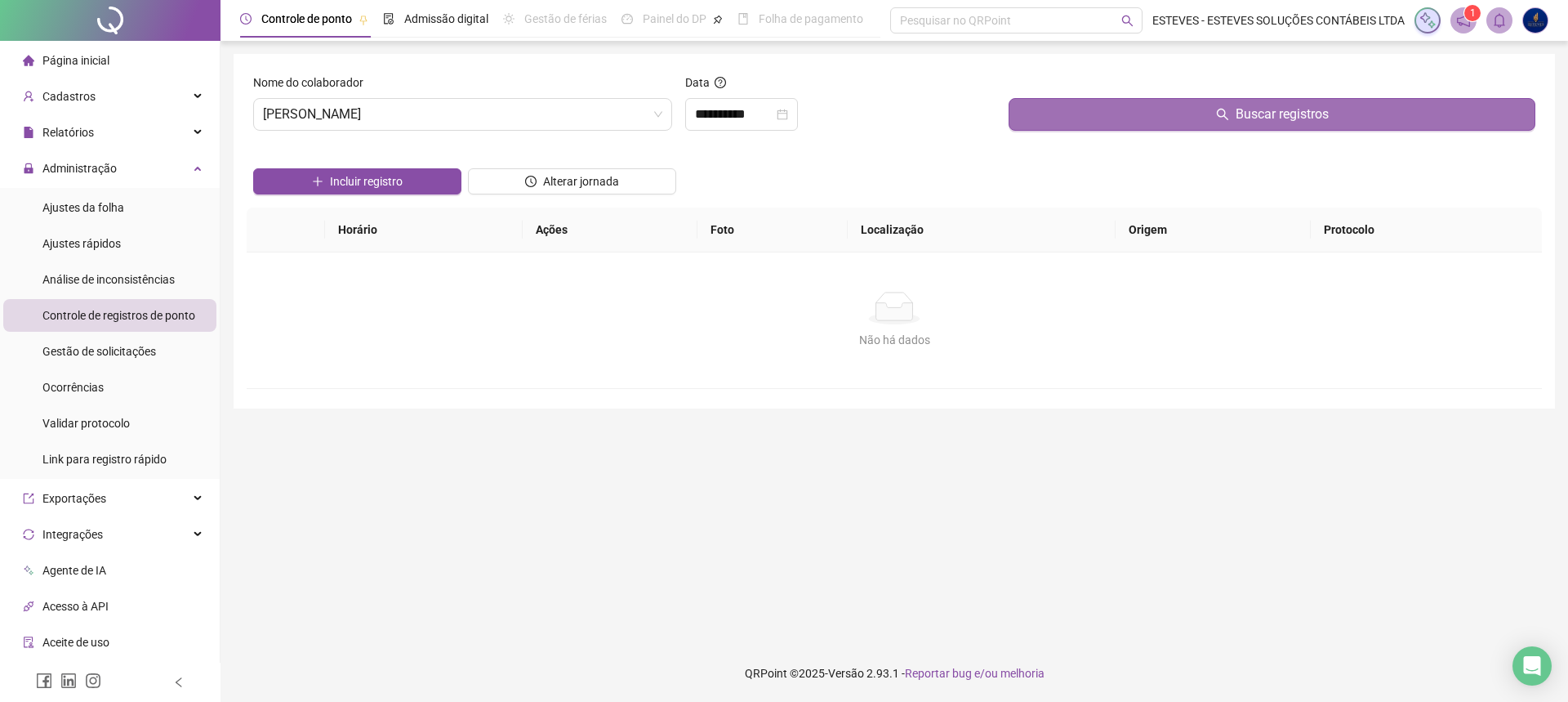
click at [1231, 114] on button "Buscar registros" at bounding box center [1272, 114] width 527 height 33
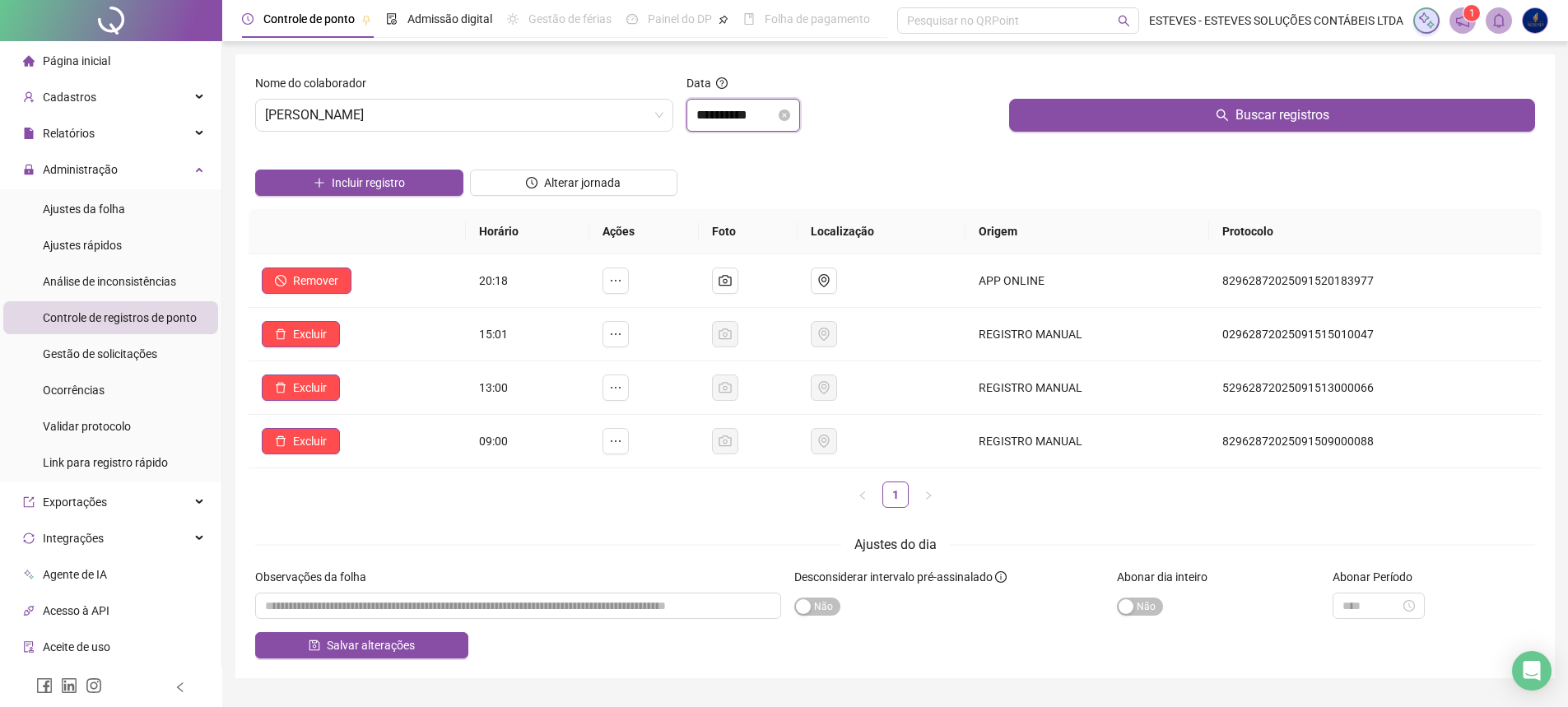
click at [724, 118] on input "**********" at bounding box center [736, 114] width 79 height 20
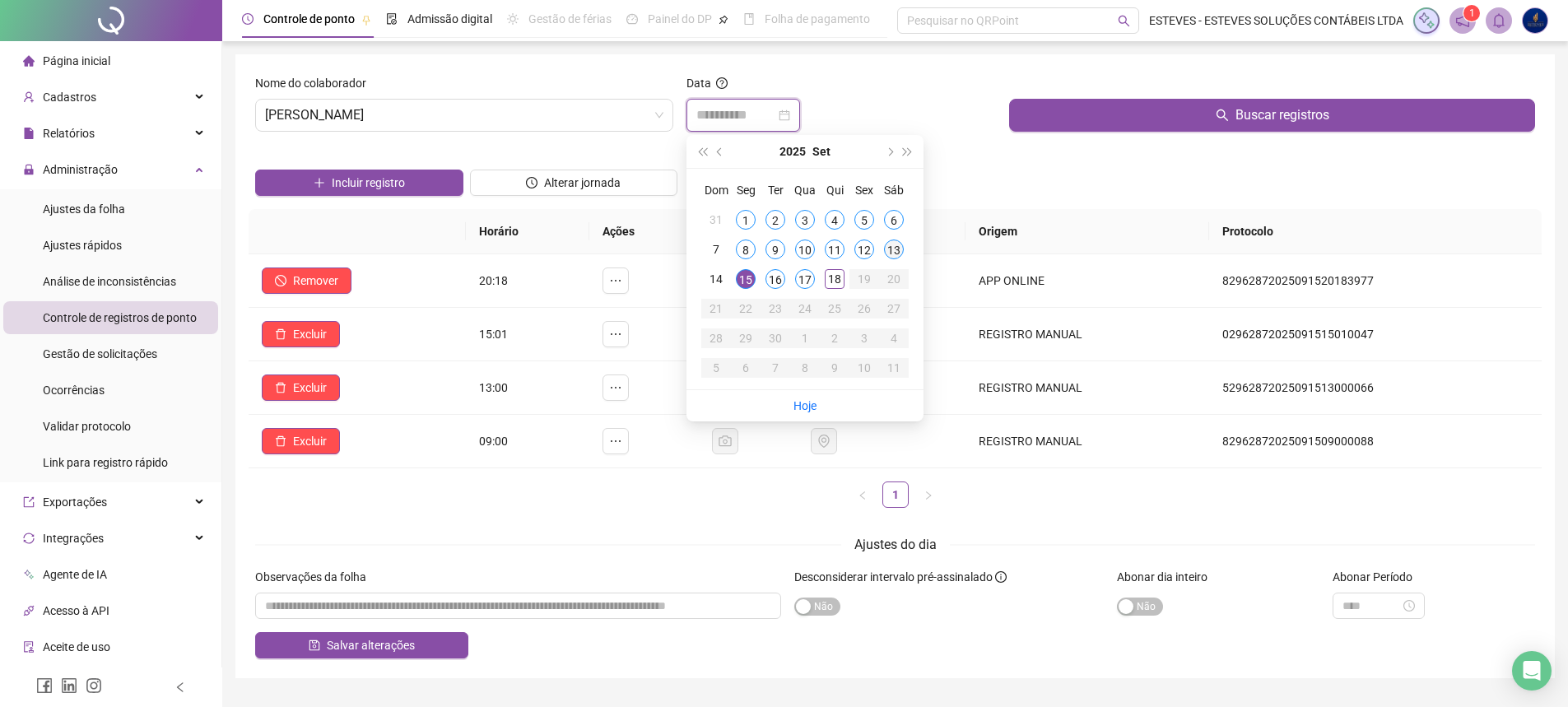
type input "**********"
click at [903, 242] on td "13" at bounding box center [894, 249] width 30 height 30
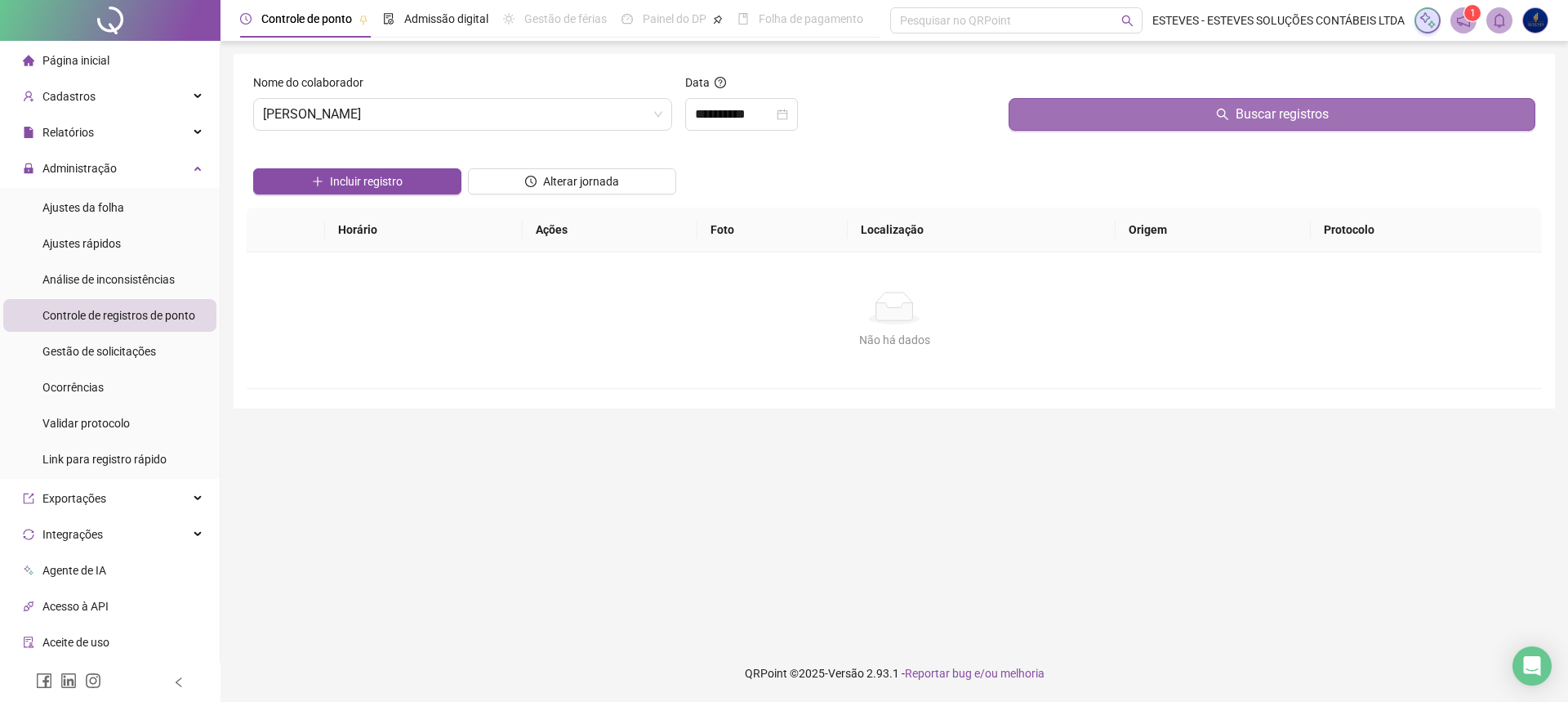
click at [1254, 111] on span "Buscar registros" at bounding box center [1282, 114] width 93 height 20
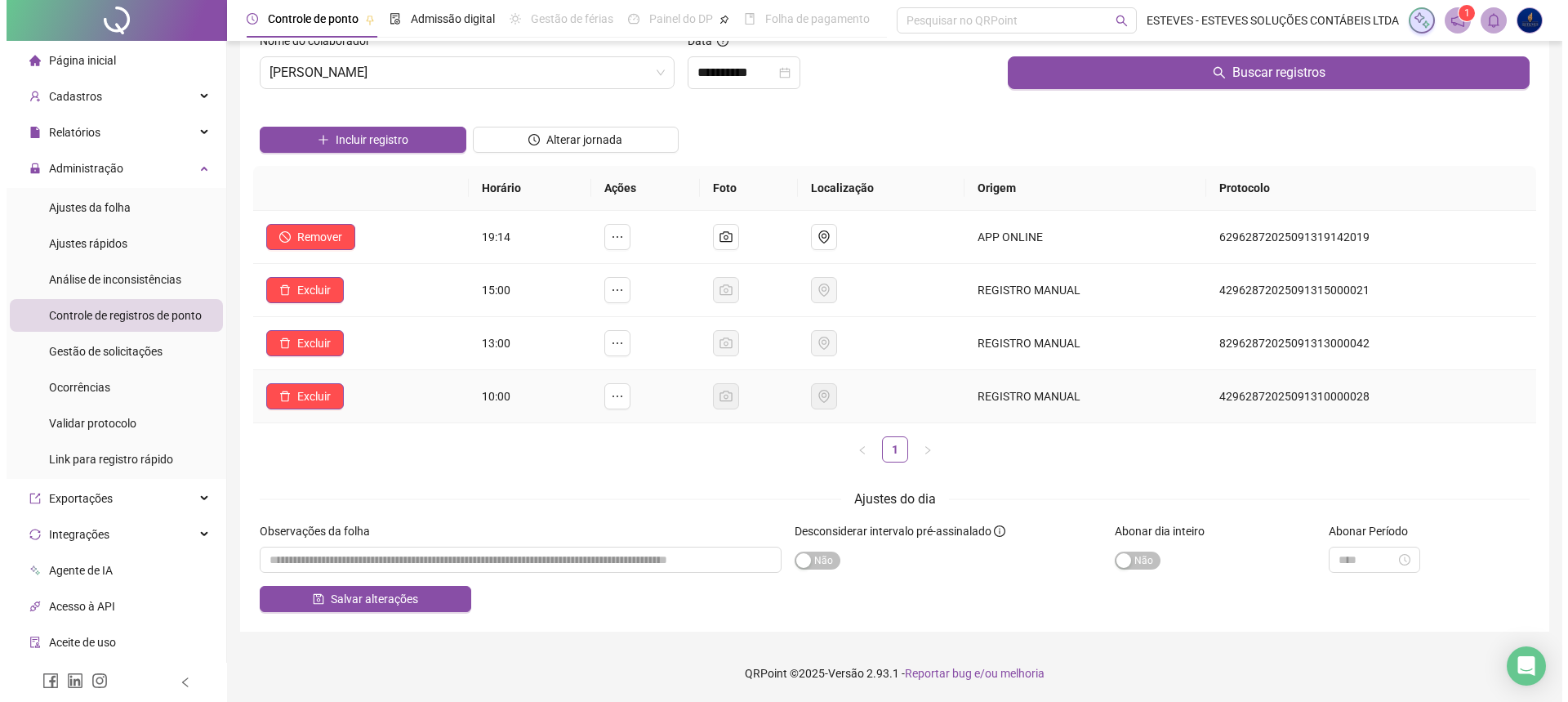
scroll to position [0, 0]
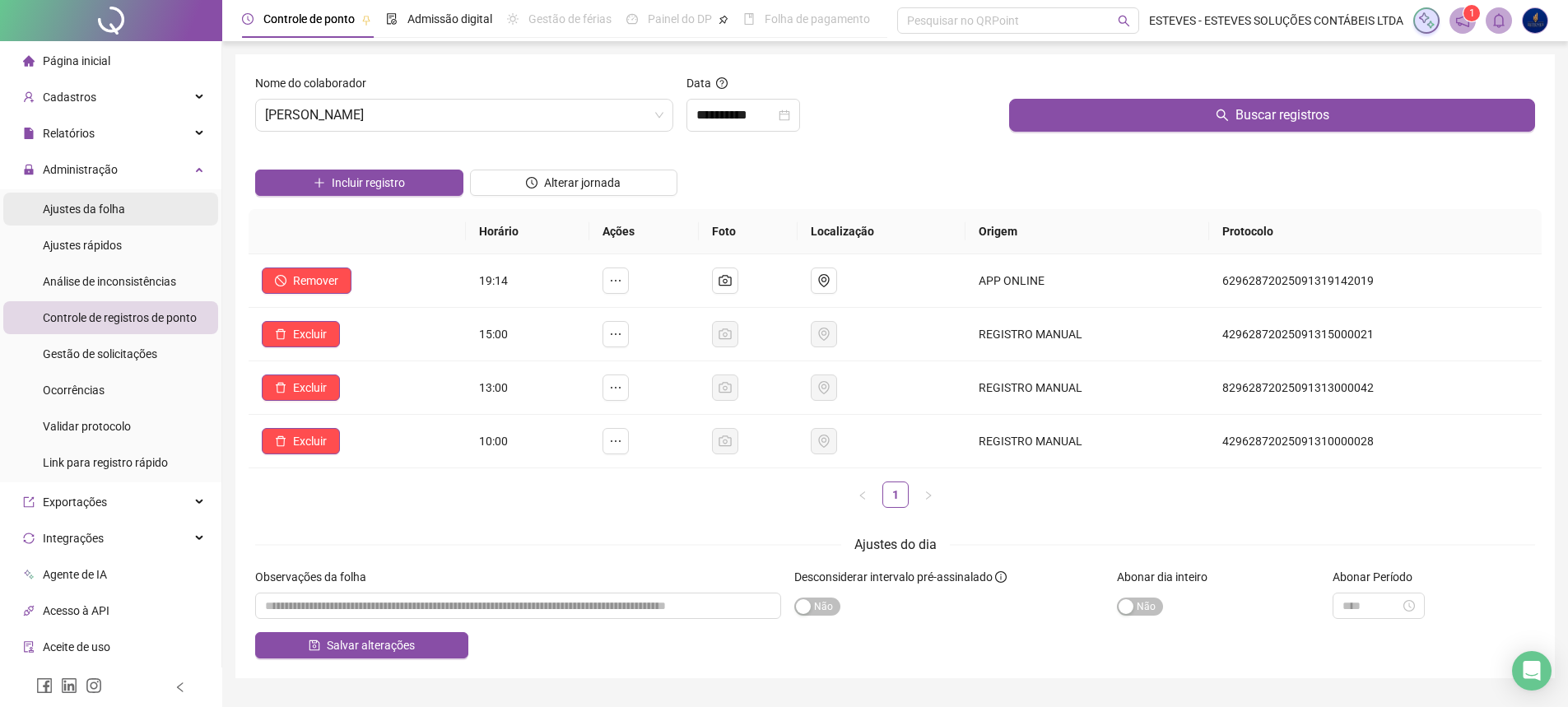
click at [116, 199] on div "Ajustes da folha" at bounding box center [84, 208] width 83 height 33
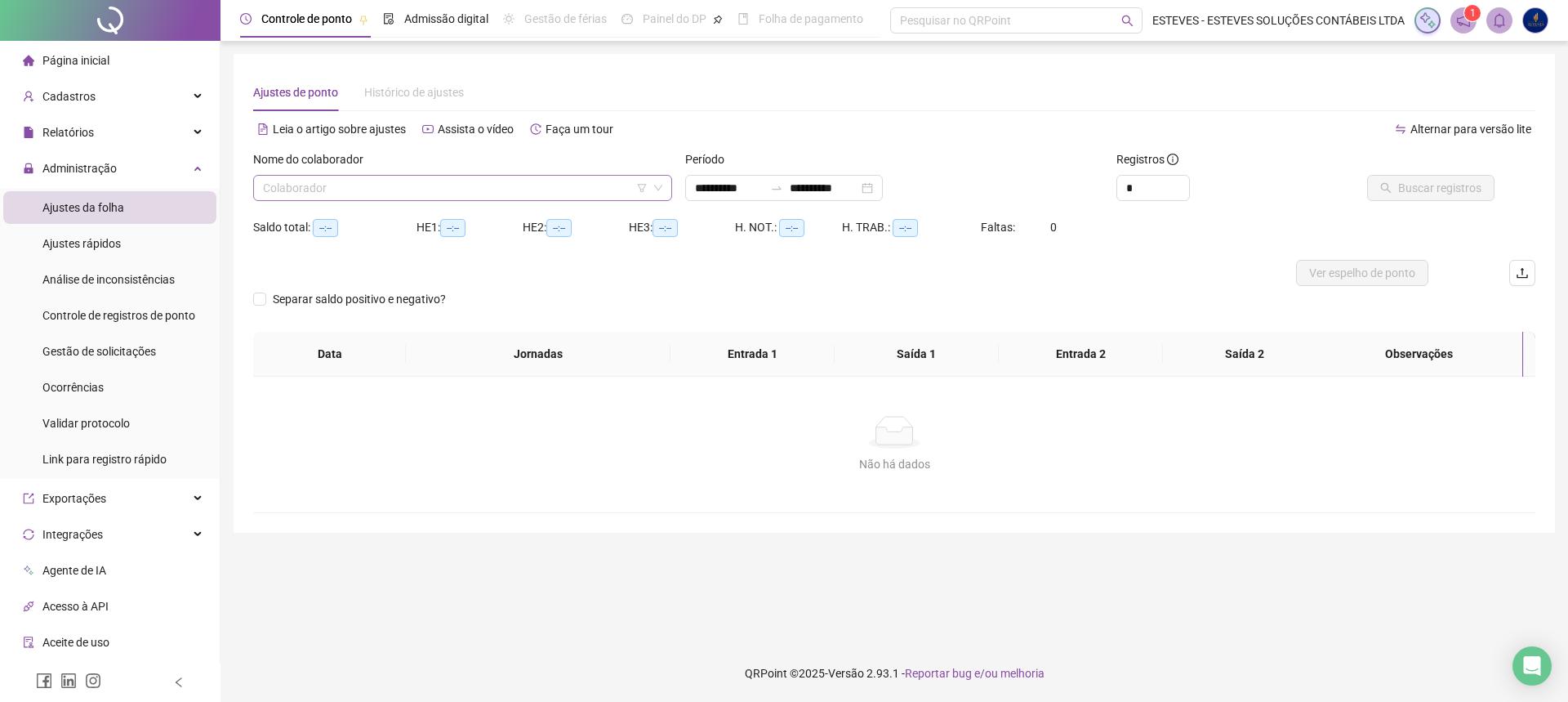
click at [410, 194] on input "search" at bounding box center [455, 188] width 384 height 24
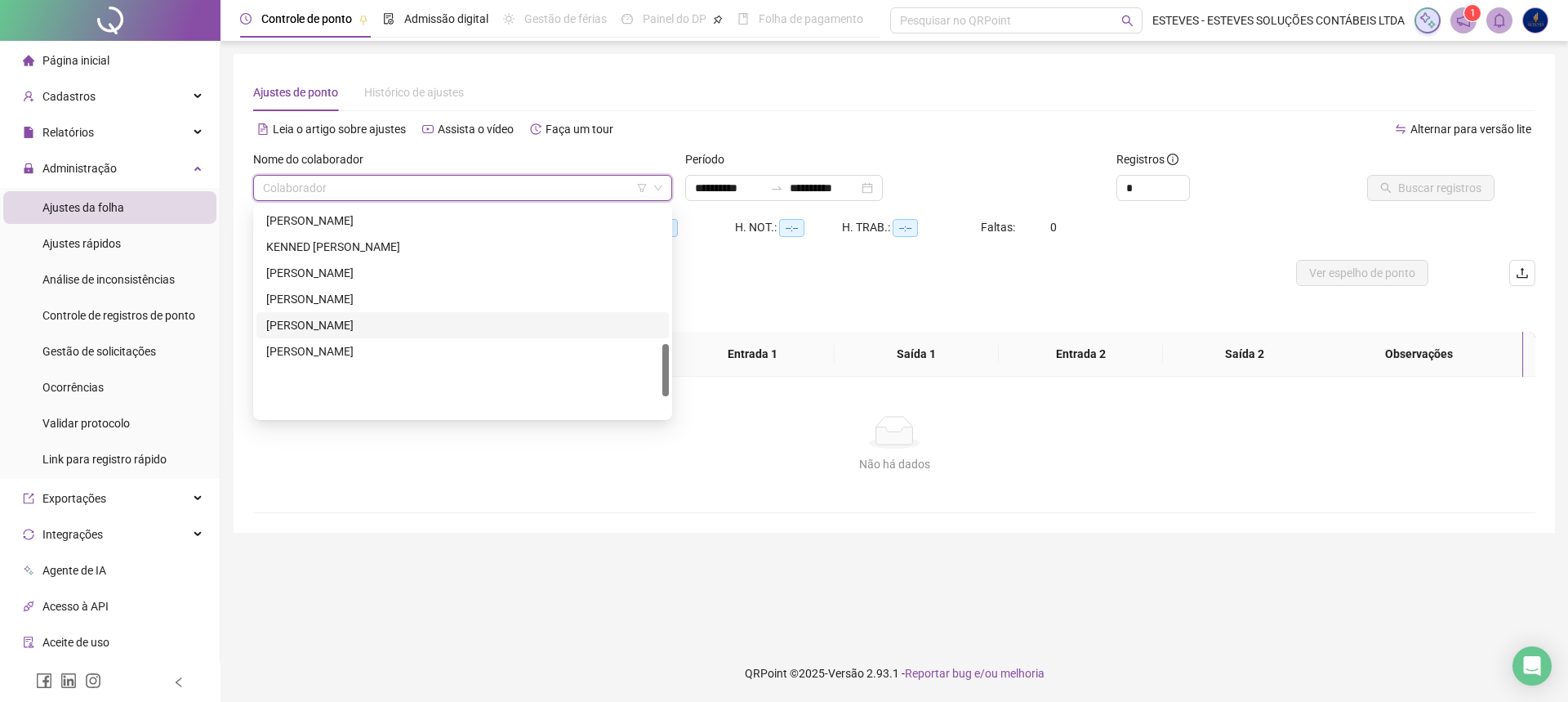
scroll to position [546, 0]
click at [355, 226] on div "[PERSON_NAME]" at bounding box center [462, 223] width 393 height 18
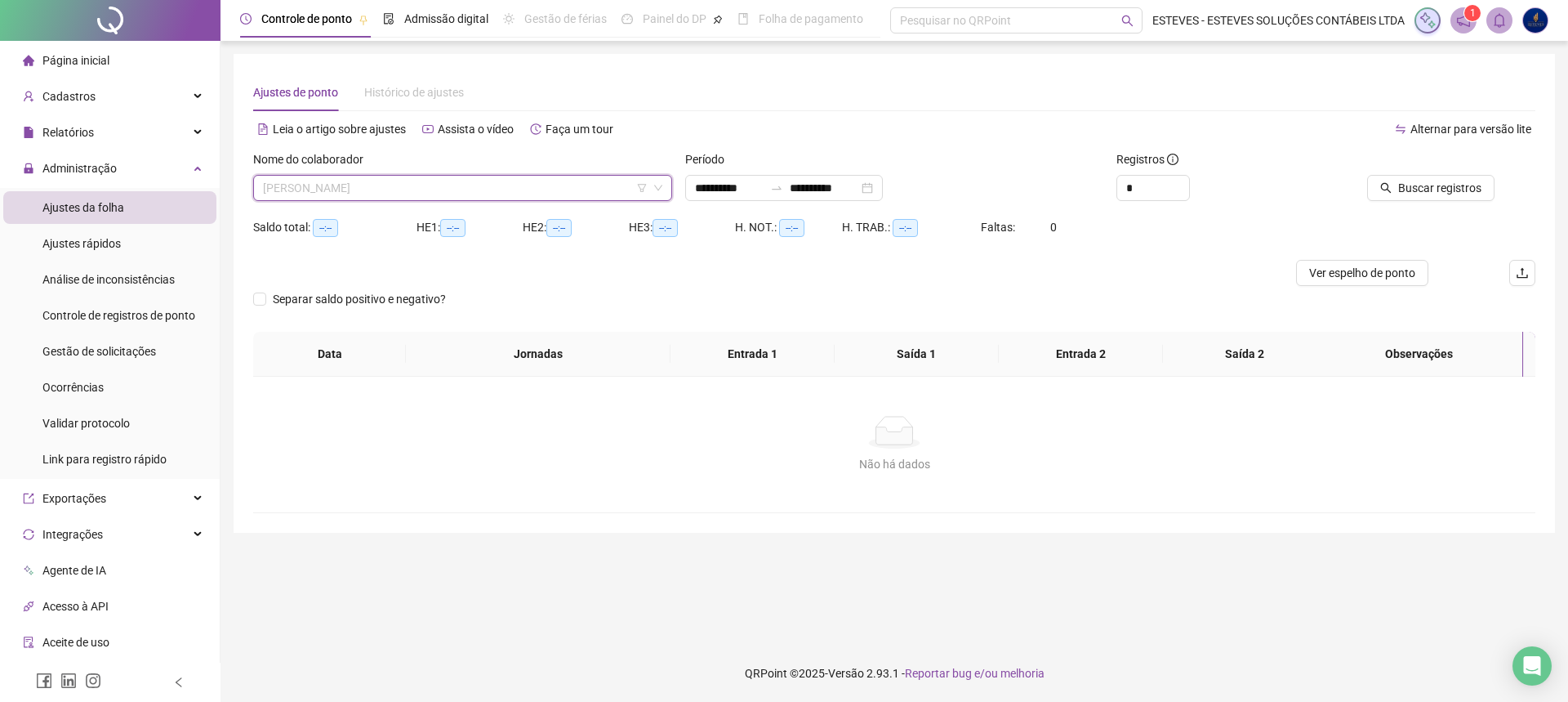
click at [392, 189] on span "[PERSON_NAME]" at bounding box center [462, 188] width 399 height 24
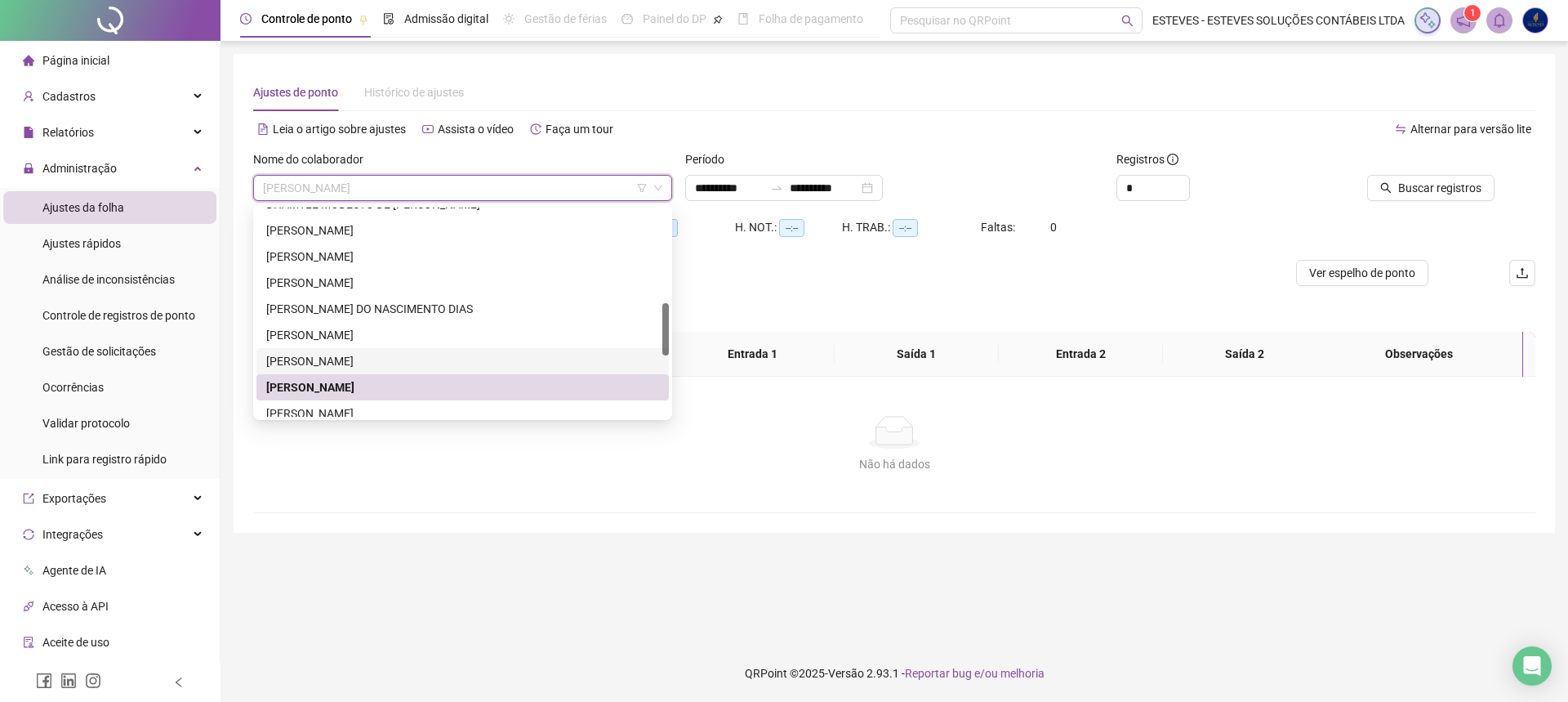
scroll to position [465, 0]
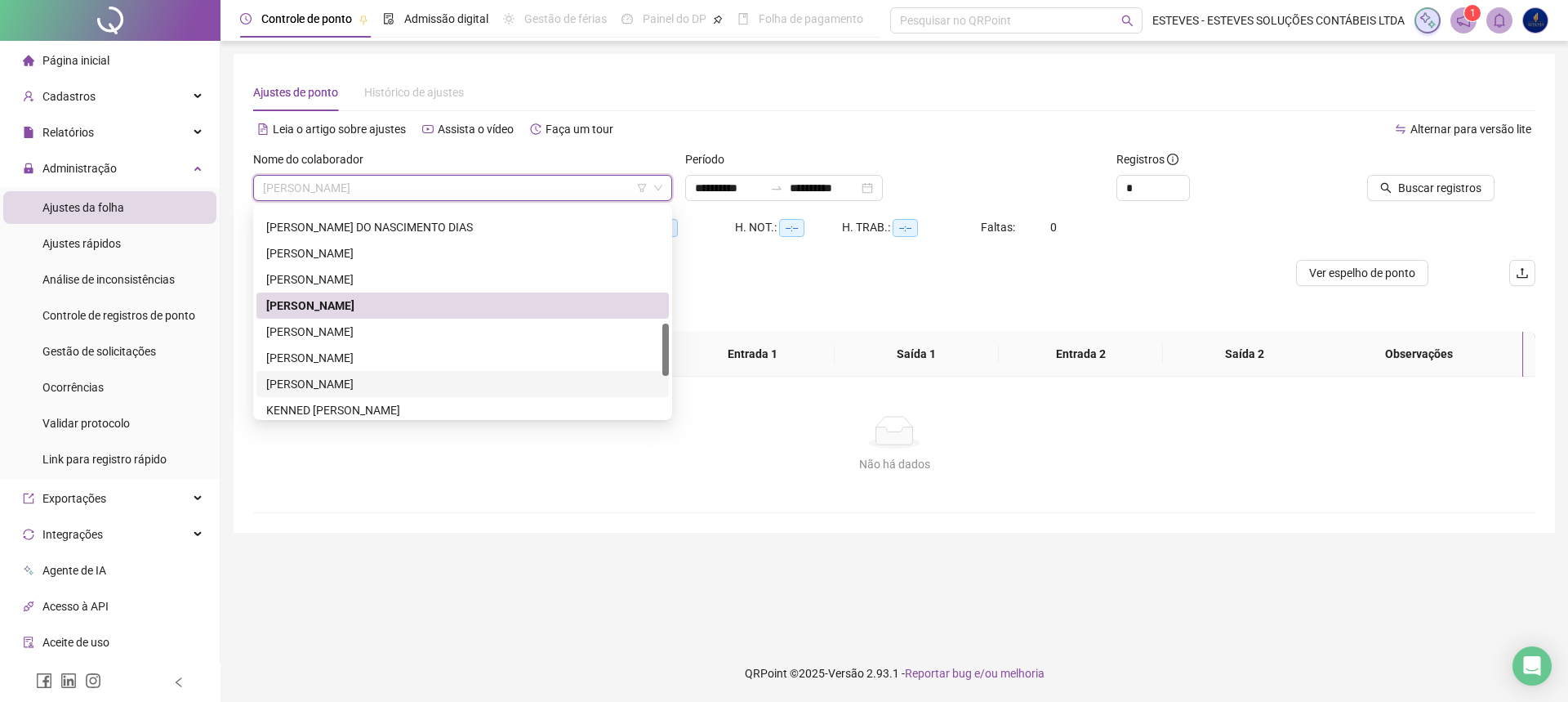
click at [345, 382] on div "[PERSON_NAME]" at bounding box center [462, 384] width 393 height 18
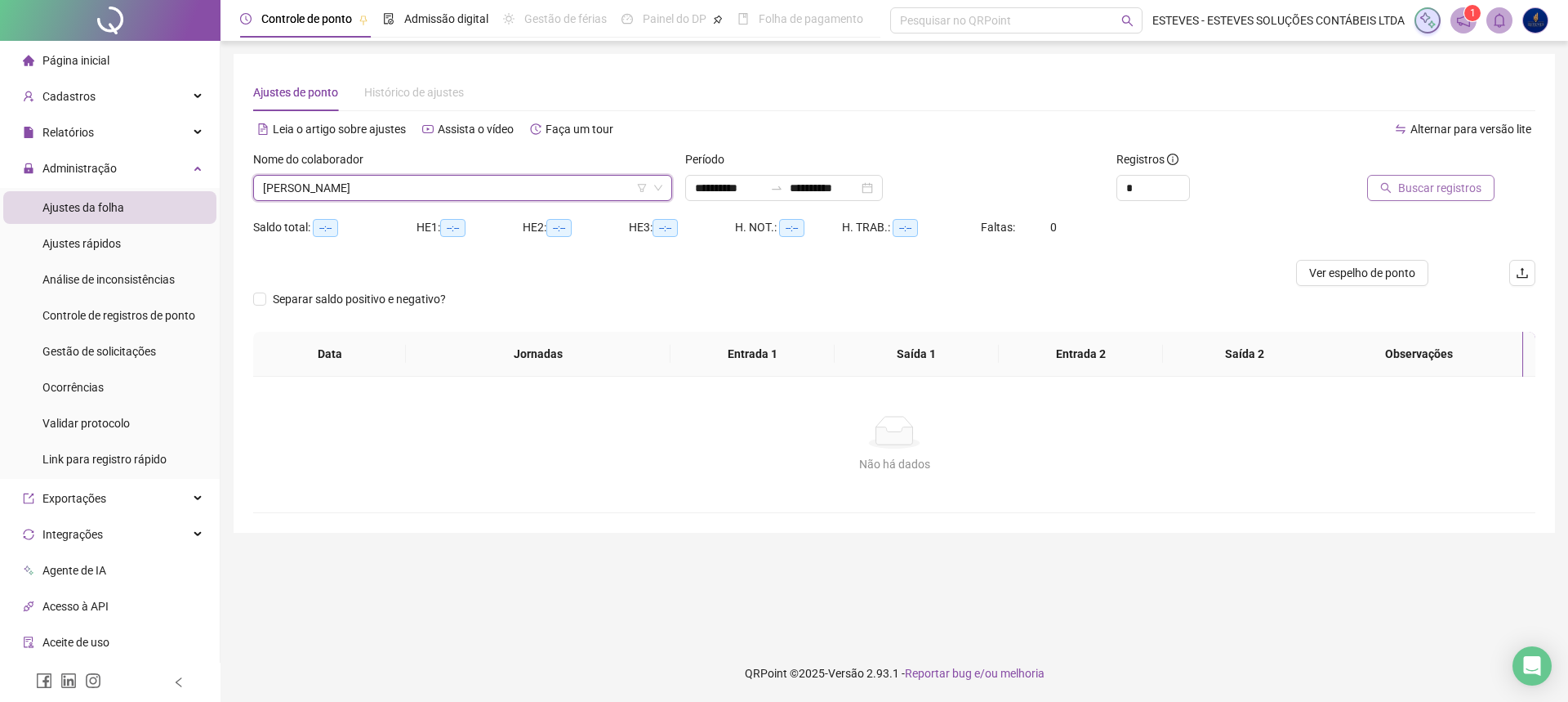
click at [1433, 190] on span "Buscar registros" at bounding box center [1441, 187] width 84 height 18
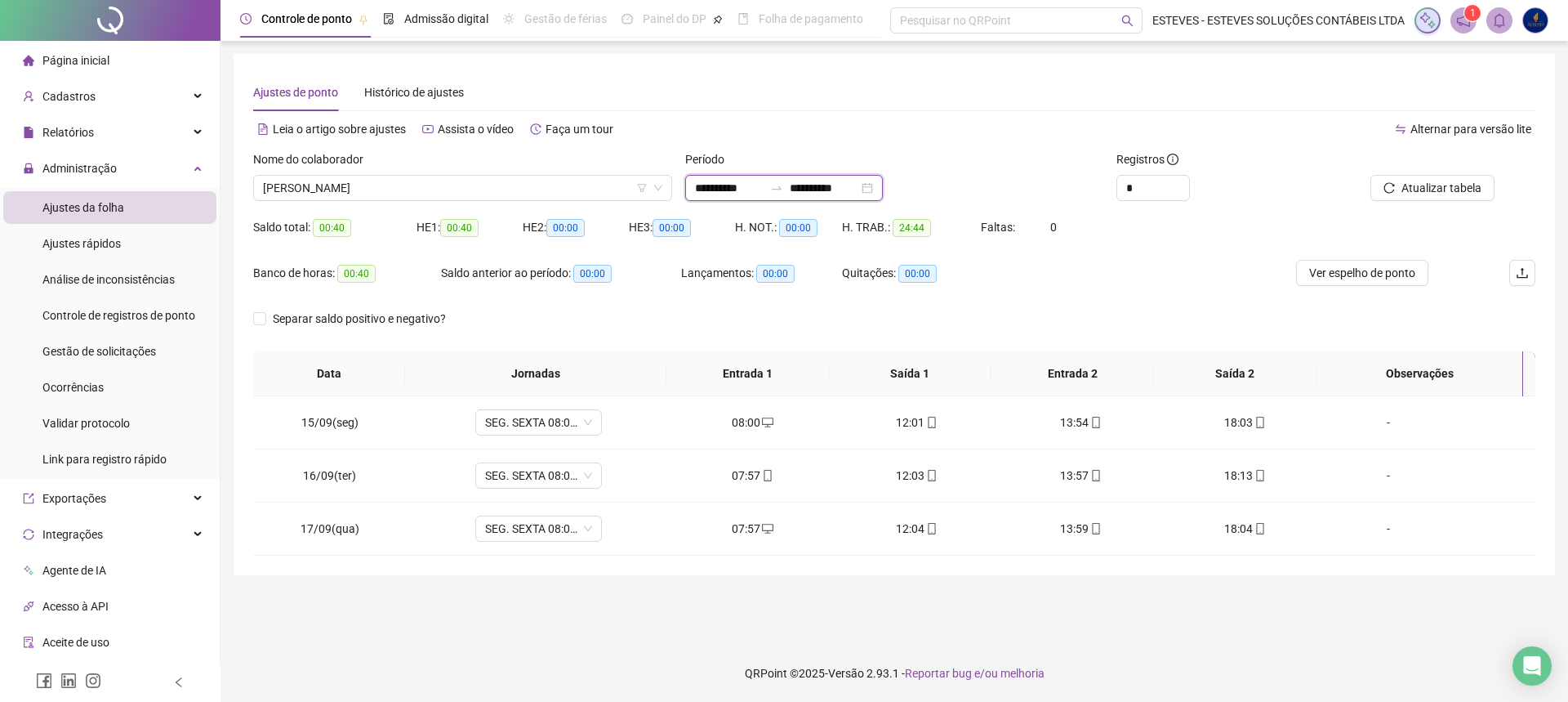
click at [732, 191] on input "**********" at bounding box center [730, 187] width 69 height 18
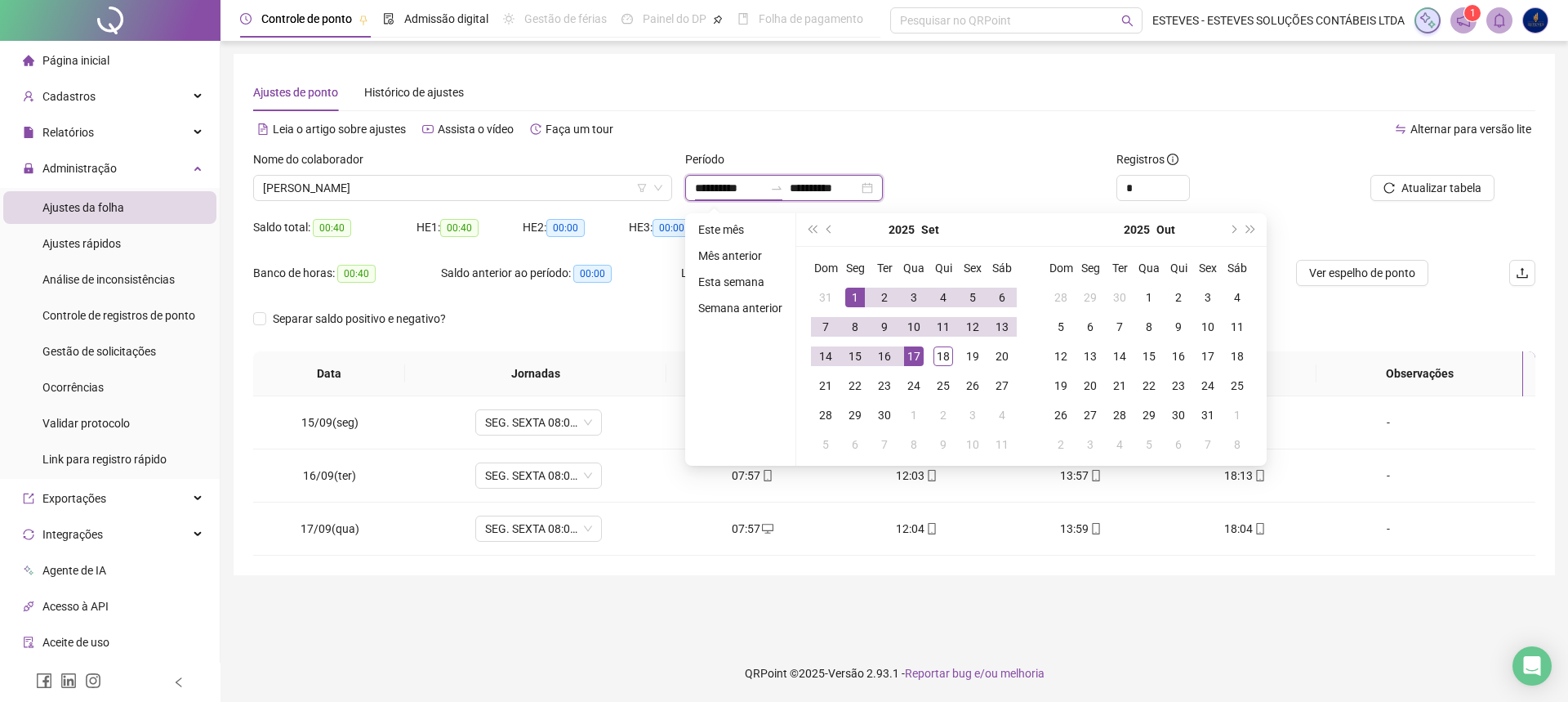
type input "**********"
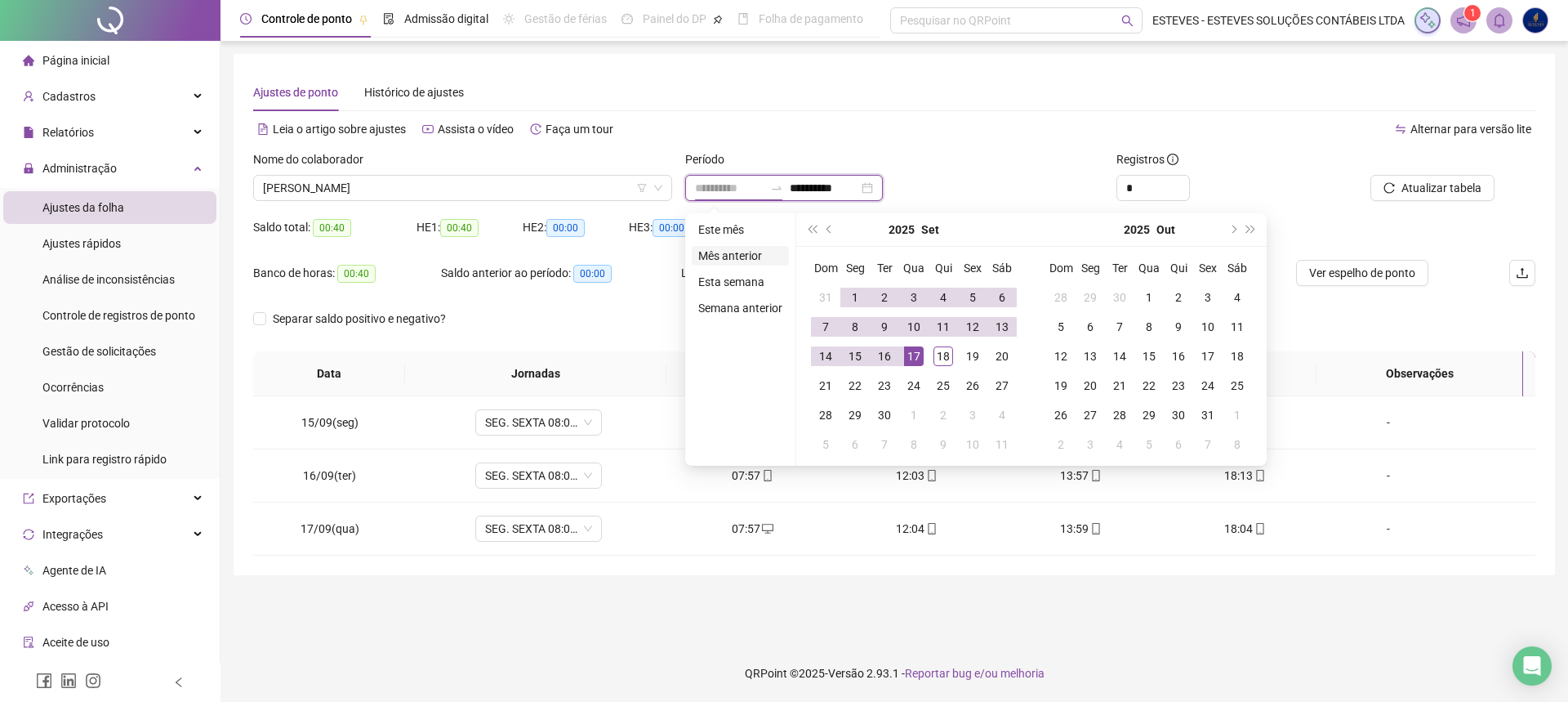
type input "**********"
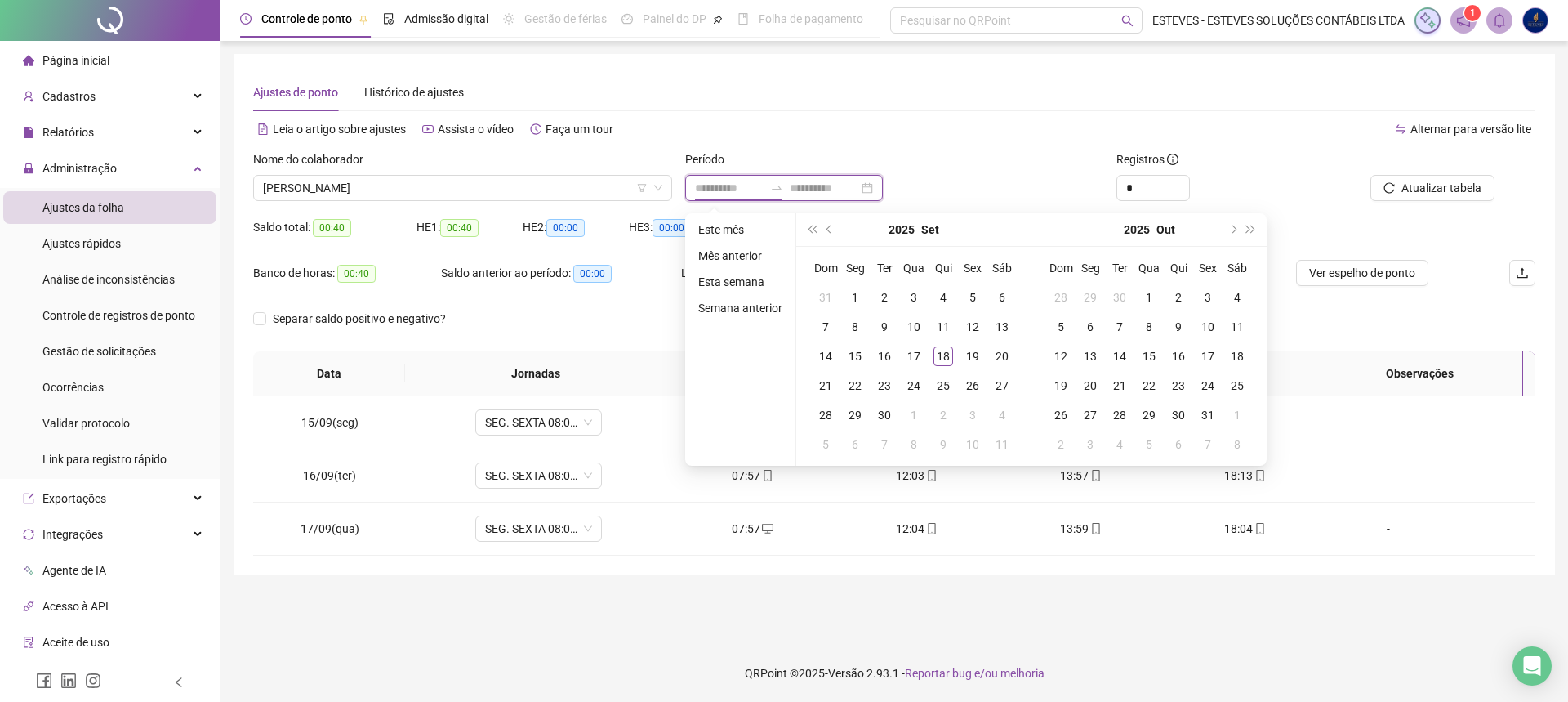
type input "**********"
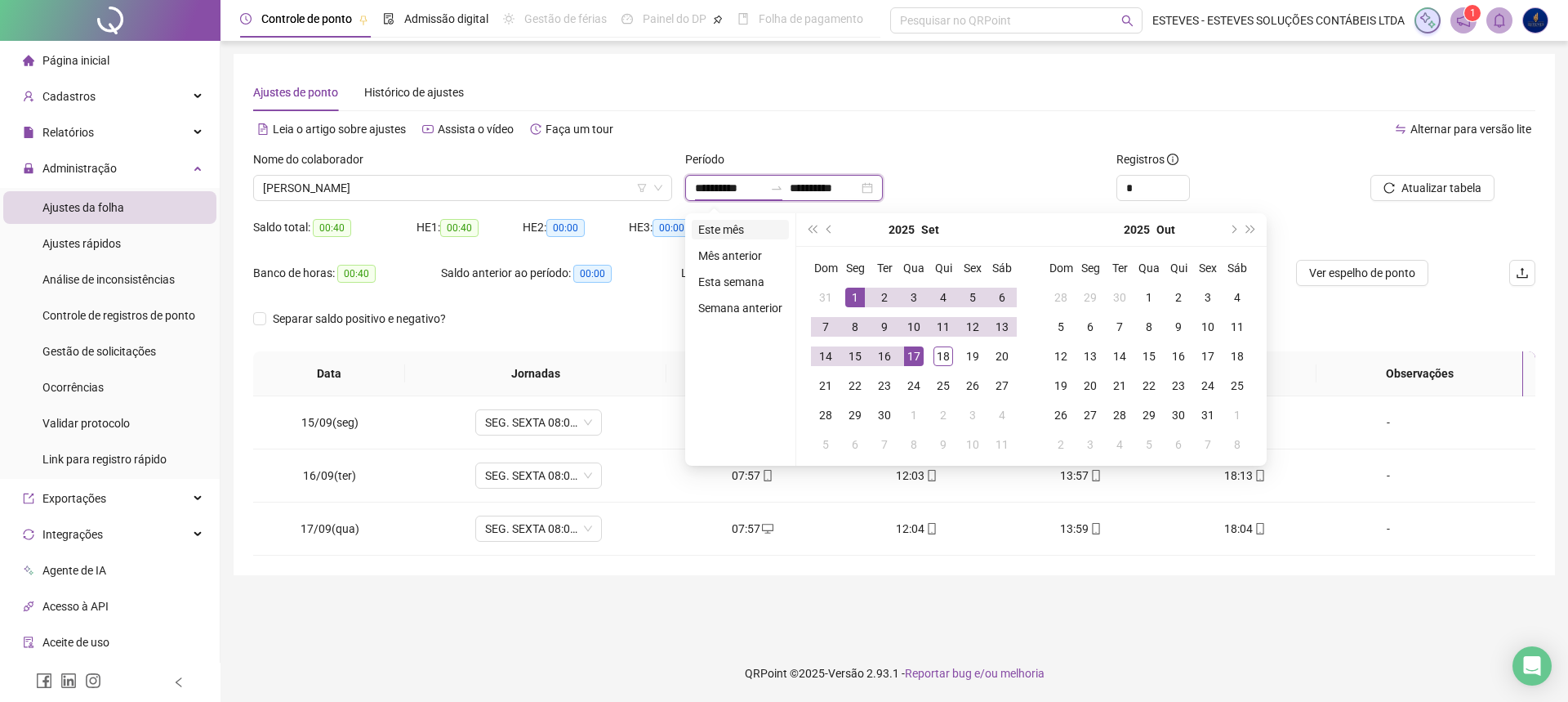
type input "**********"
click at [735, 229] on li "Este mês" at bounding box center [740, 229] width 97 height 20
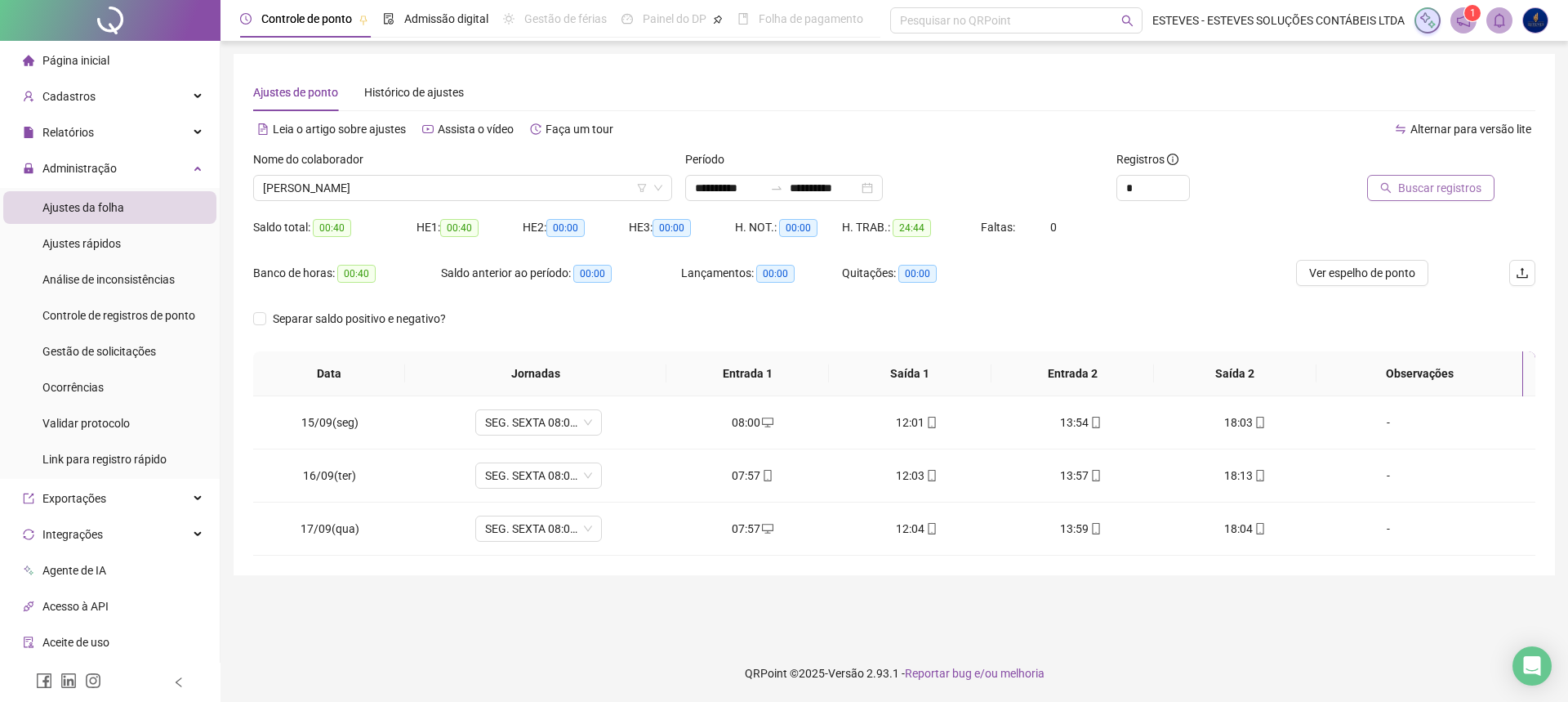
click at [1475, 183] on span "Buscar registros" at bounding box center [1441, 187] width 84 height 18
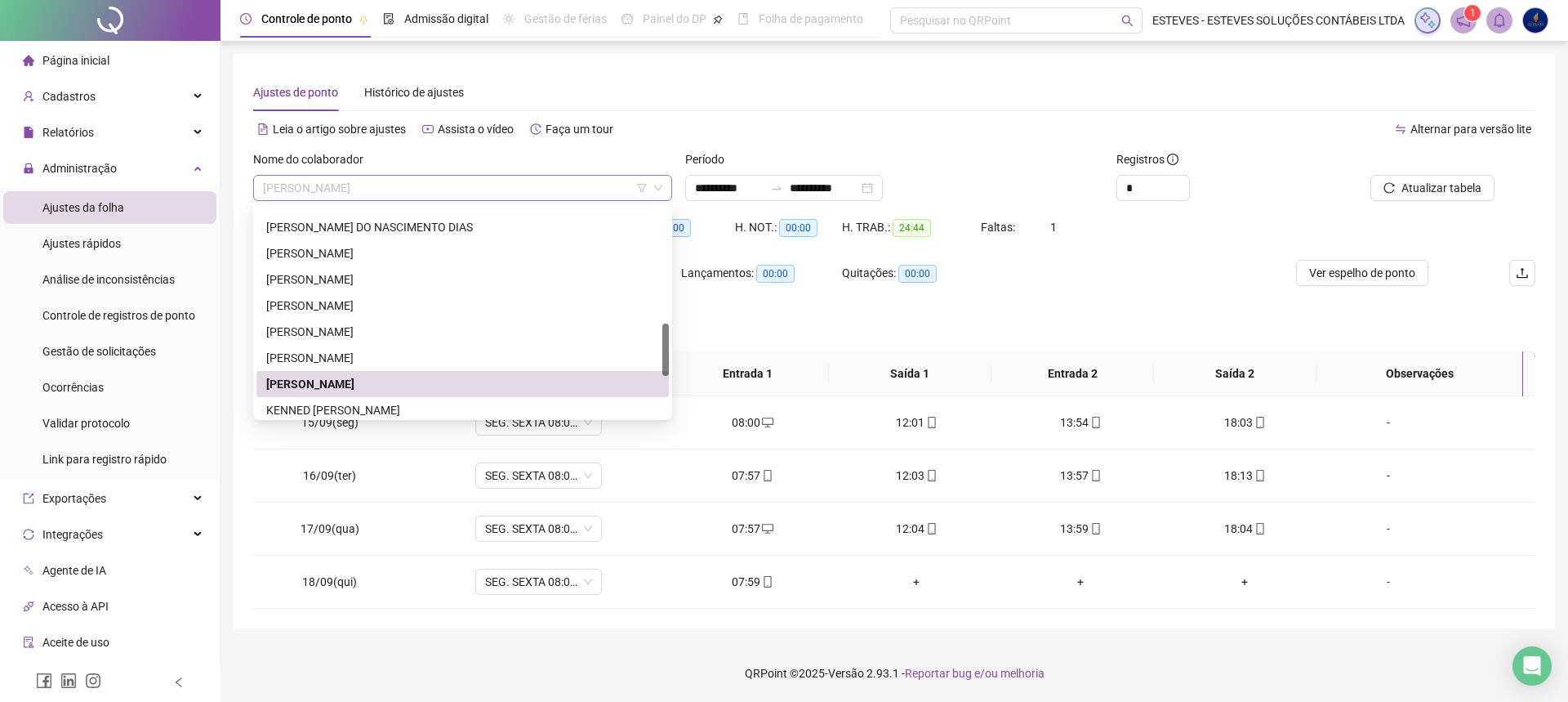
click at [500, 186] on span "[PERSON_NAME]" at bounding box center [462, 188] width 399 height 24
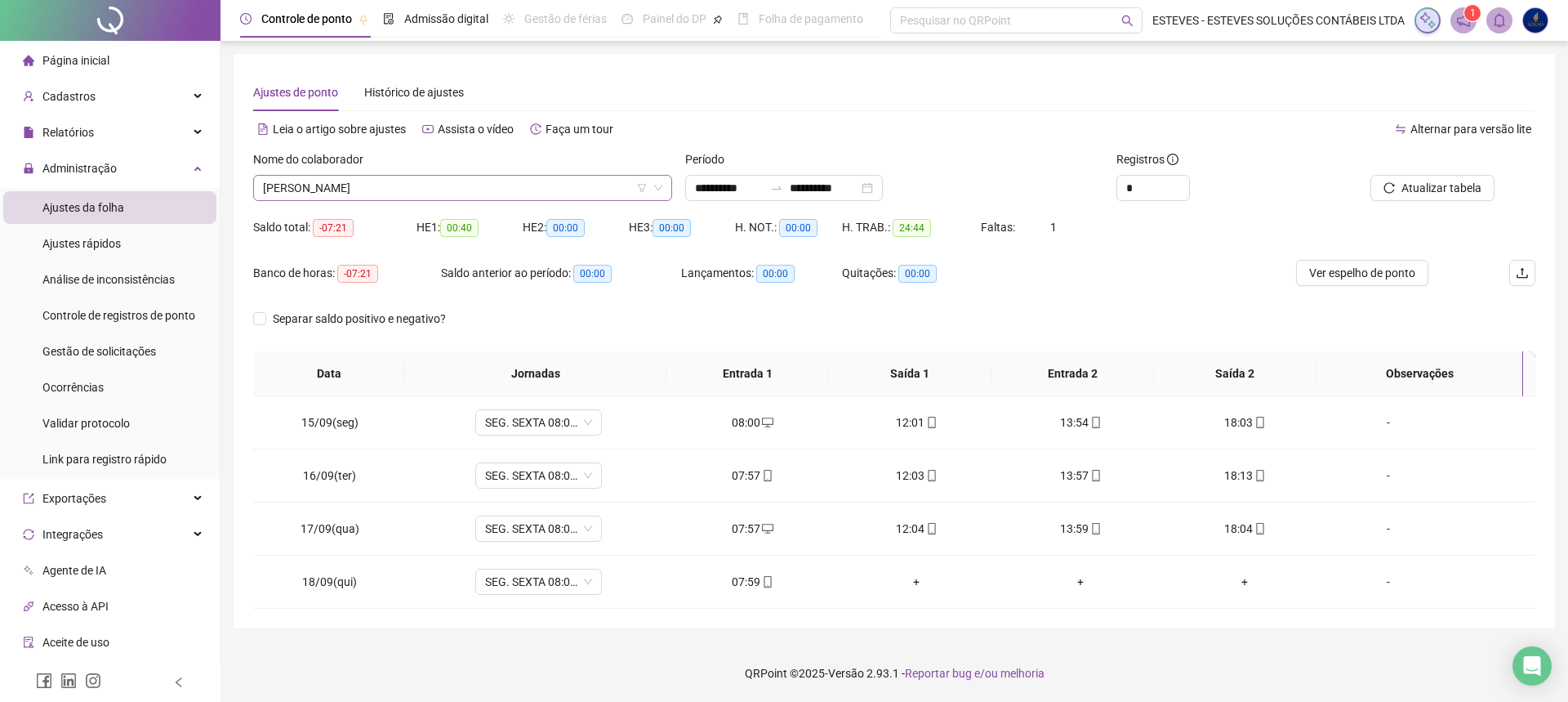
click at [364, 182] on span "[PERSON_NAME]" at bounding box center [462, 188] width 399 height 24
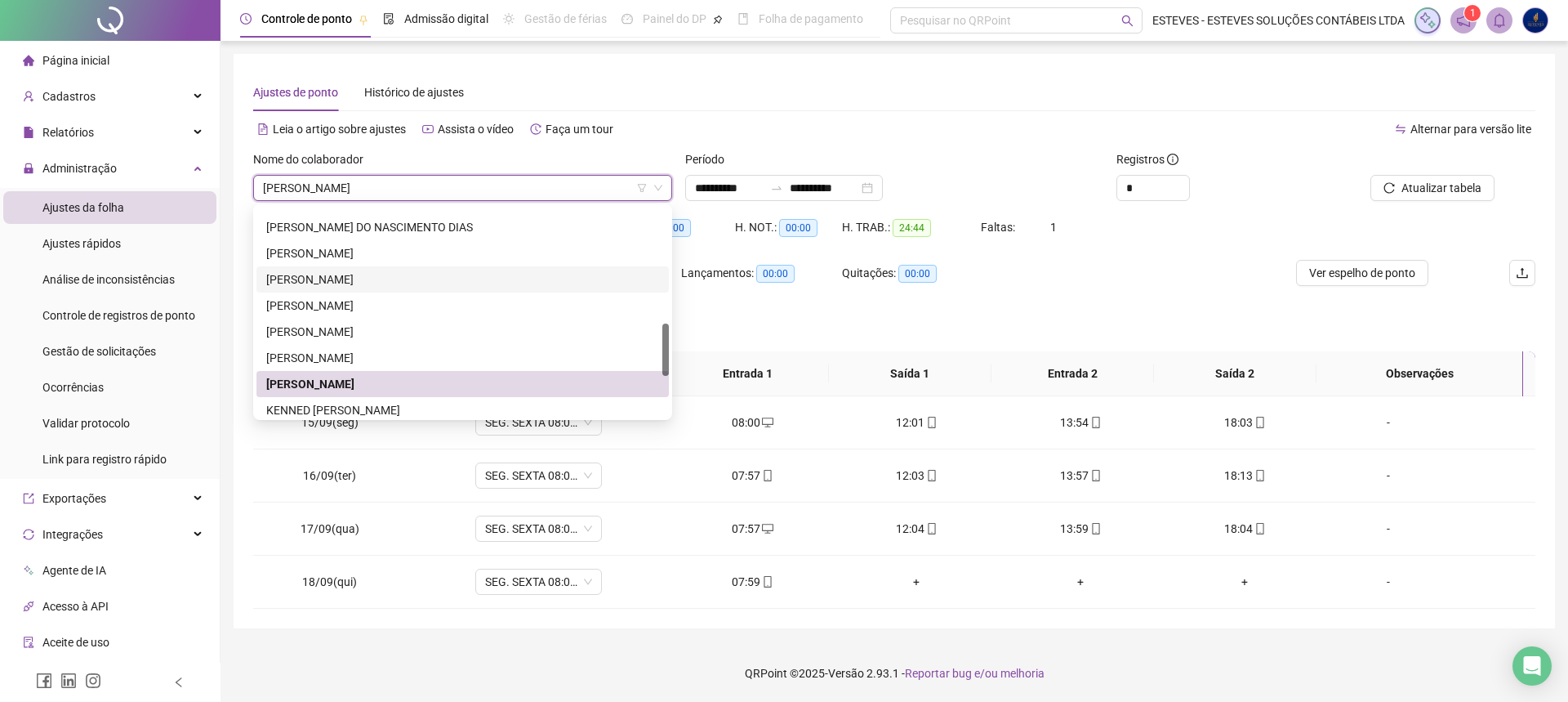
click at [868, 97] on div "Ajustes de ponto Histórico de ajustes" at bounding box center [894, 92] width 1282 height 37
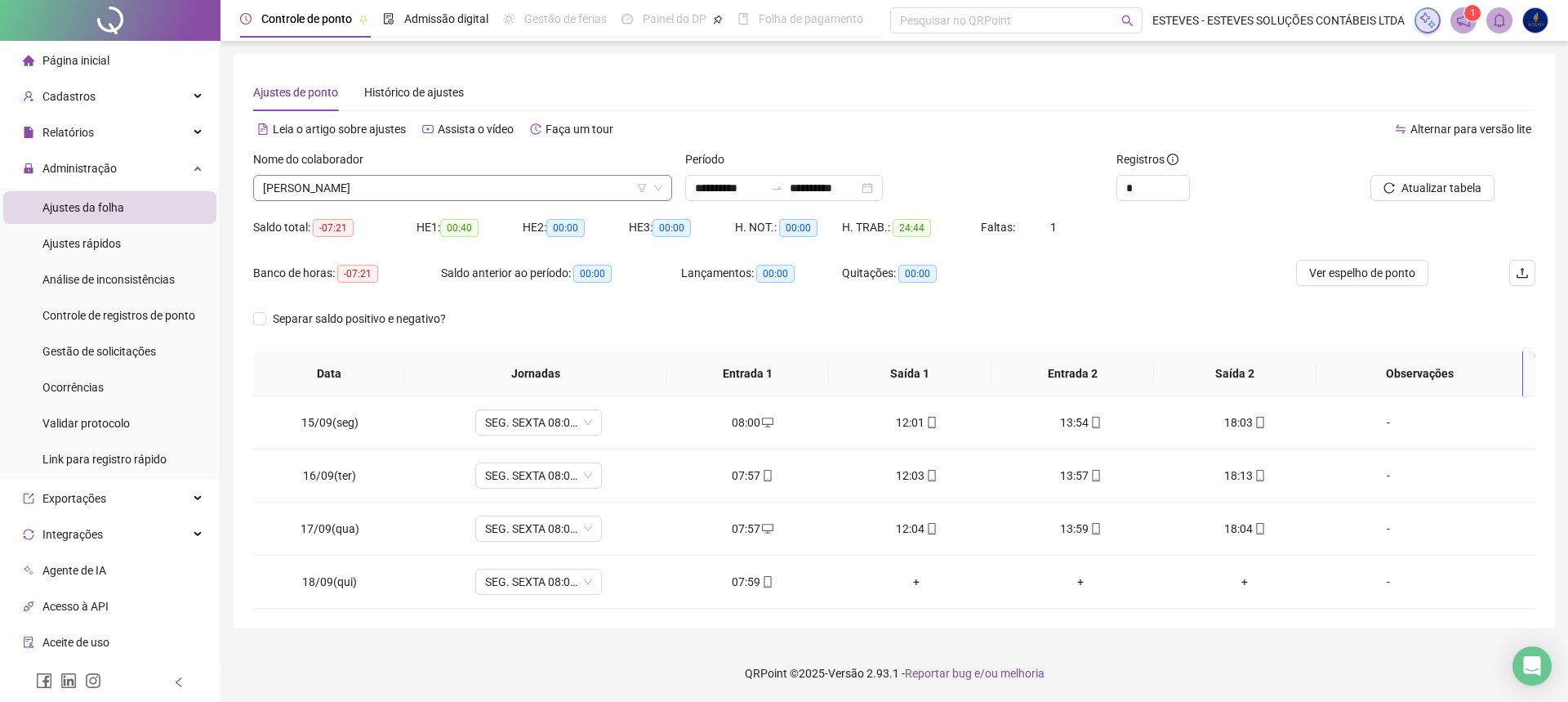
click at [396, 179] on span "[PERSON_NAME]" at bounding box center [462, 188] width 399 height 24
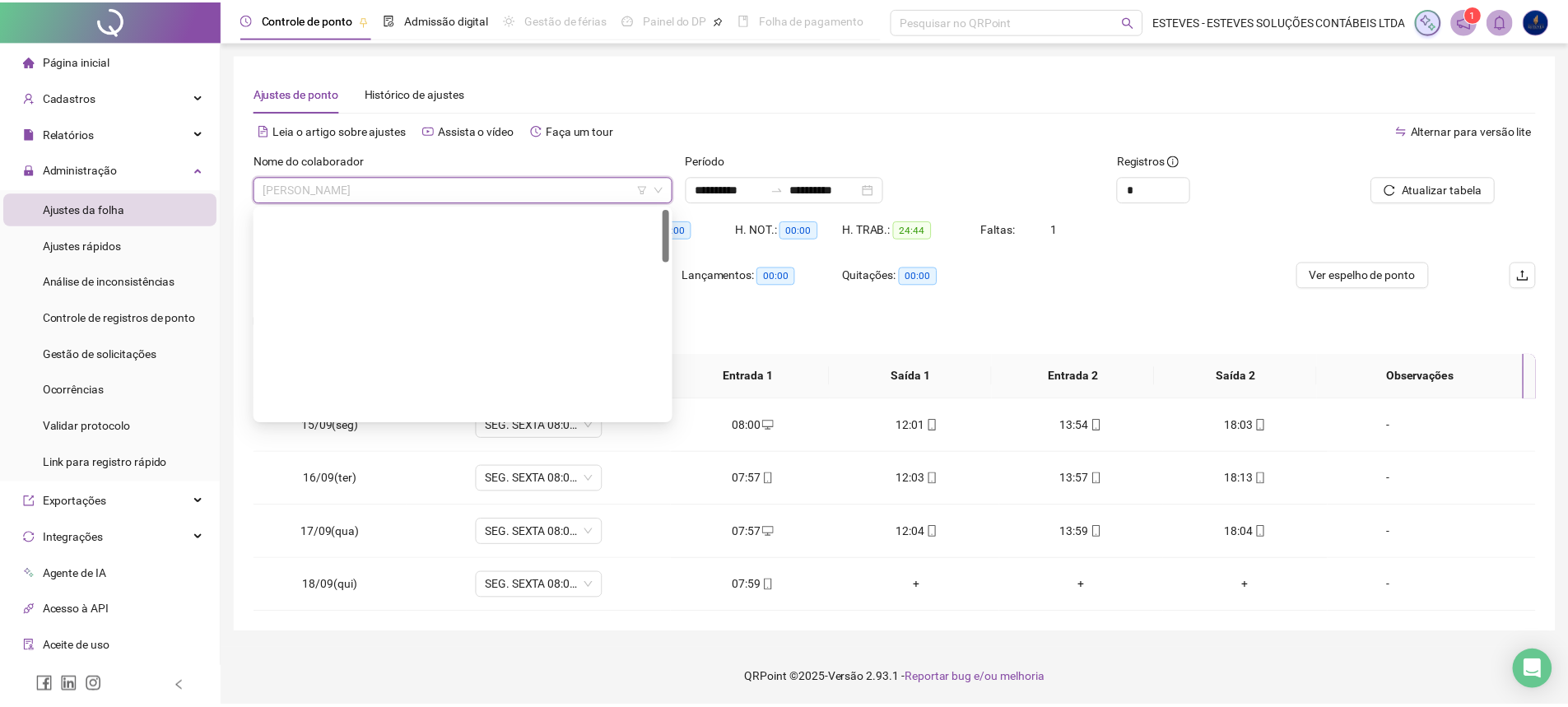
scroll to position [0, 0]
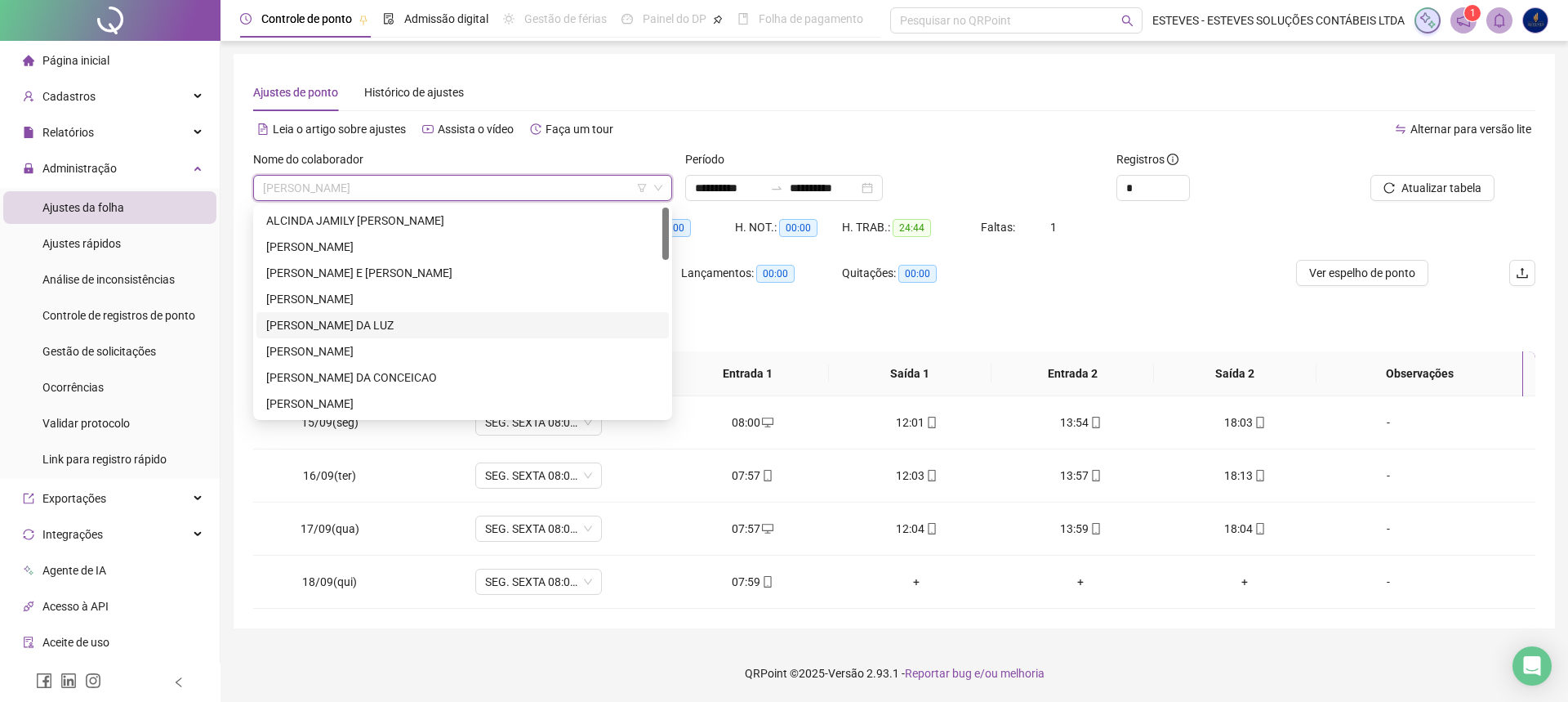
click at [317, 326] on div "[PERSON_NAME] DA LUZ" at bounding box center [462, 325] width 393 height 18
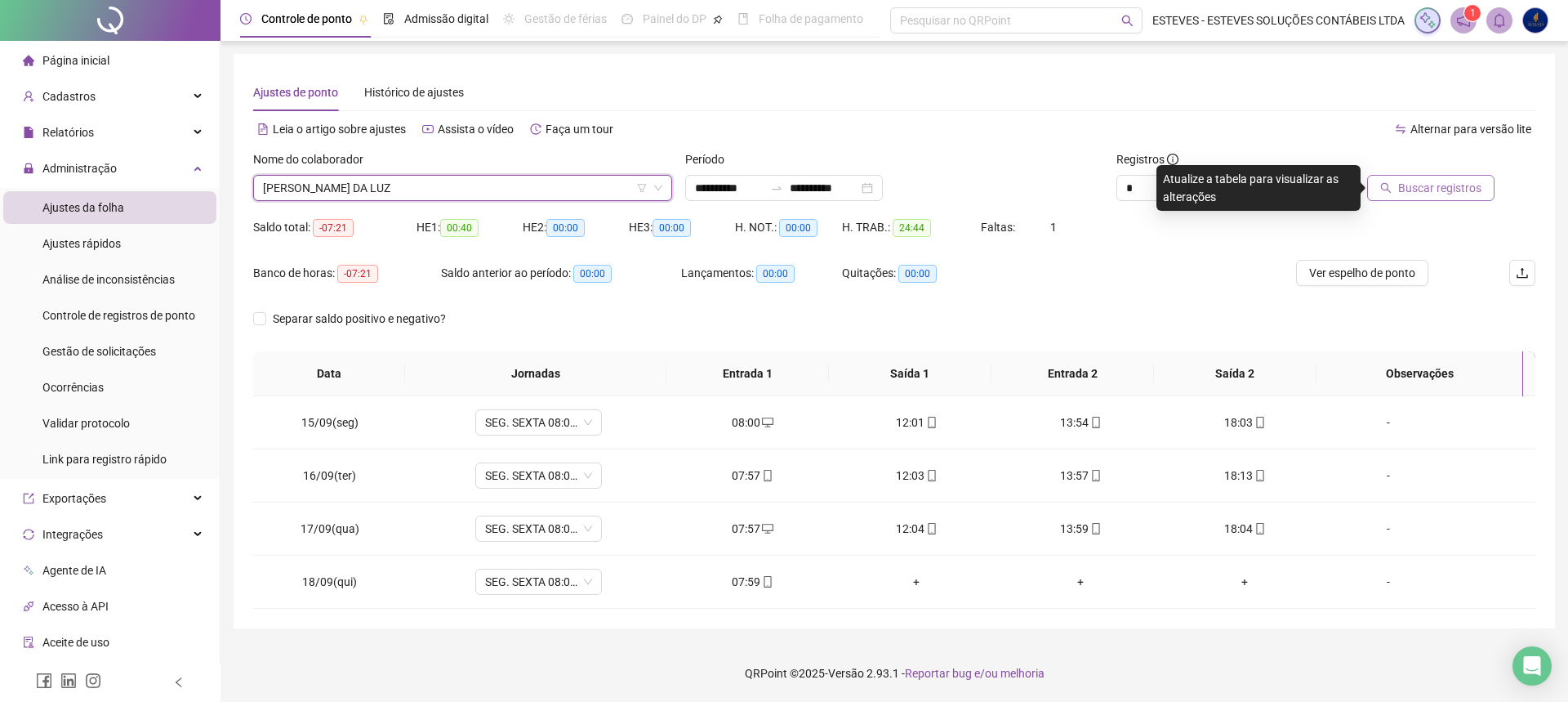
click at [1440, 184] on span "Buscar registros" at bounding box center [1441, 187] width 84 height 18
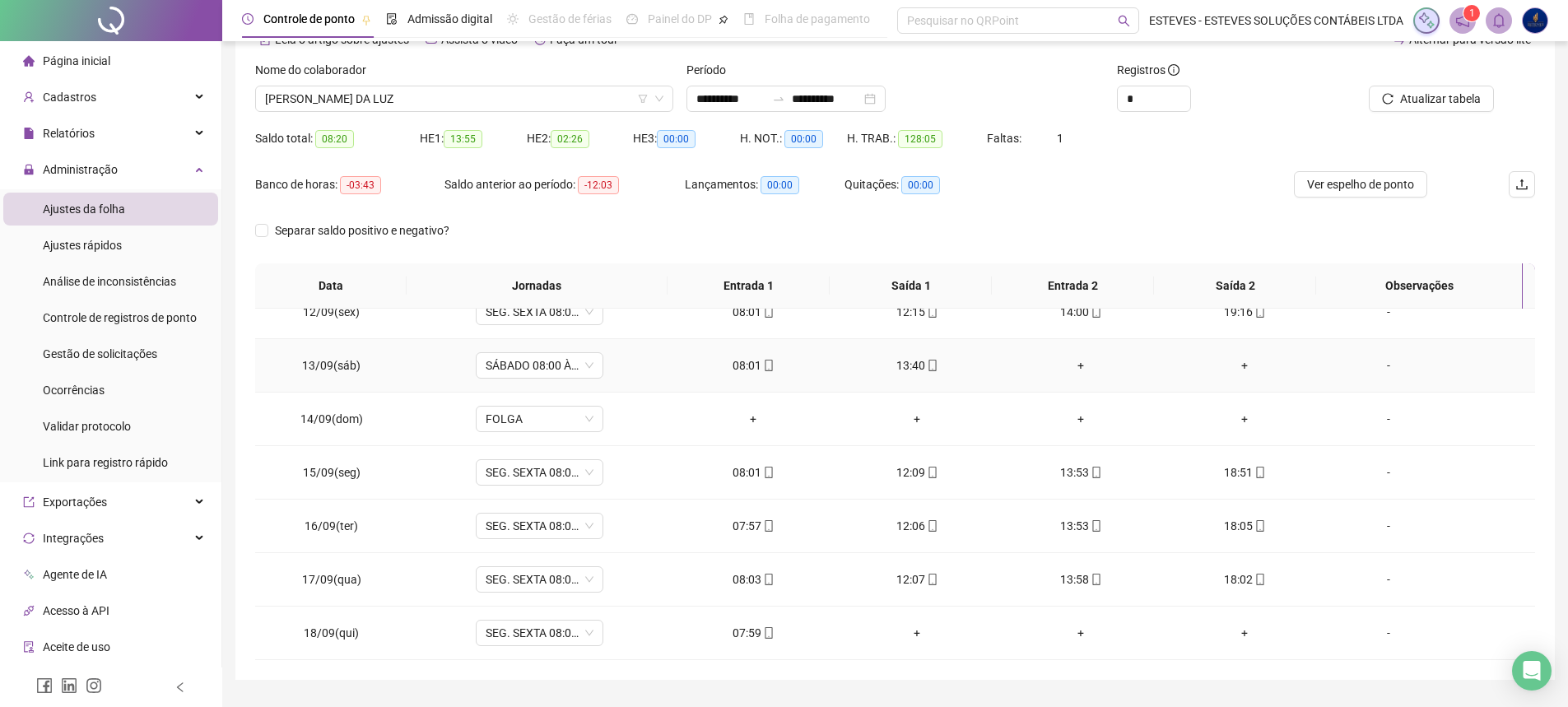
scroll to position [134, 0]
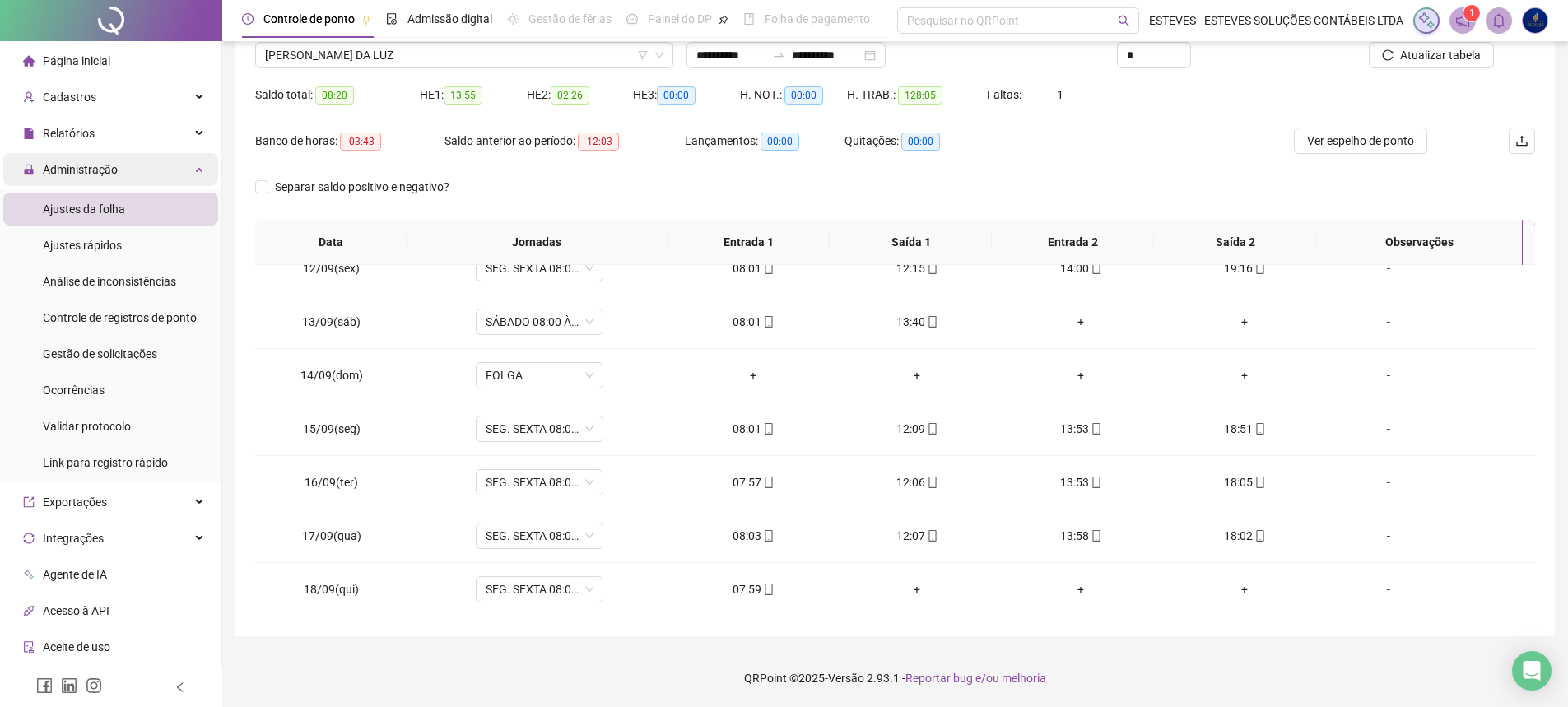
click at [125, 171] on div "Administração" at bounding box center [111, 169] width 215 height 33
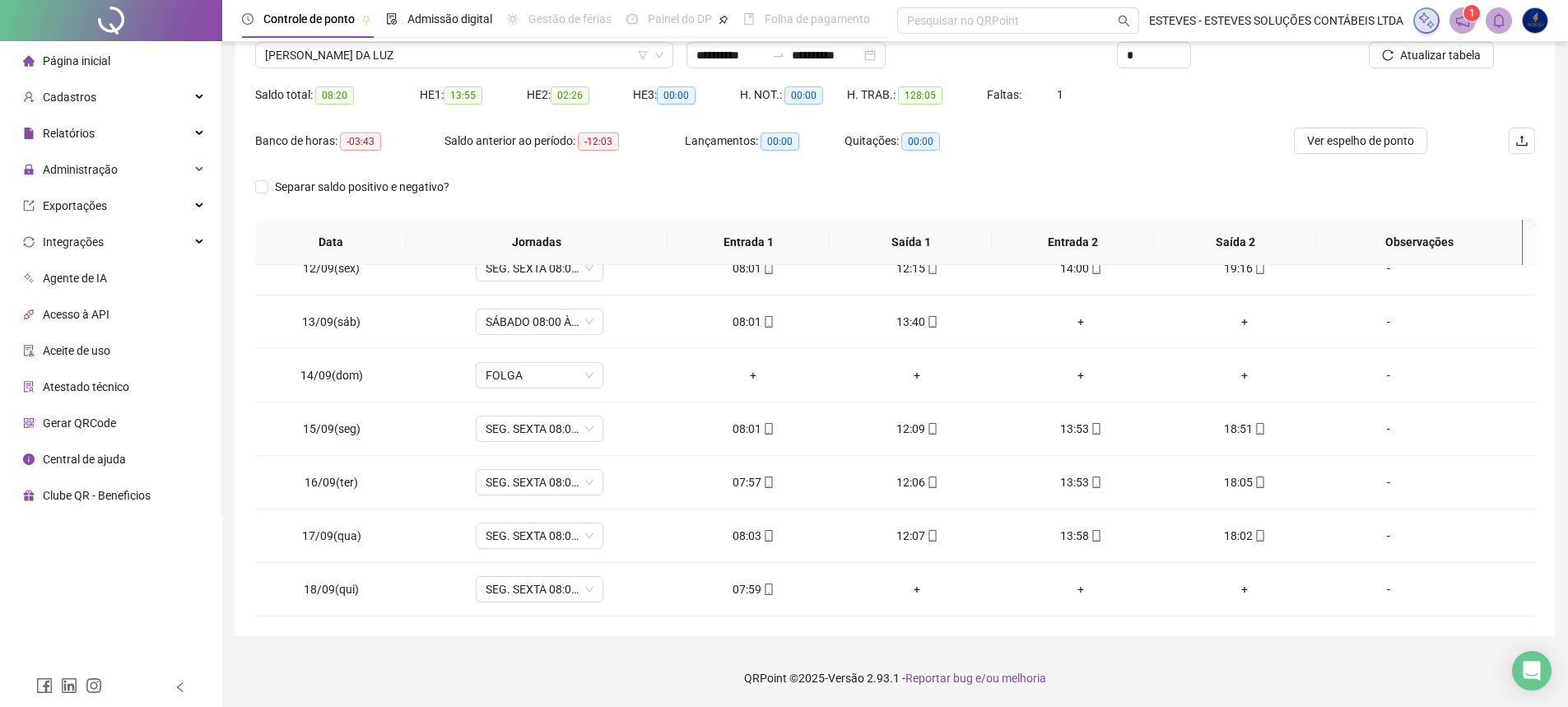
click at [101, 54] on span "Página inicial" at bounding box center [77, 61] width 68 height 13
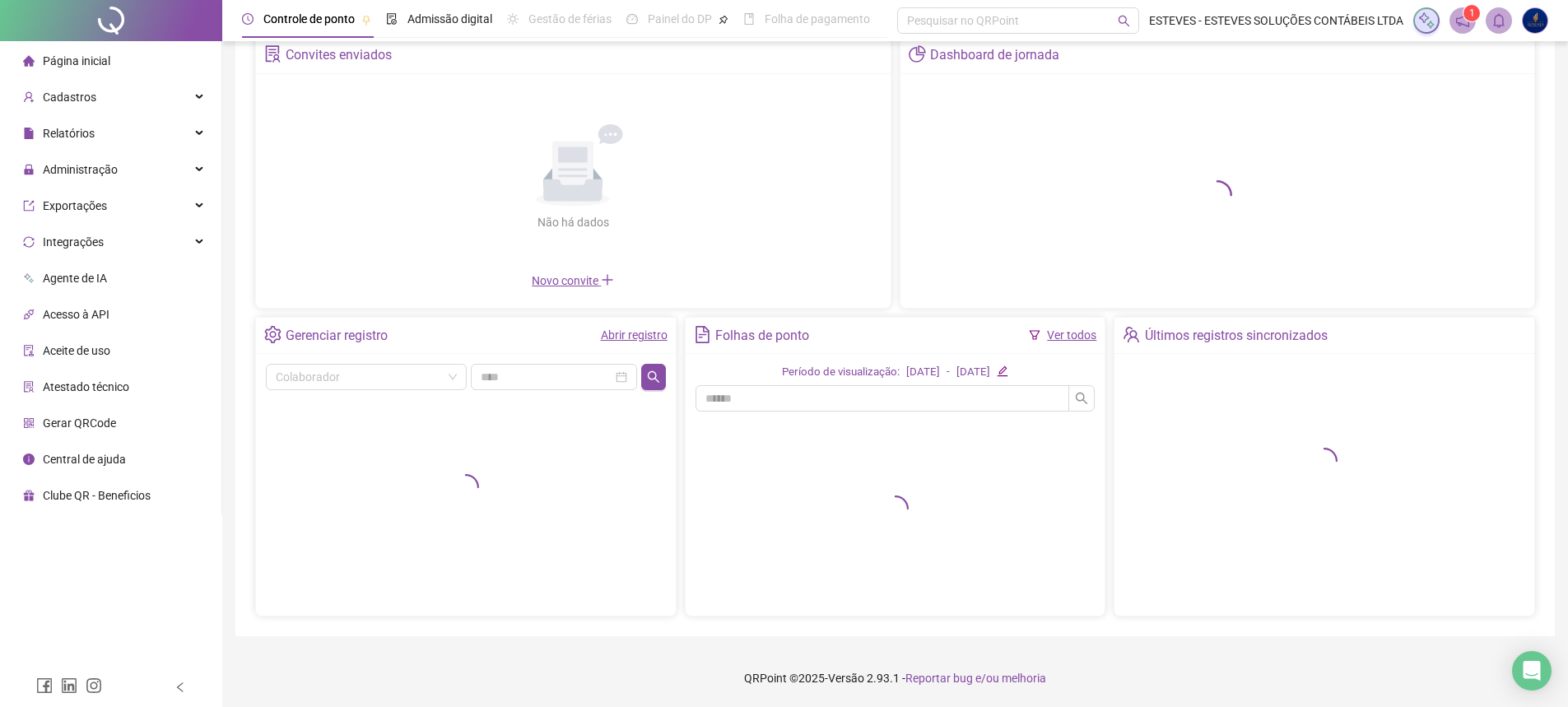
scroll to position [86, 0]
